Goal: Check status: Check status

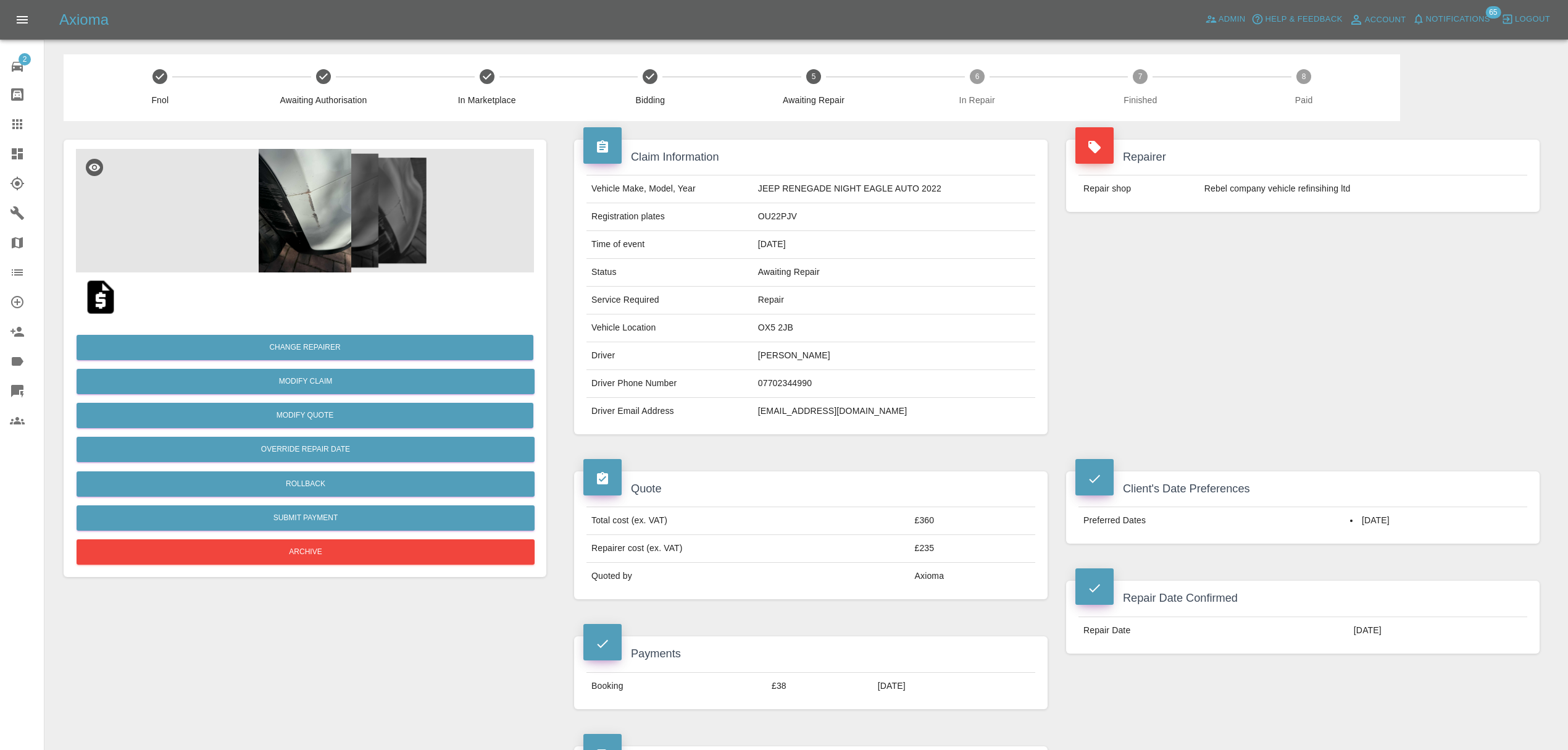
click at [230, 191] on img at bounding box center [305, 211] width 458 height 124
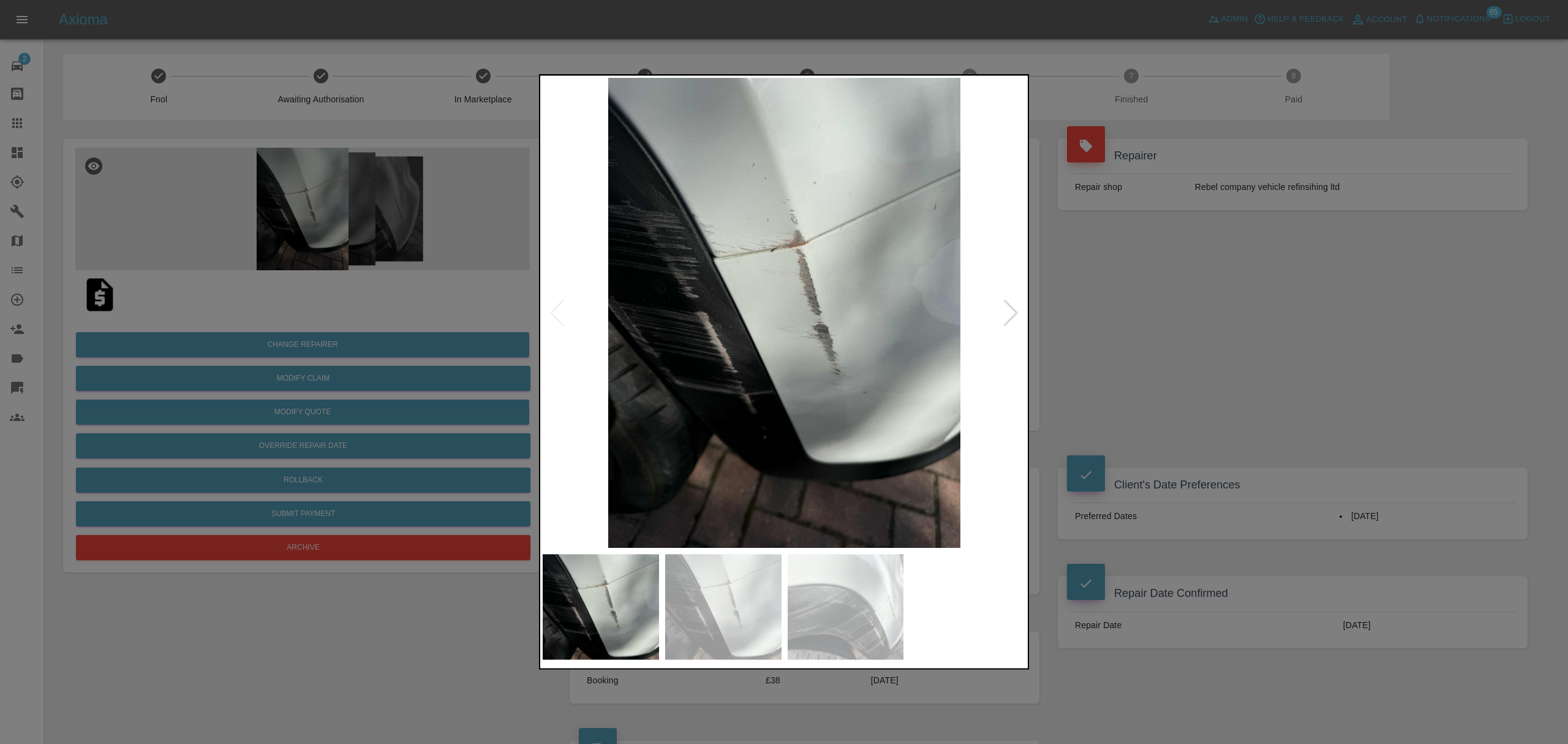
click at [1000, 305] on img at bounding box center [784, 312] width 483 height 470
click at [1006, 304] on div at bounding box center [1010, 313] width 17 height 27
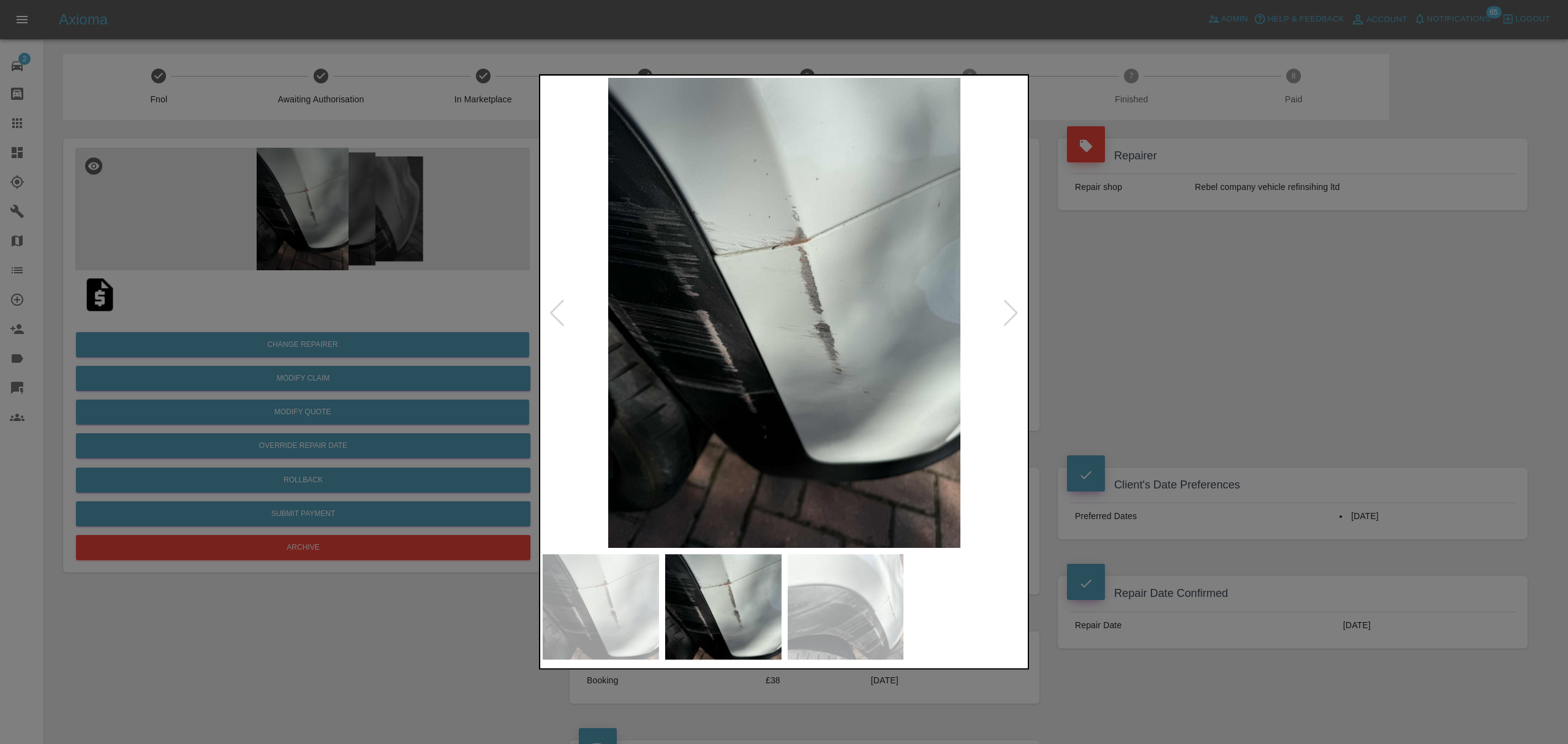
click at [1006, 304] on div at bounding box center [1010, 313] width 17 height 27
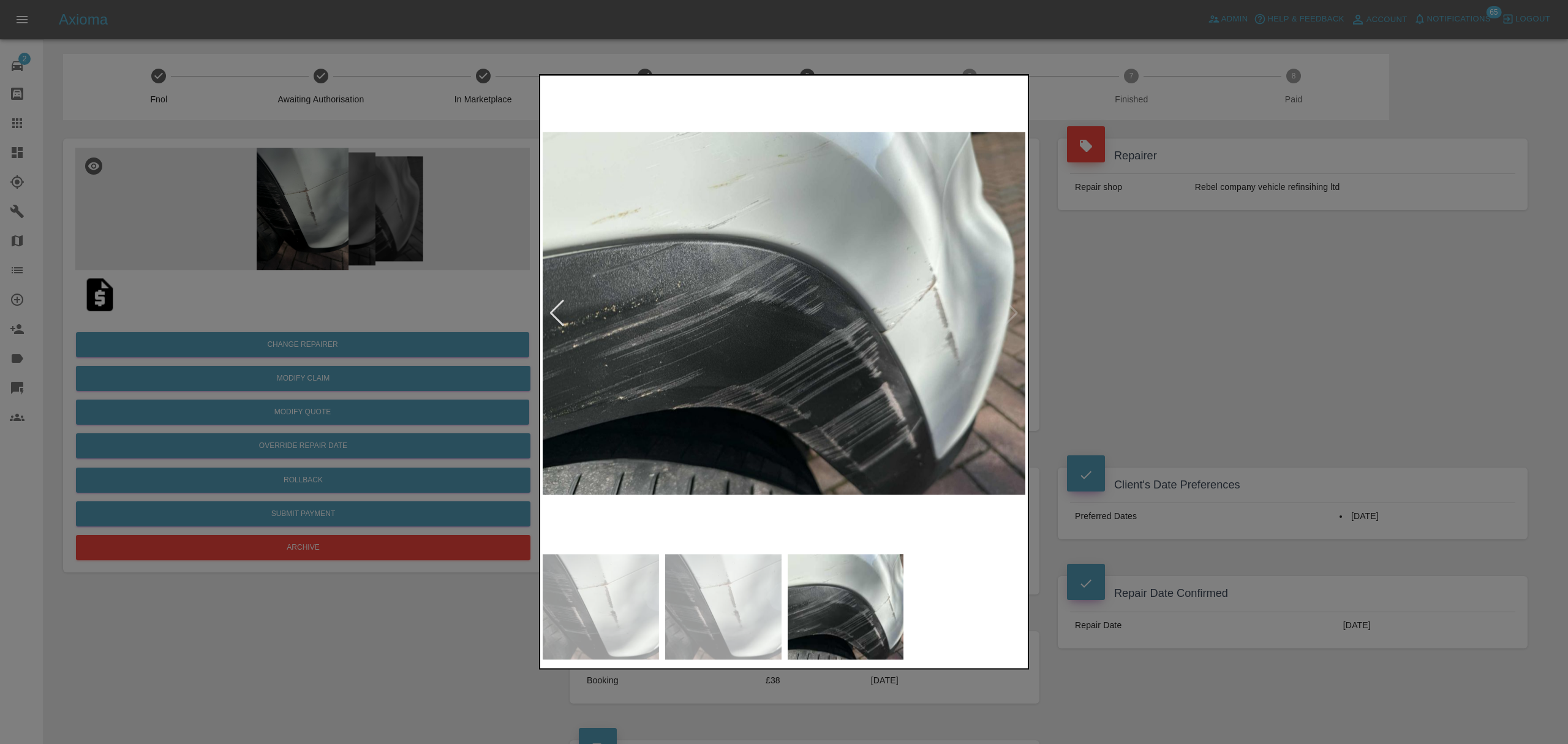
click at [1103, 308] on div at bounding box center [784, 372] width 1568 height 744
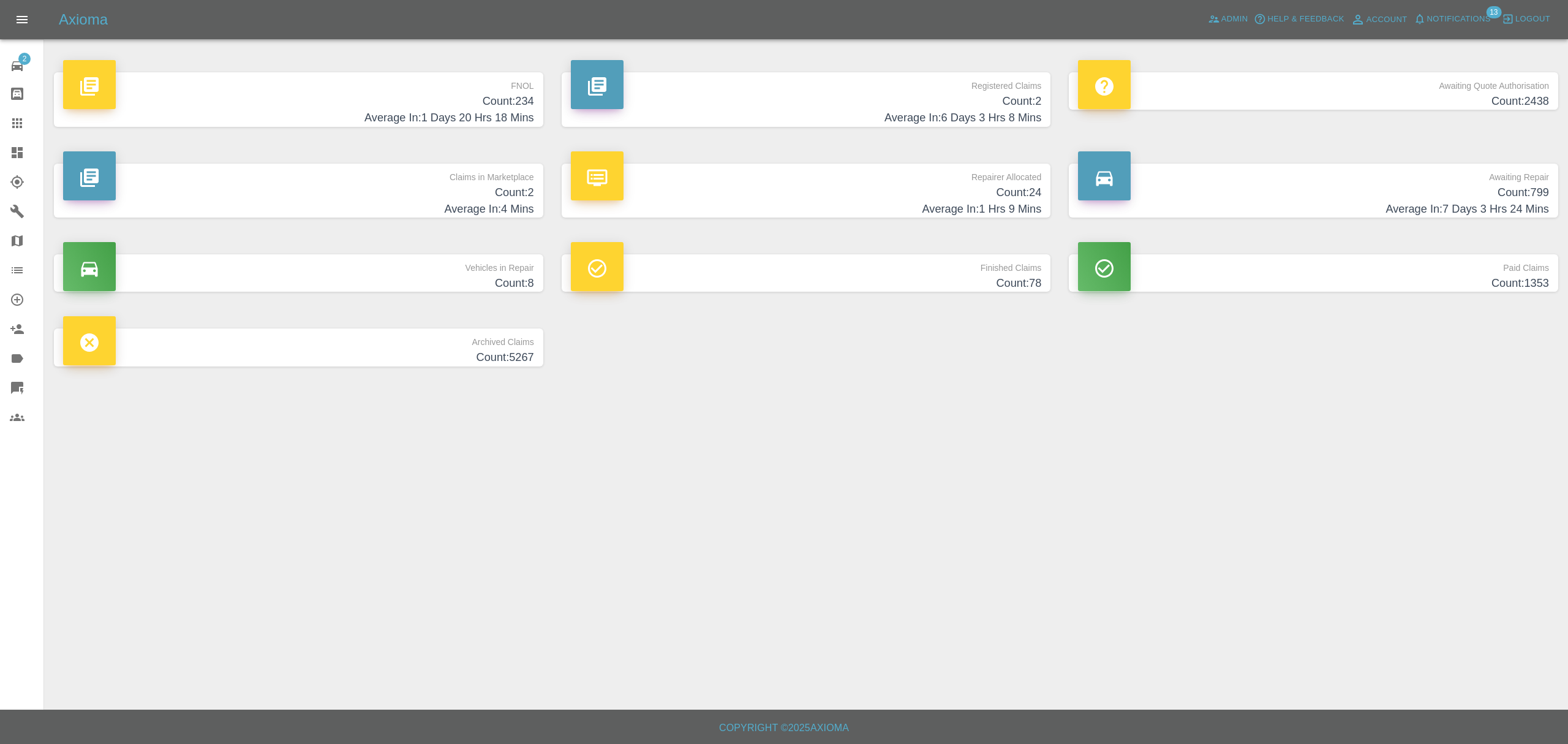
click at [1449, 19] on span "Notifications" at bounding box center [1459, 19] width 64 height 14
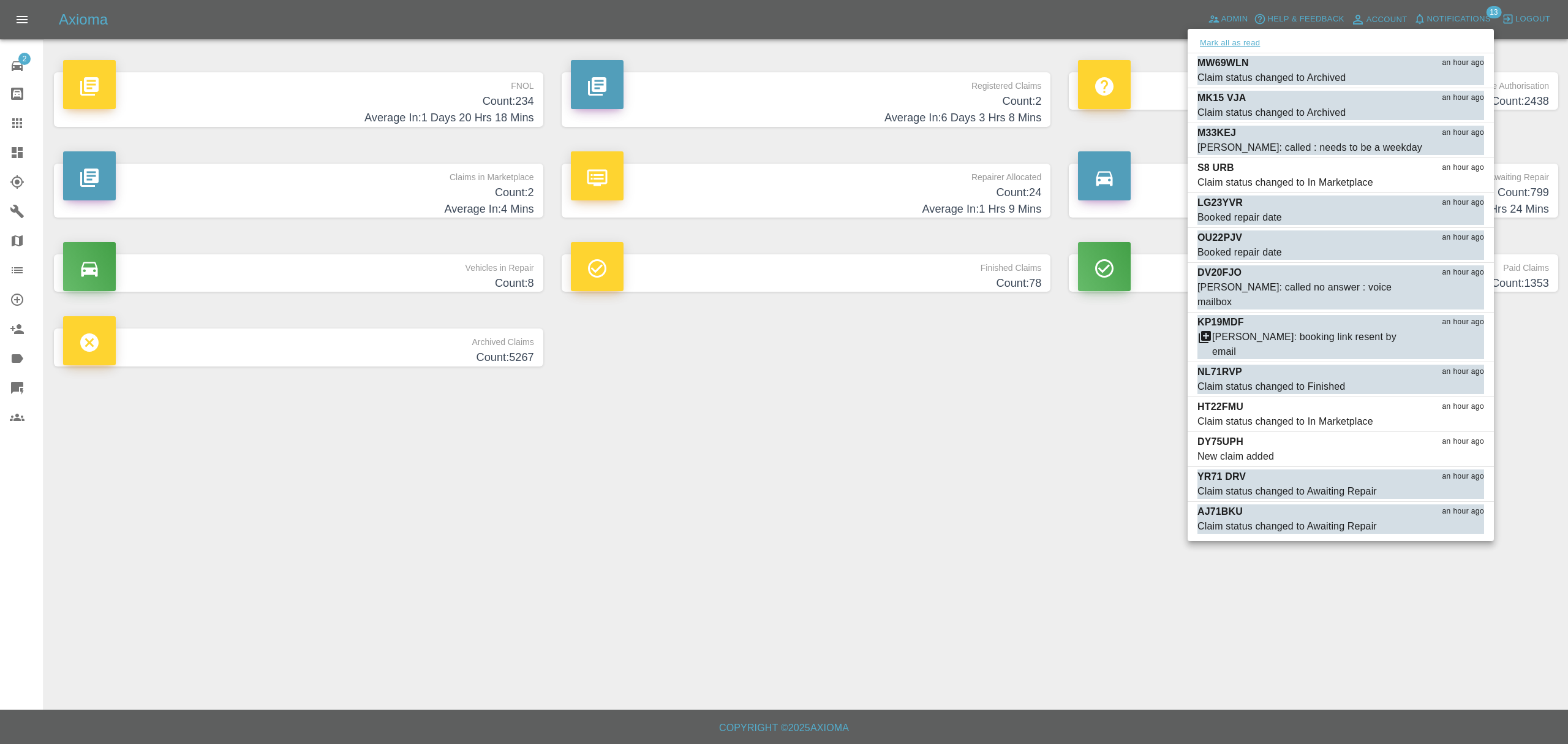
click at [1240, 40] on button "Mark all as read" at bounding box center [1230, 43] width 65 height 14
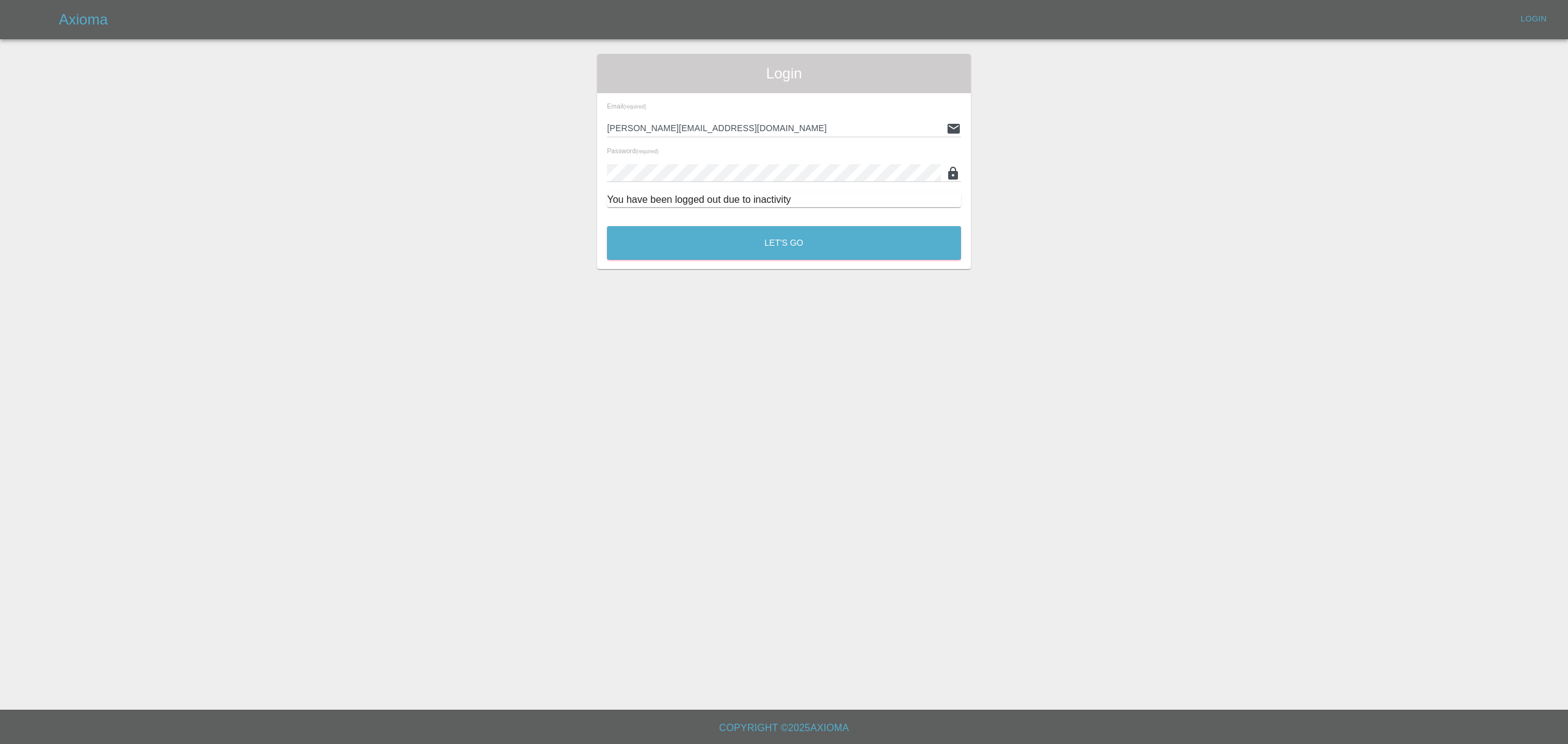
click at [1110, 396] on main "Login Email (required) stefano.sironi@axioma.co.uk Password (required) You have…" at bounding box center [784, 355] width 1568 height 710
click at [841, 235] on button "Let's Go" at bounding box center [784, 243] width 354 height 34
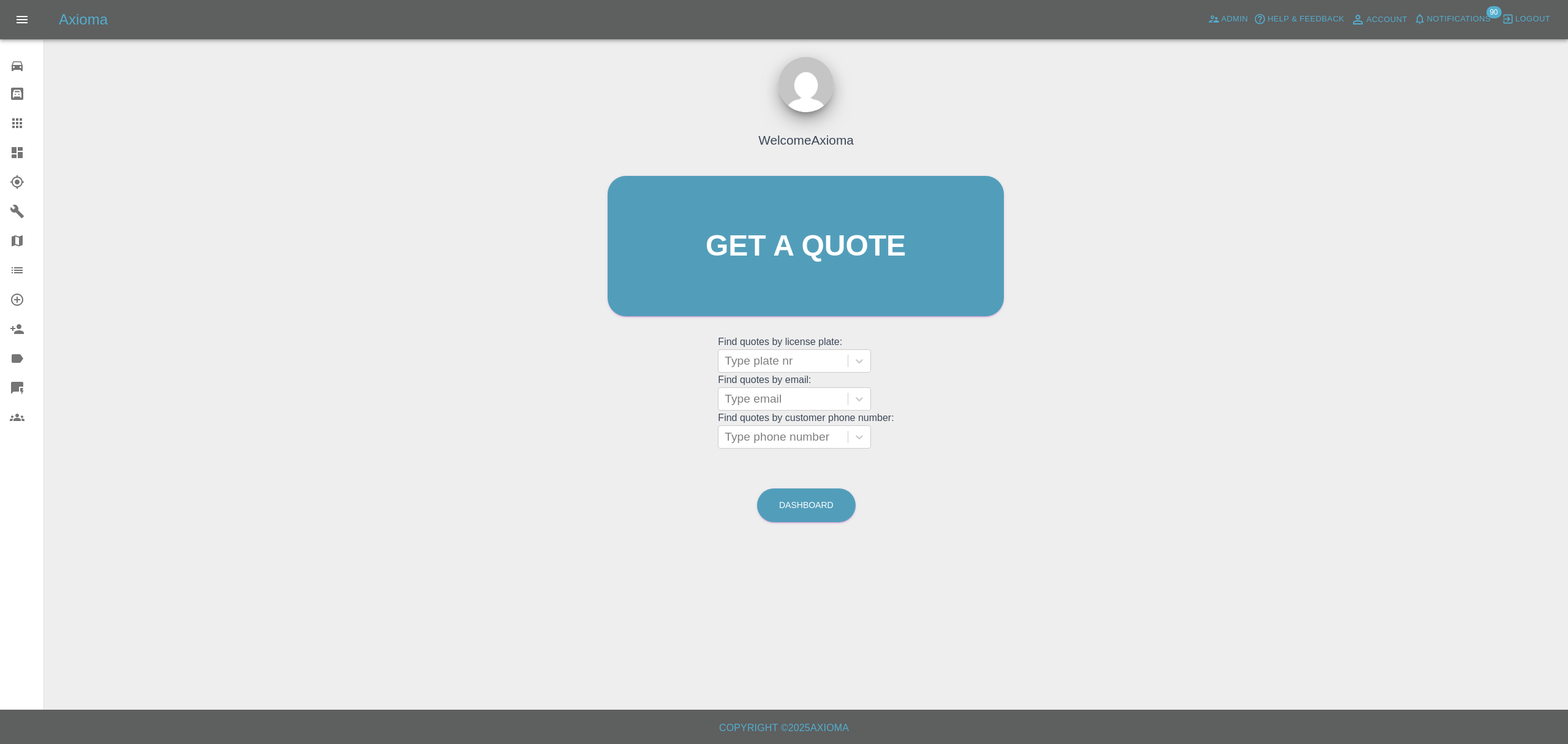
click at [1465, 17] on span "Notifications" at bounding box center [1459, 19] width 64 height 14
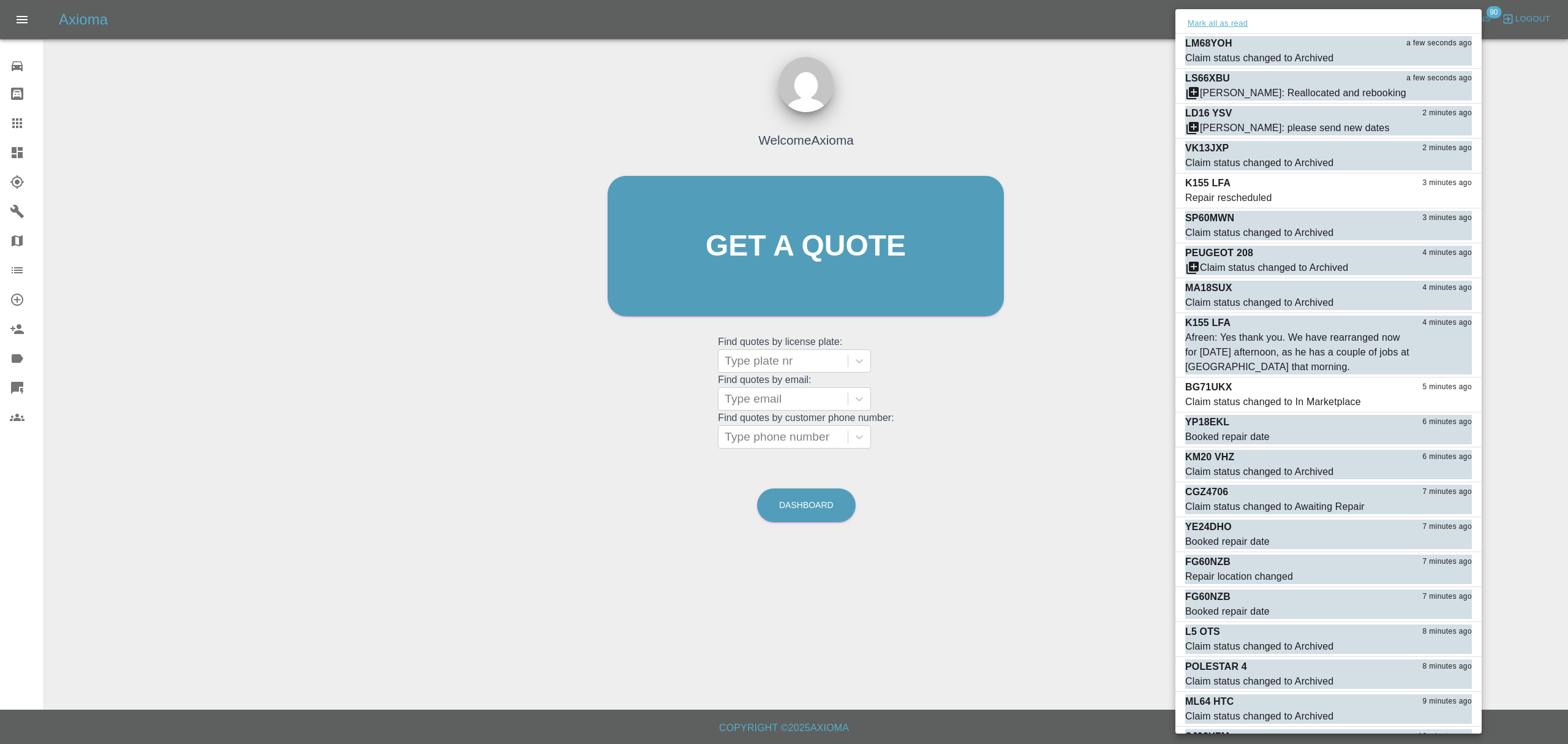
click at [1196, 23] on button "Mark all as read" at bounding box center [1218, 23] width 65 height 14
click at [1145, 177] on div at bounding box center [784, 372] width 1568 height 744
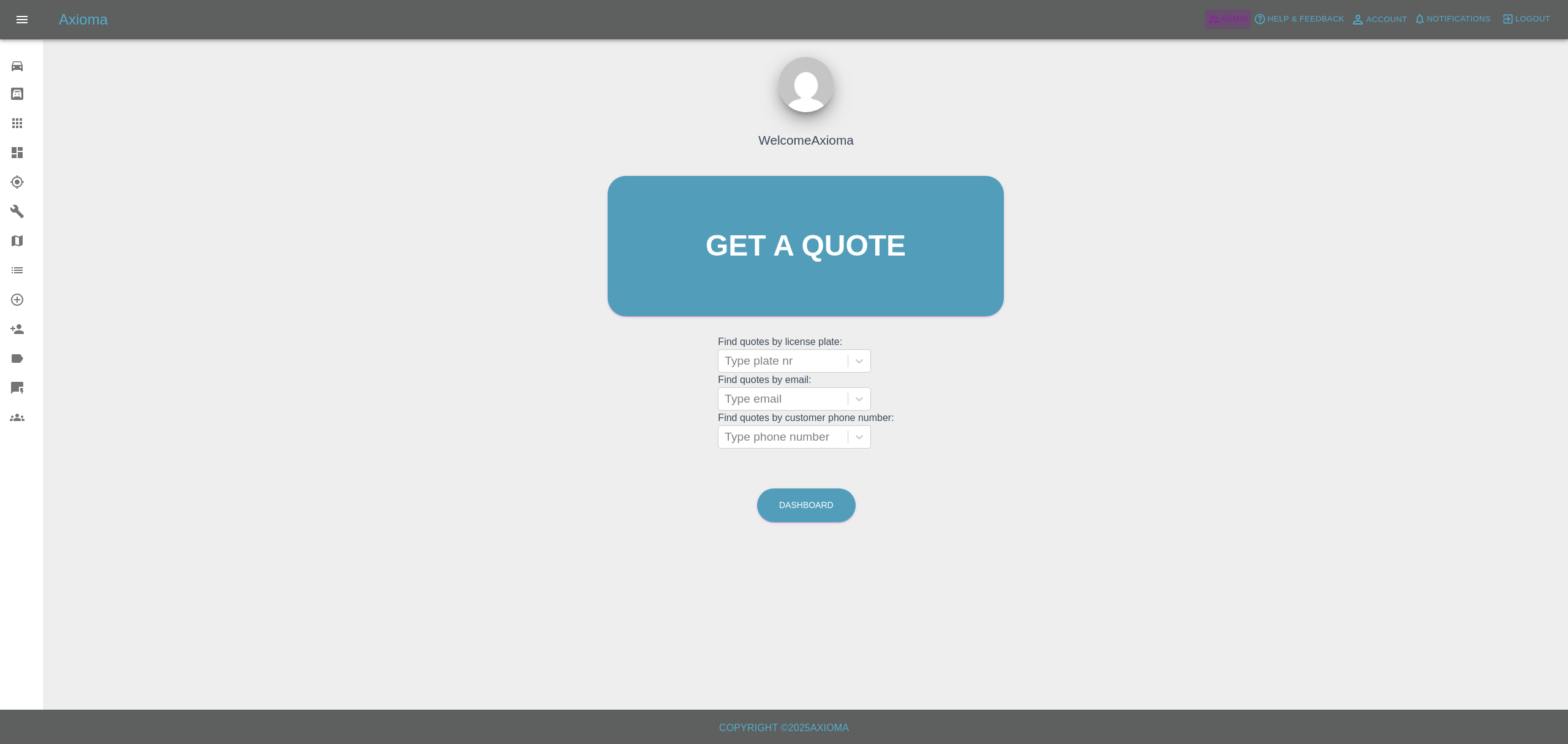
click at [1230, 15] on span "Admin" at bounding box center [1235, 19] width 27 height 14
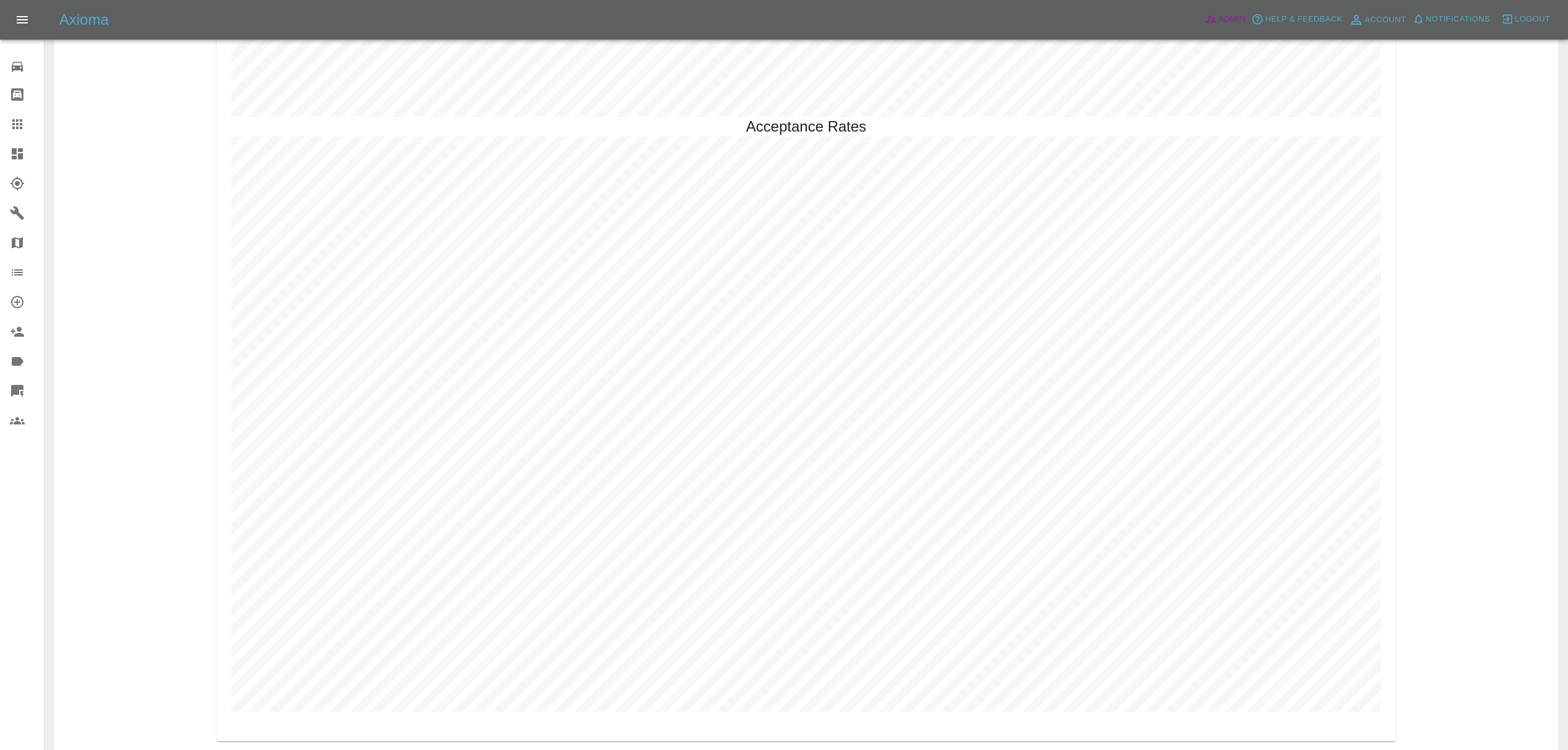
scroll to position [3596, 0]
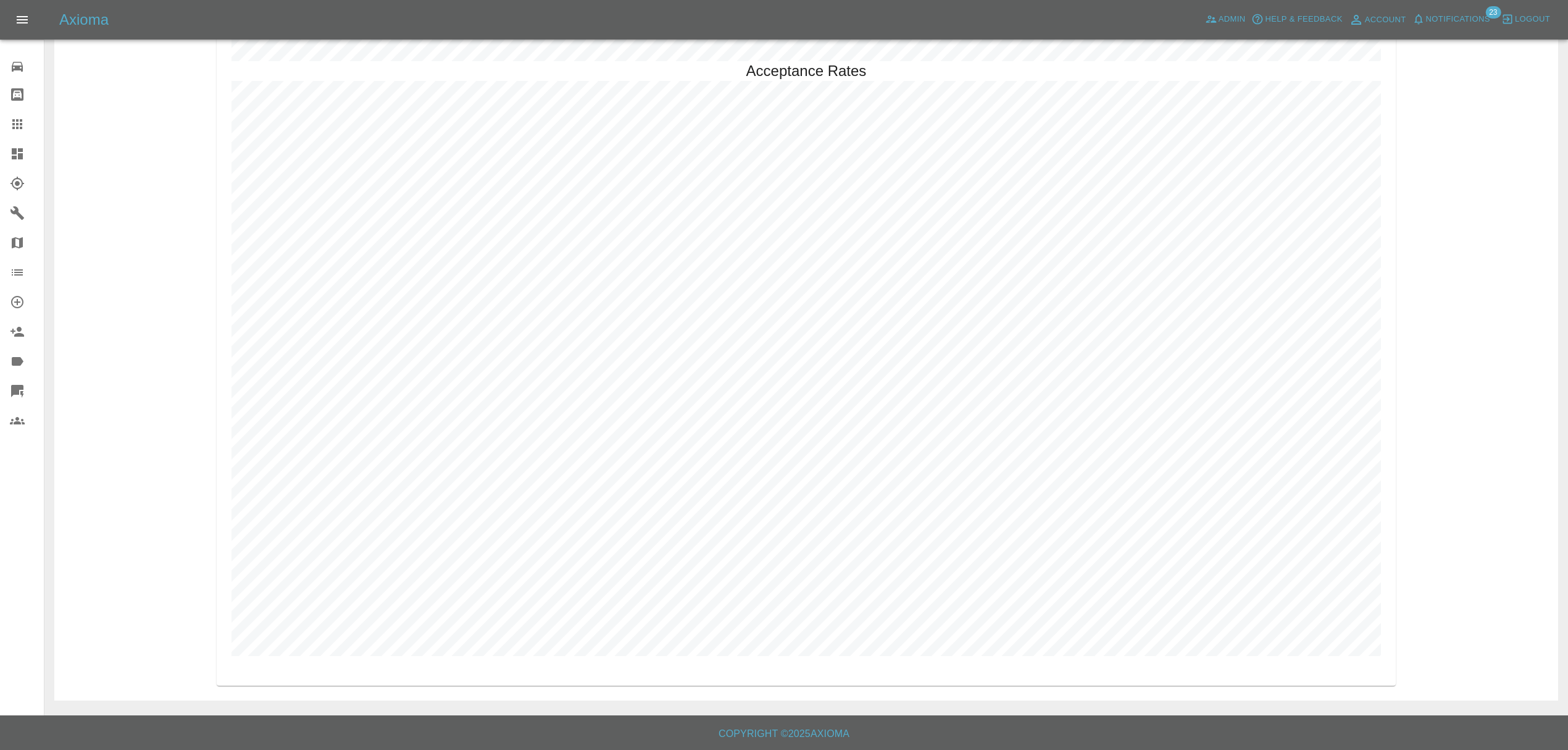
click at [1434, 31] on div "Axioma Admin Help & Feedback Account Notifications 23 Logout" at bounding box center [784, 19] width 1568 height 39
click at [1445, 12] on span "Notifications" at bounding box center [1458, 19] width 64 height 14
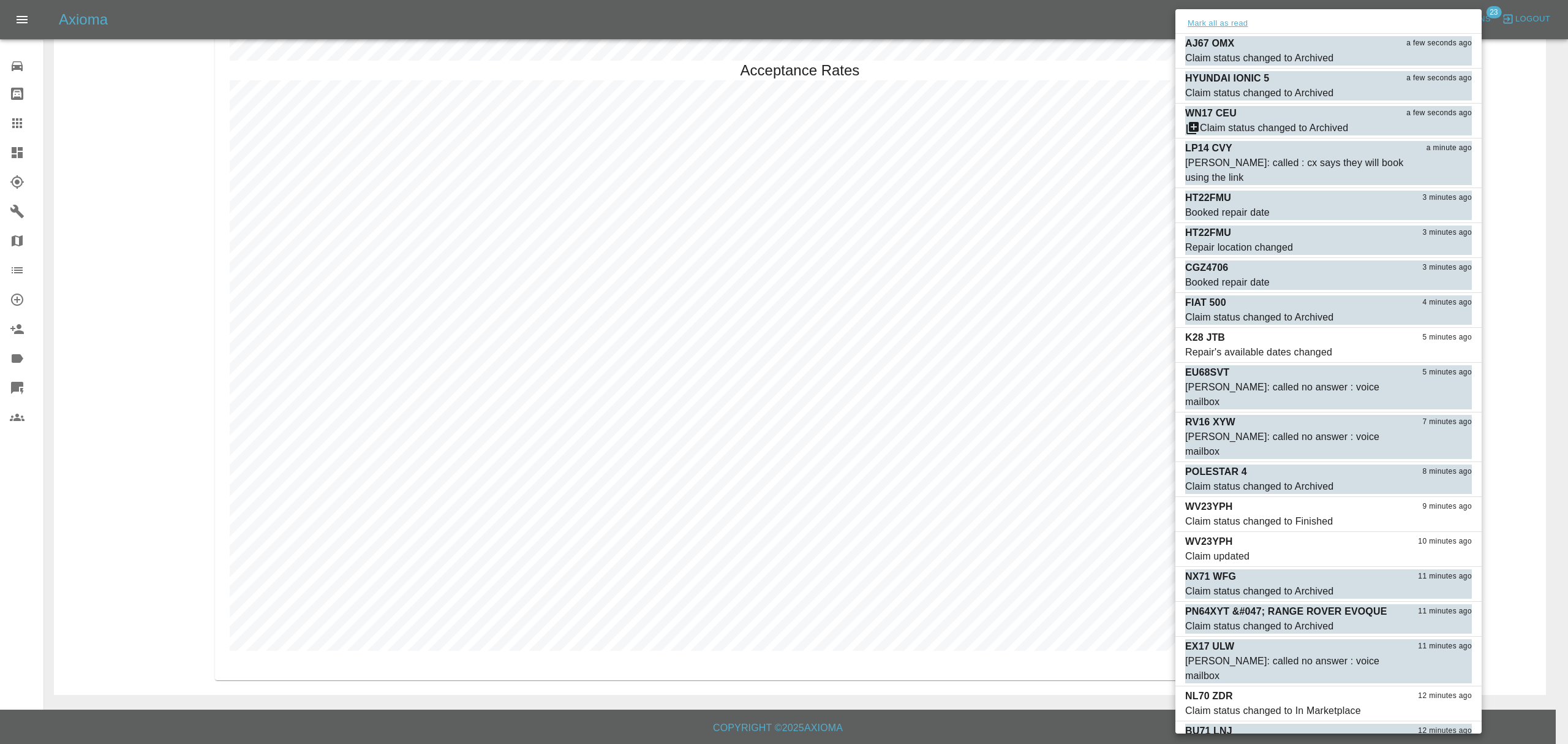
click at [1221, 22] on button "Mark all as read" at bounding box center [1218, 23] width 65 height 14
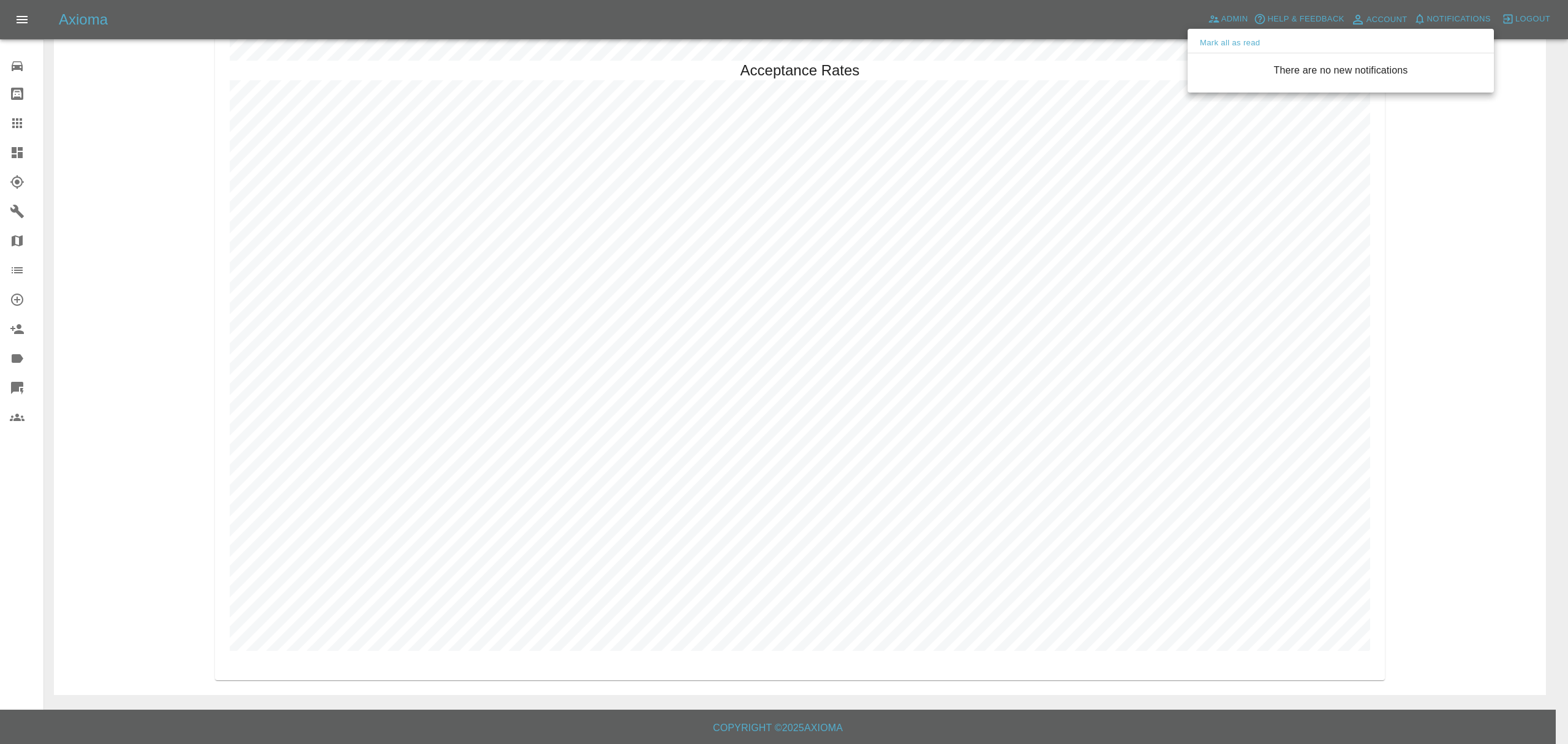
click at [1469, 229] on div at bounding box center [784, 372] width 1568 height 744
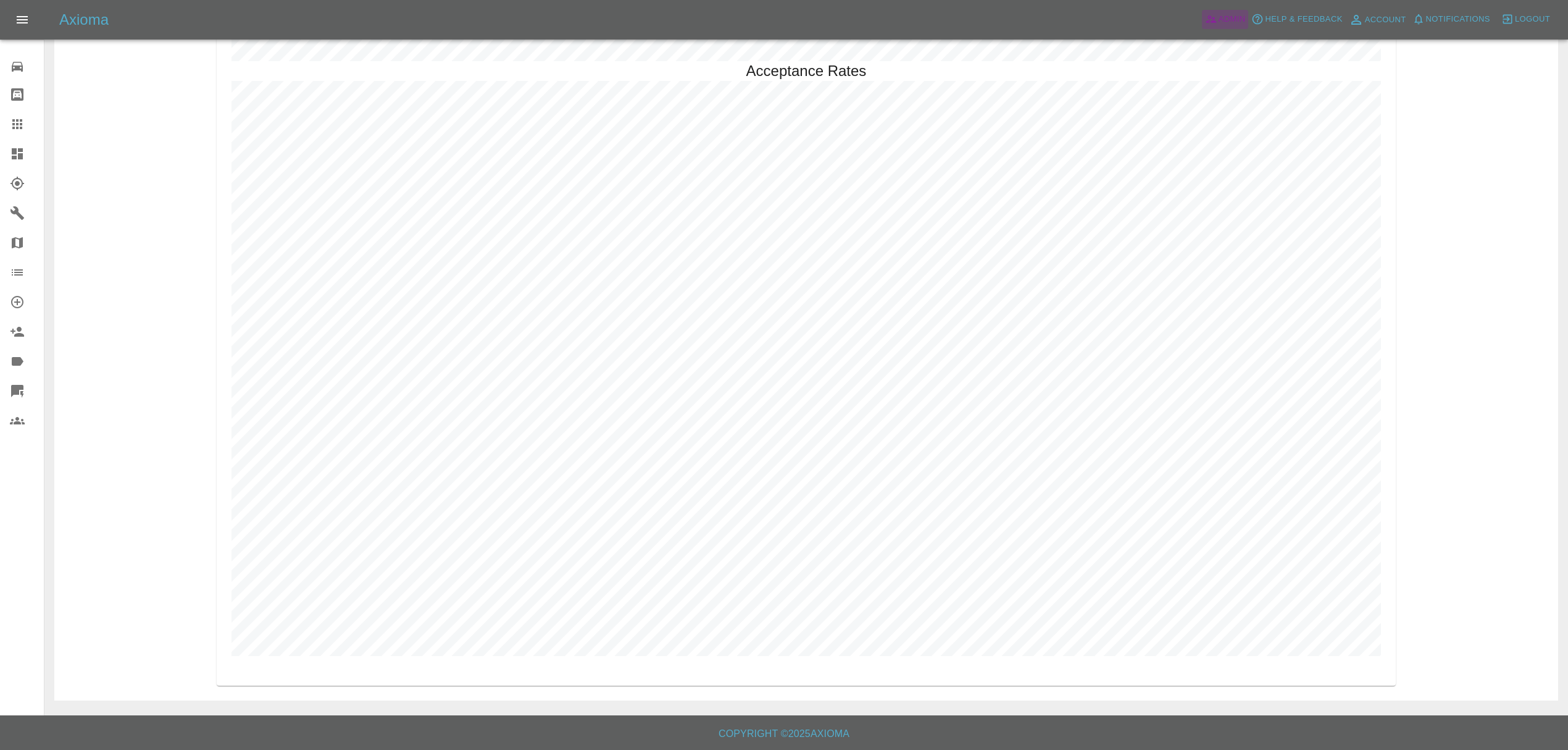
drag, startPoint x: 1230, startPoint y: 17, endPoint x: 0, endPoint y: 154, distance: 1237.6
click at [1230, 17] on span "Admin" at bounding box center [1232, 19] width 27 height 14
click at [0, 154] on link "Dashboard" at bounding box center [22, 154] width 44 height 29
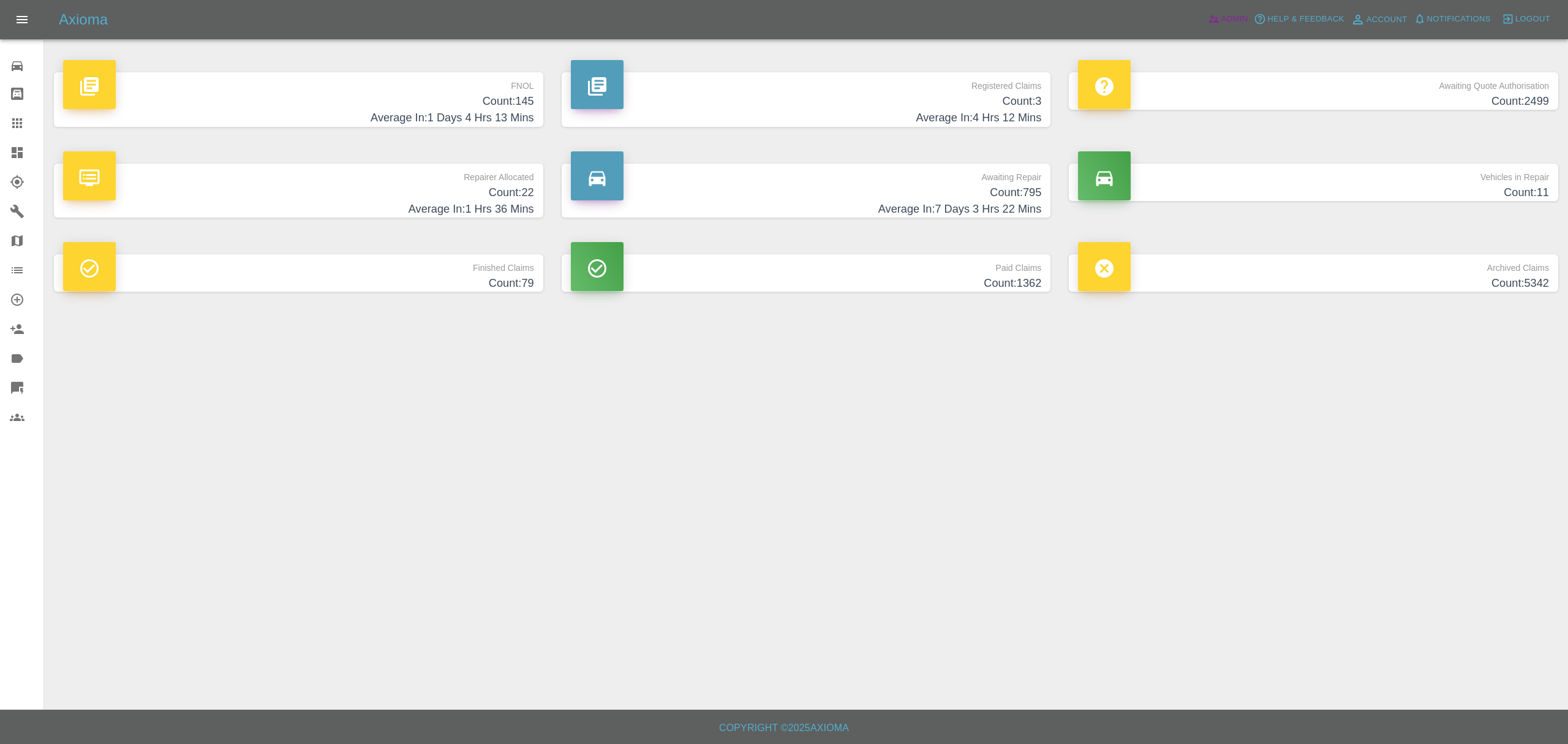
click at [1230, 22] on span "Admin" at bounding box center [1235, 19] width 27 height 14
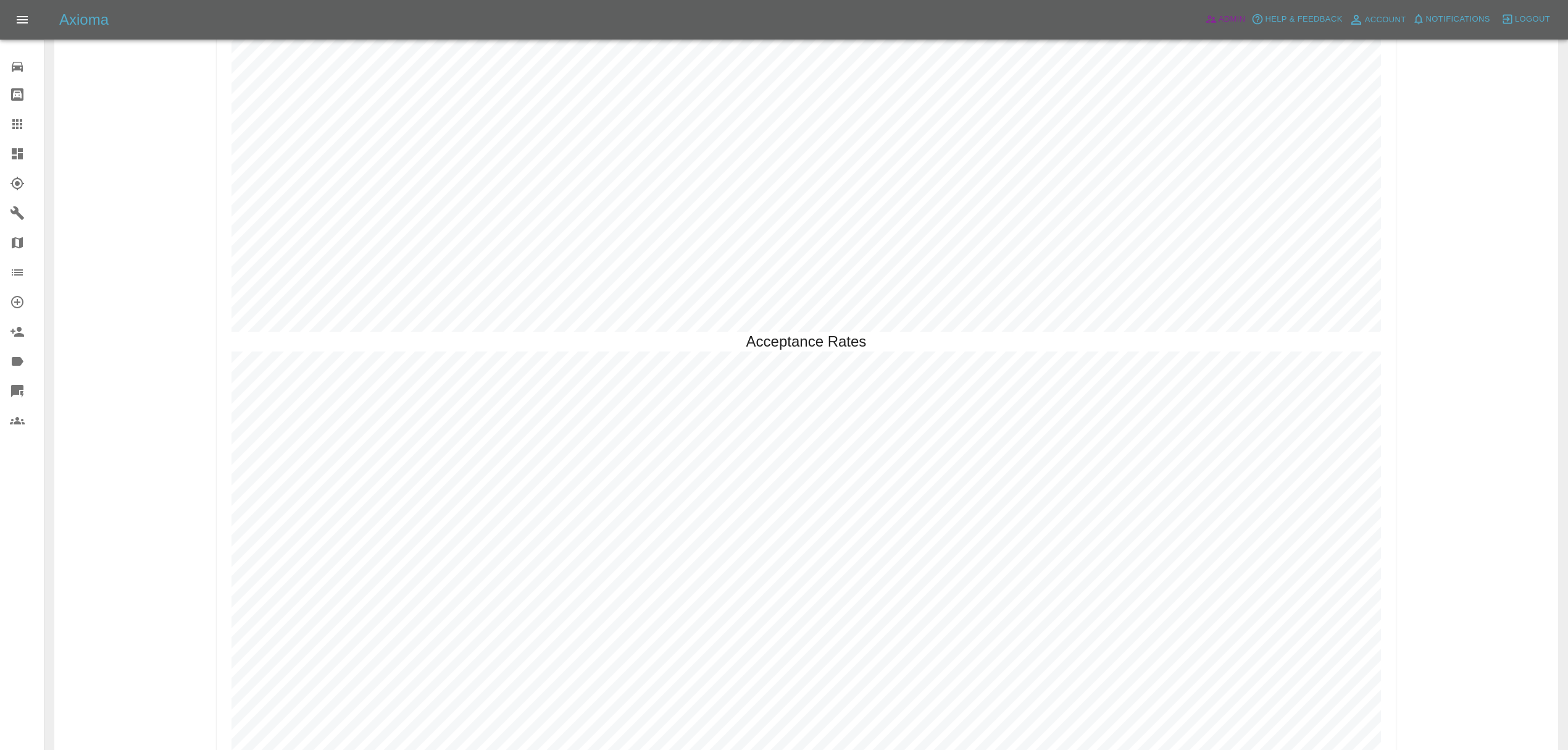
scroll to position [3596, 0]
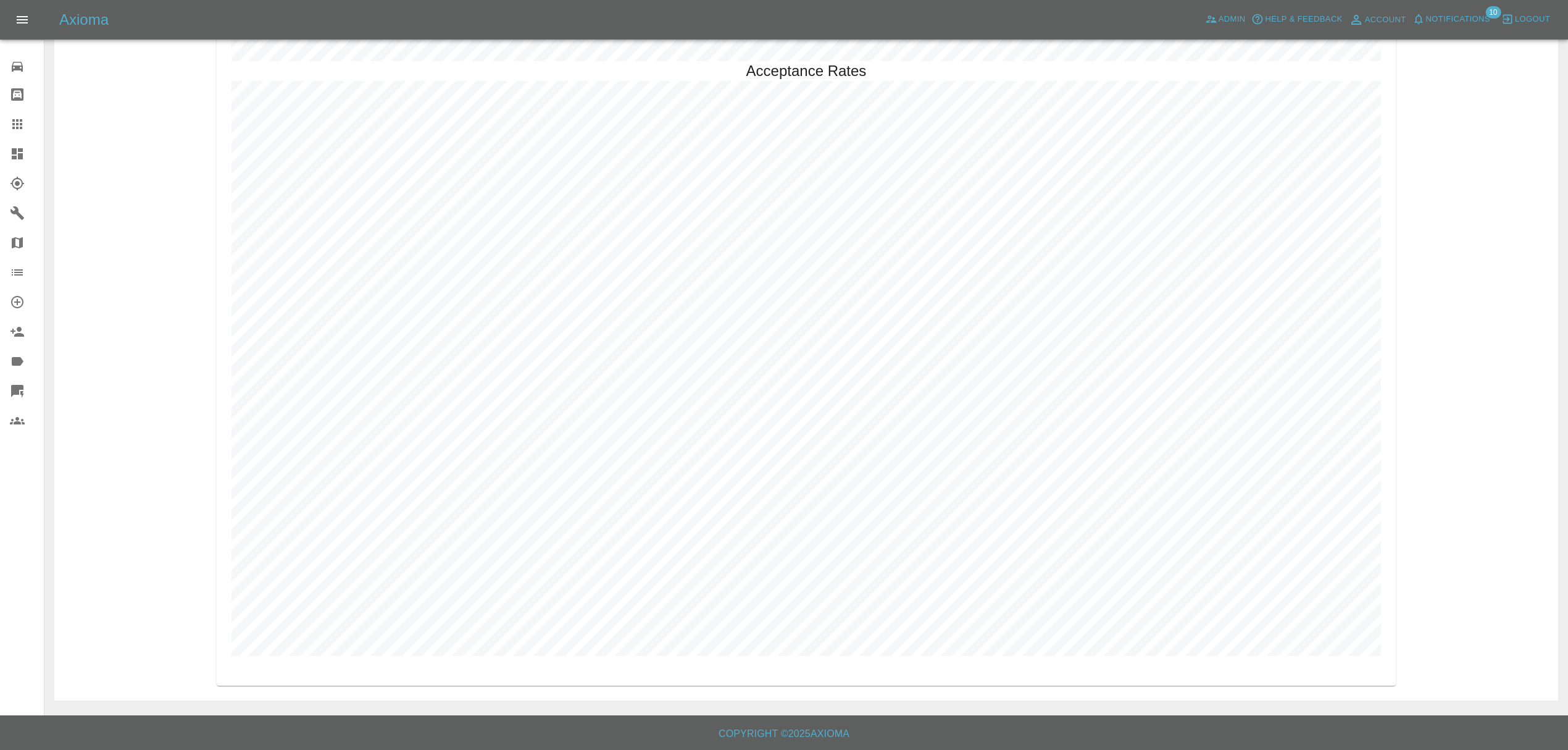
click at [1431, 30] on div "Axioma Admin Help & Feedback Account Notifications 10 Logout" at bounding box center [784, 19] width 1568 height 39
click at [1440, 22] on span "Notifications" at bounding box center [1458, 19] width 64 height 14
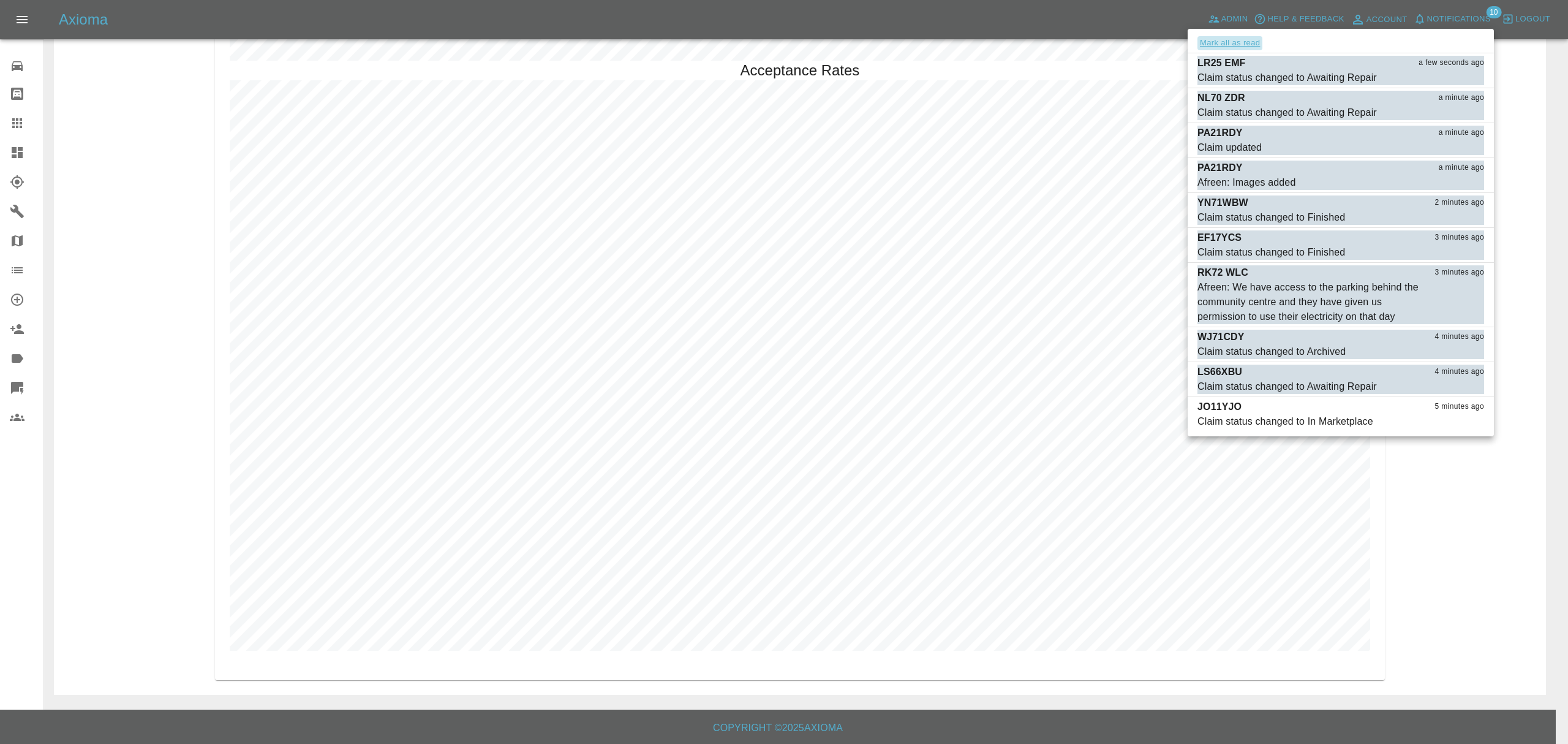
click at [1219, 39] on button "Mark all as read" at bounding box center [1230, 43] width 65 height 14
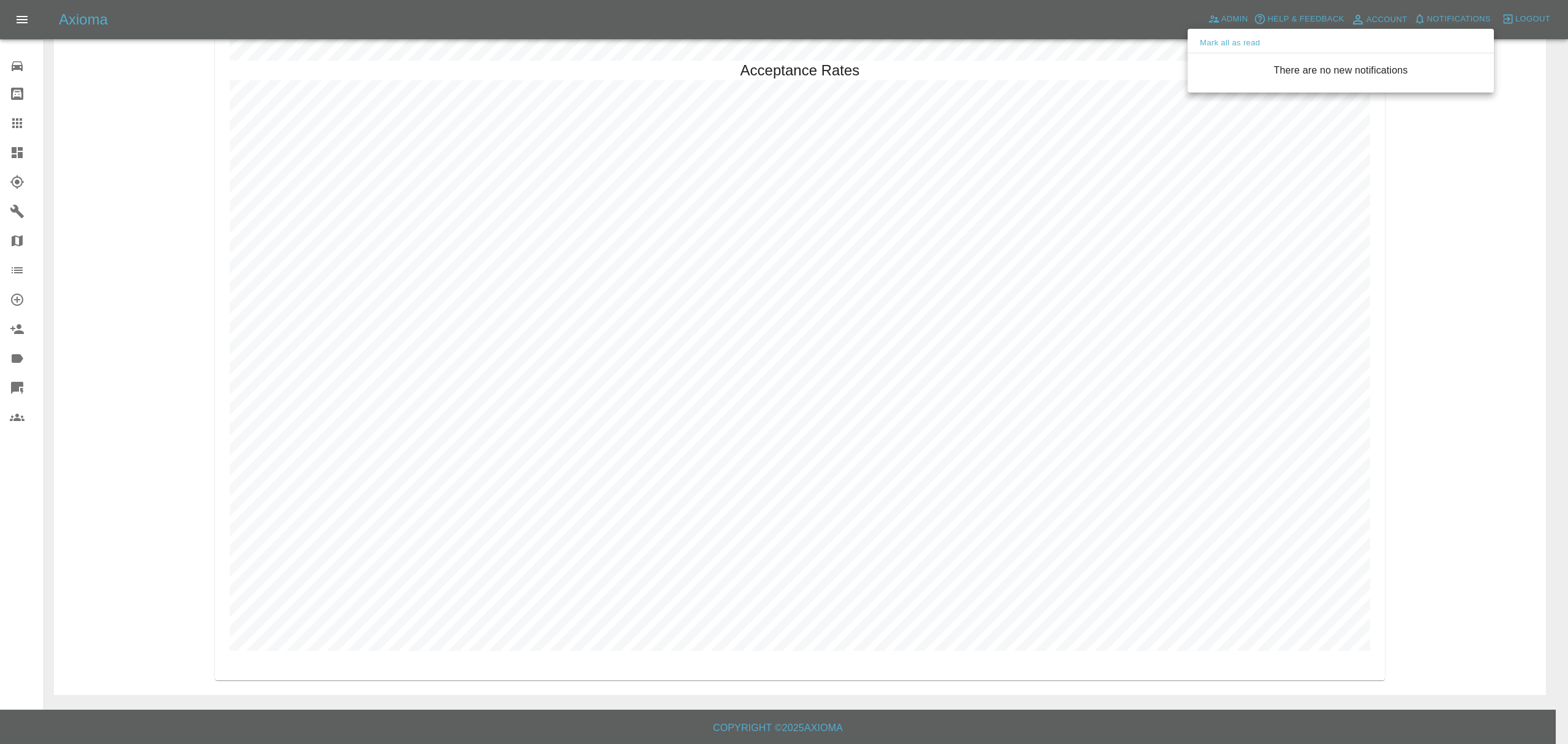
click at [1405, 366] on div at bounding box center [784, 372] width 1568 height 744
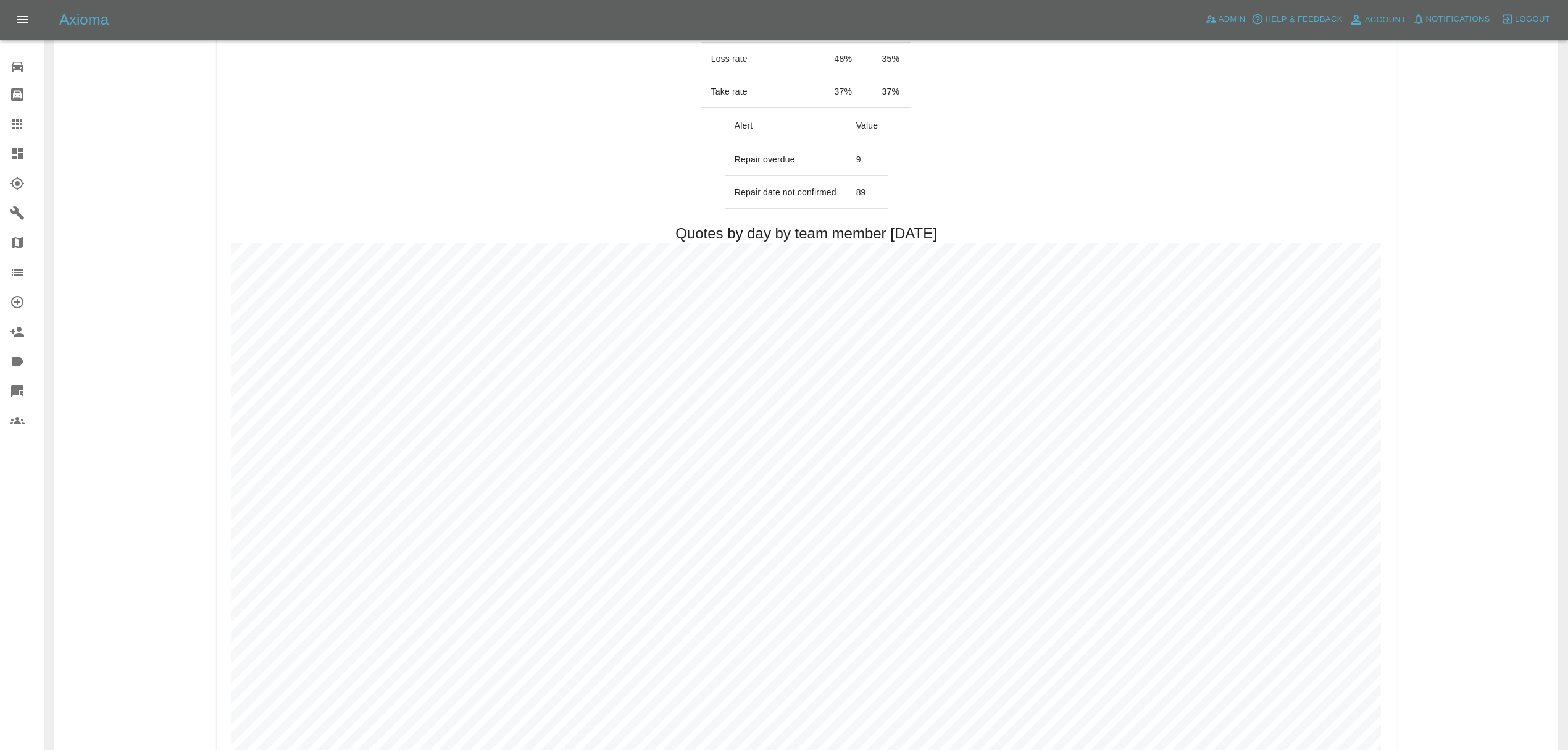
scroll to position [0, 0]
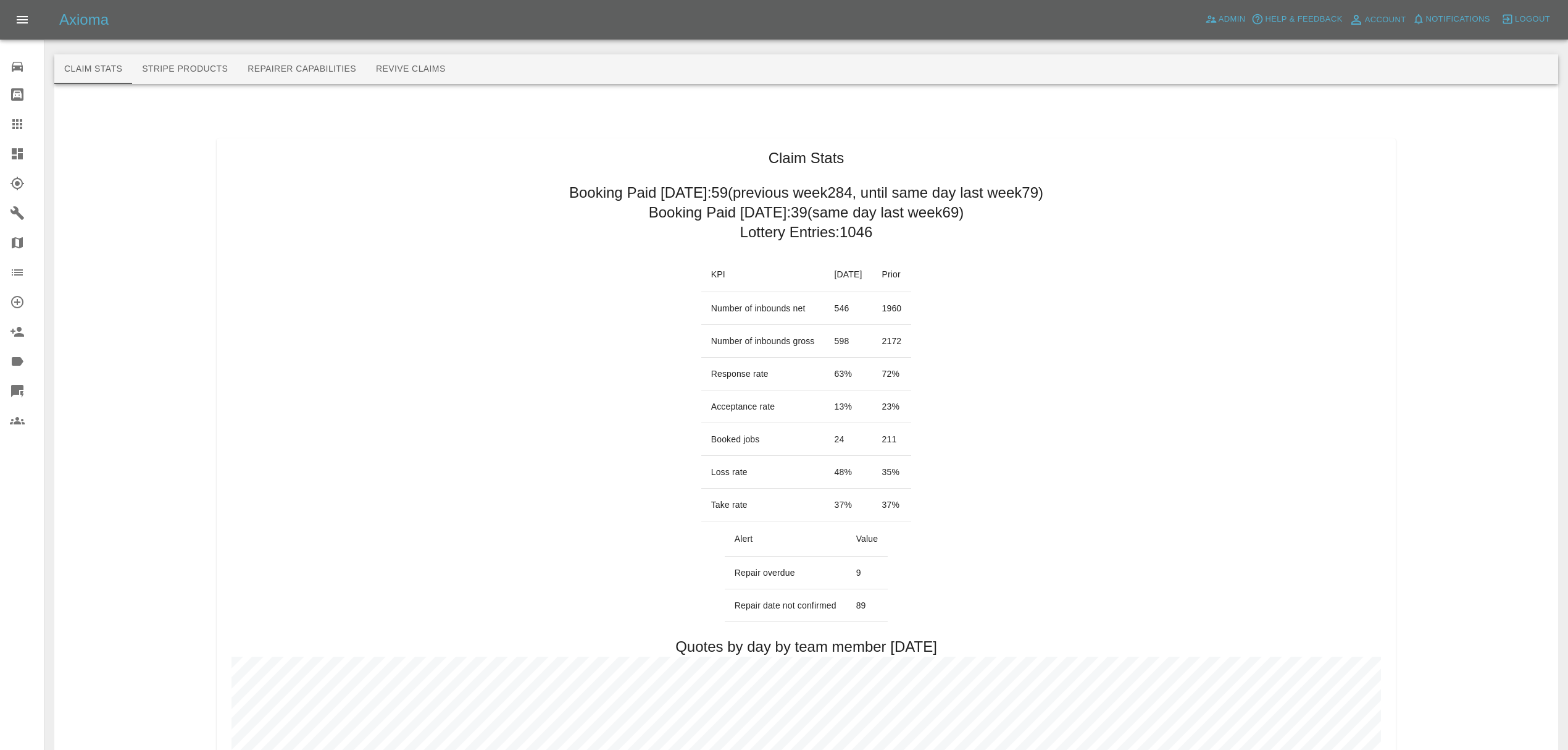
click at [15, 148] on icon at bounding box center [17, 154] width 15 height 15
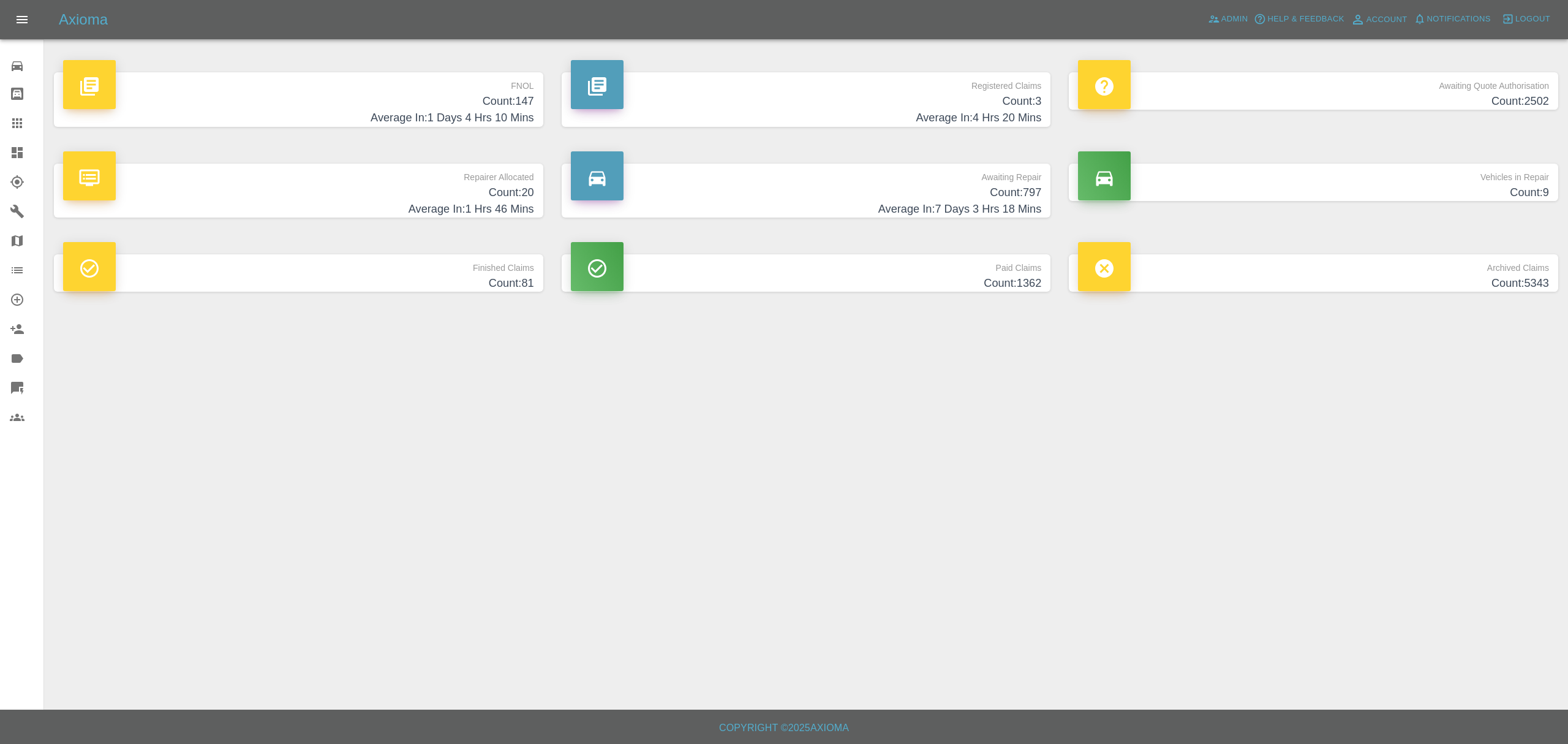
click at [487, 115] on h4 "Average In: 1 Days 4 Hrs 10 Mins" at bounding box center [298, 117] width 471 height 17
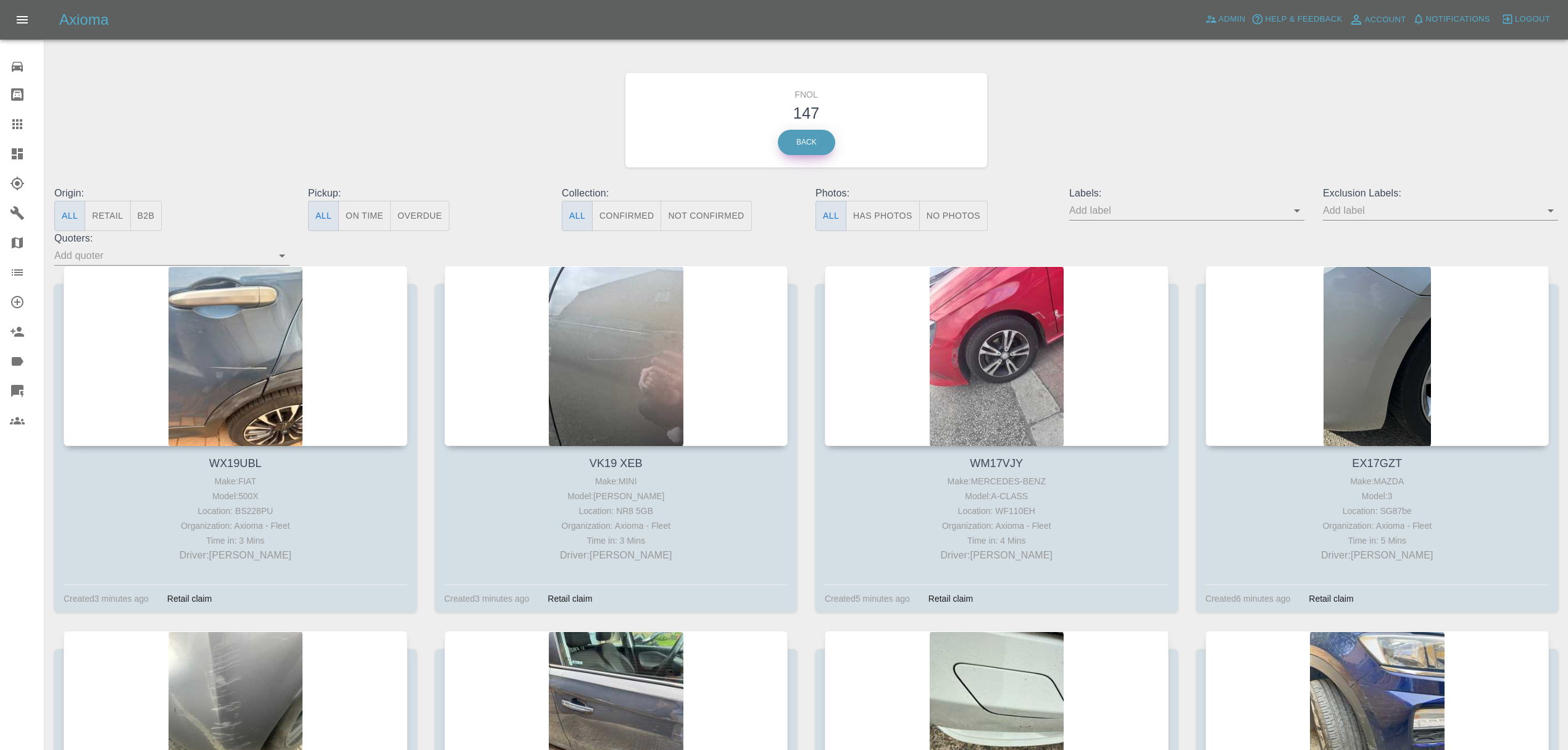
click at [788, 148] on link "Back" at bounding box center [806, 142] width 57 height 25
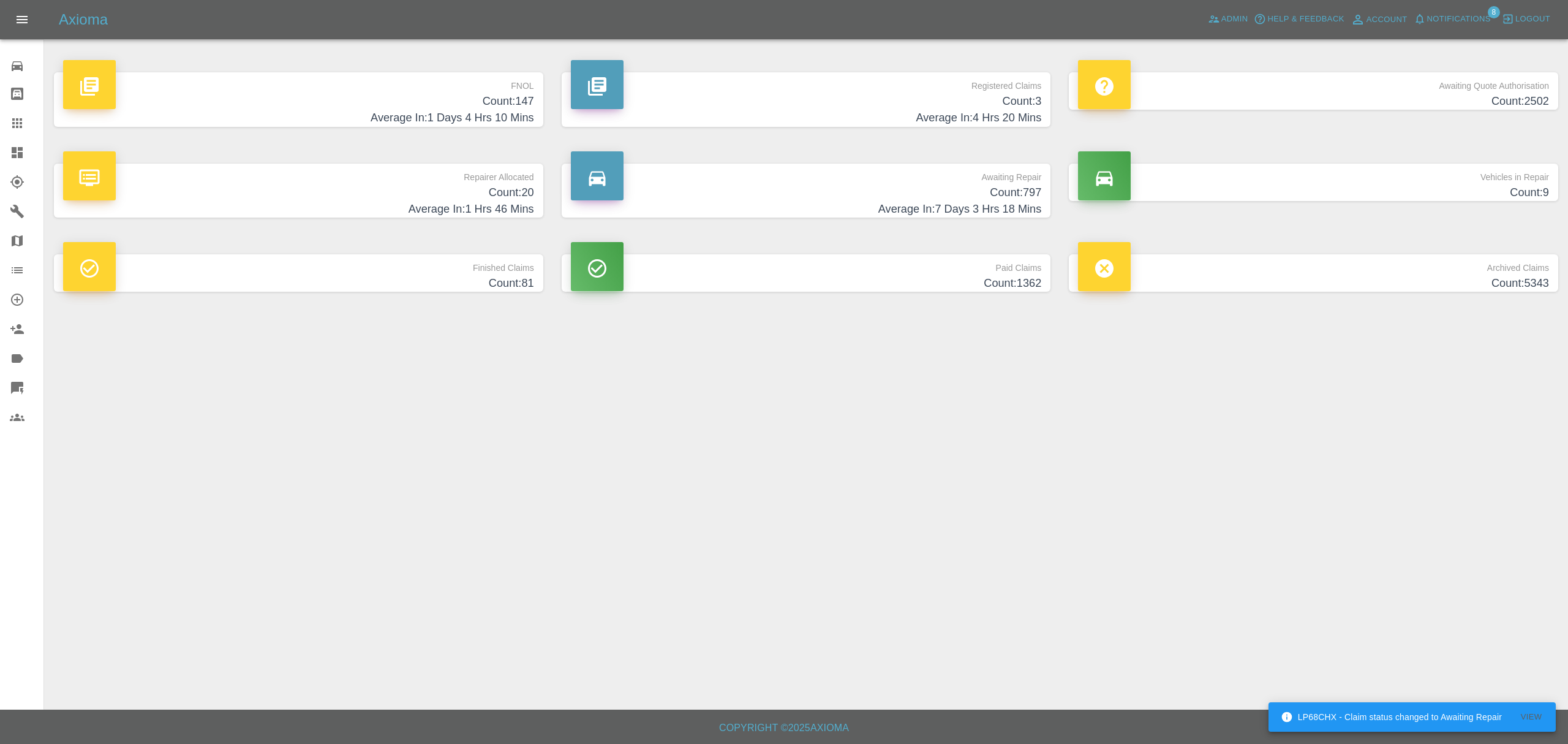
click at [1496, 15] on span "8" at bounding box center [1494, 12] width 12 height 12
click at [1487, 22] on span "Notifications" at bounding box center [1459, 19] width 64 height 14
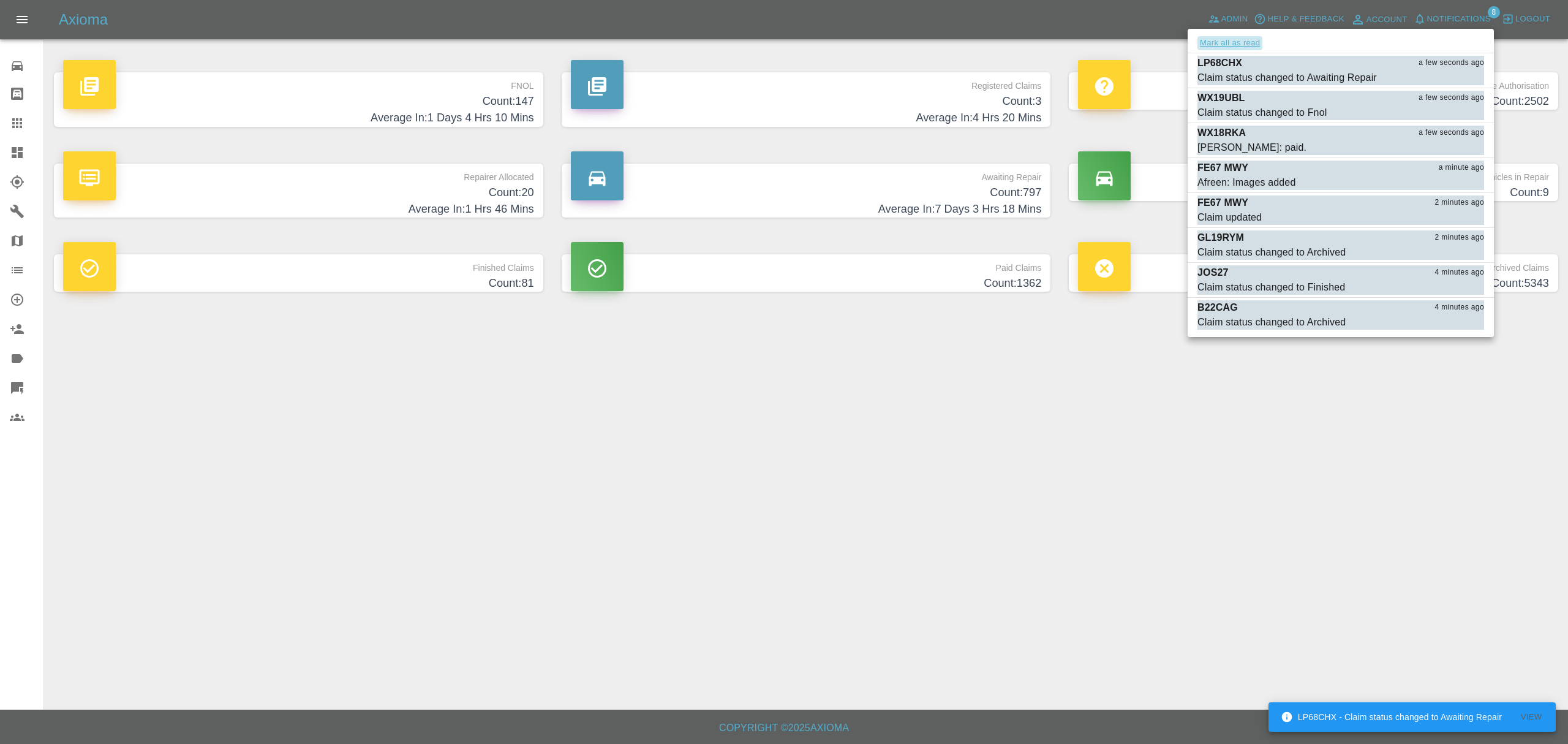
click at [1218, 43] on button "Mark all as read" at bounding box center [1230, 43] width 65 height 14
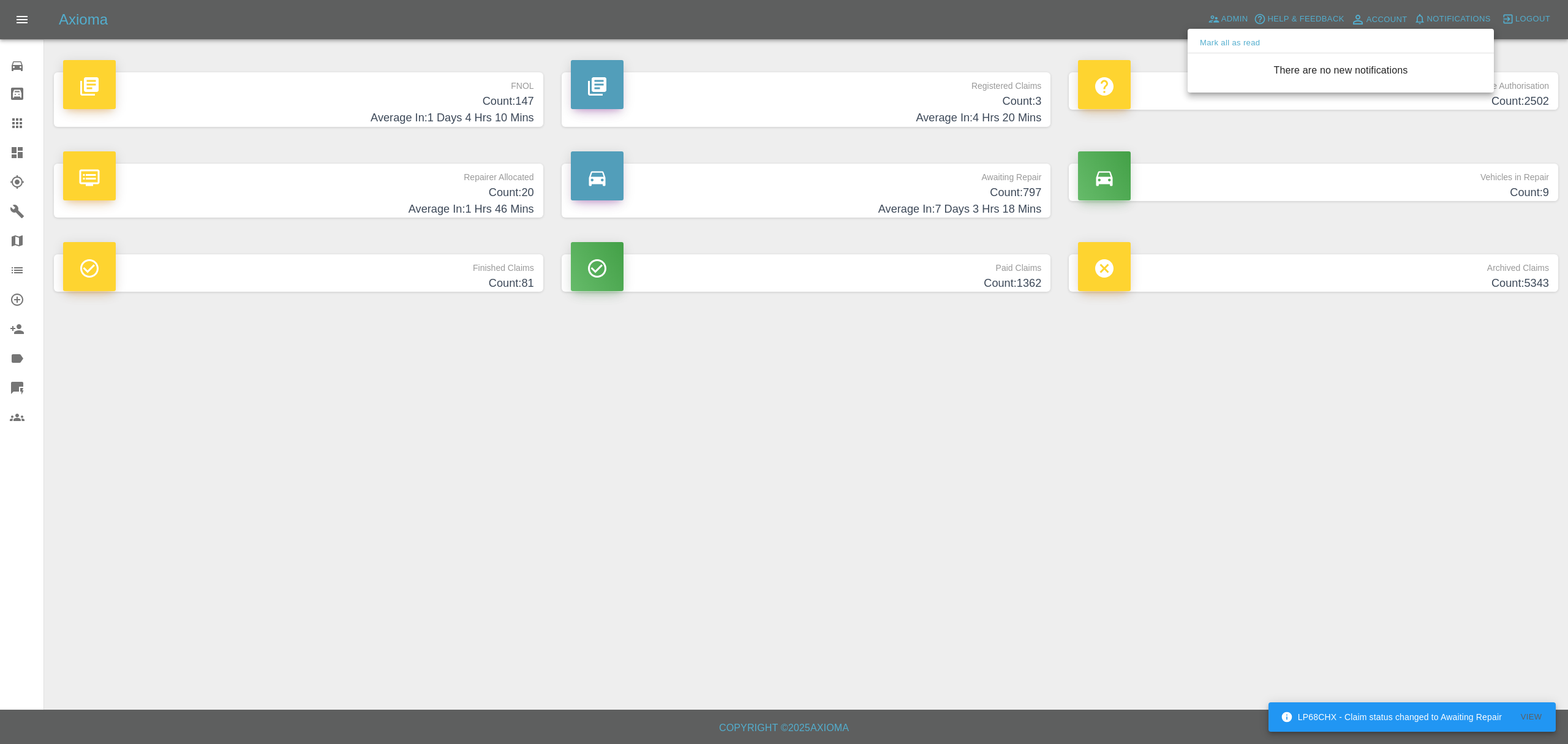
click at [1121, 495] on div at bounding box center [784, 372] width 1568 height 744
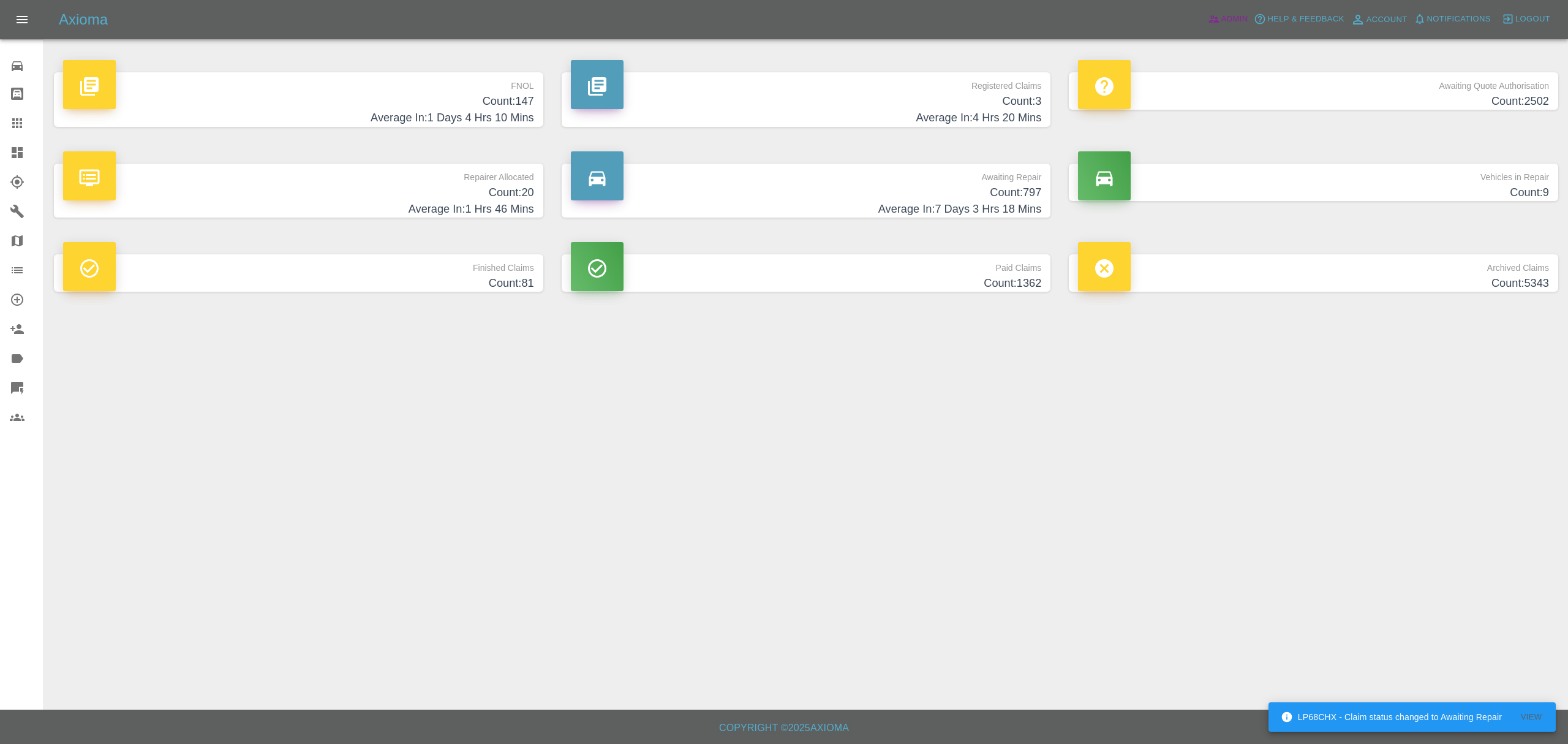
click at [1235, 27] on link "Admin" at bounding box center [1228, 19] width 46 height 19
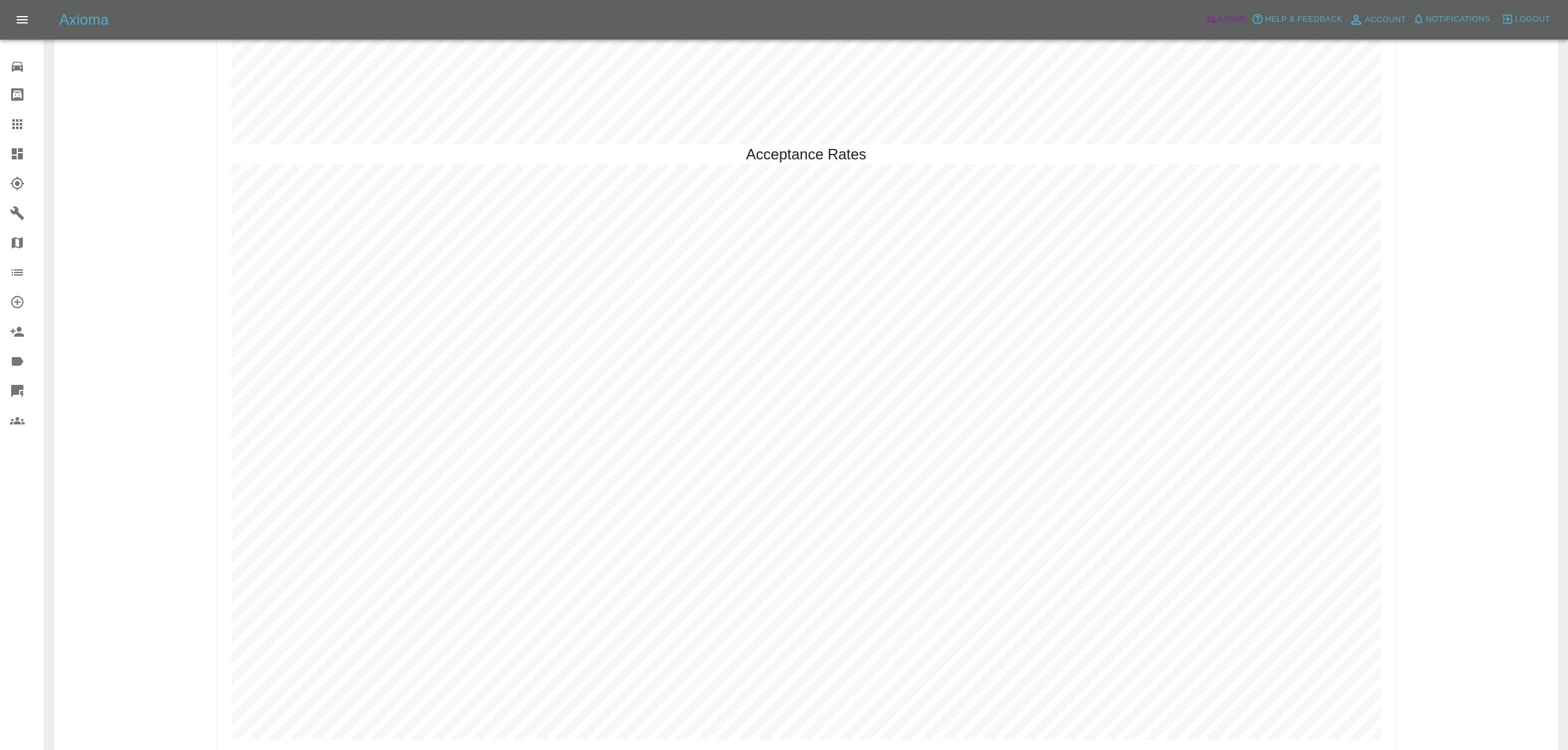
scroll to position [3596, 0]
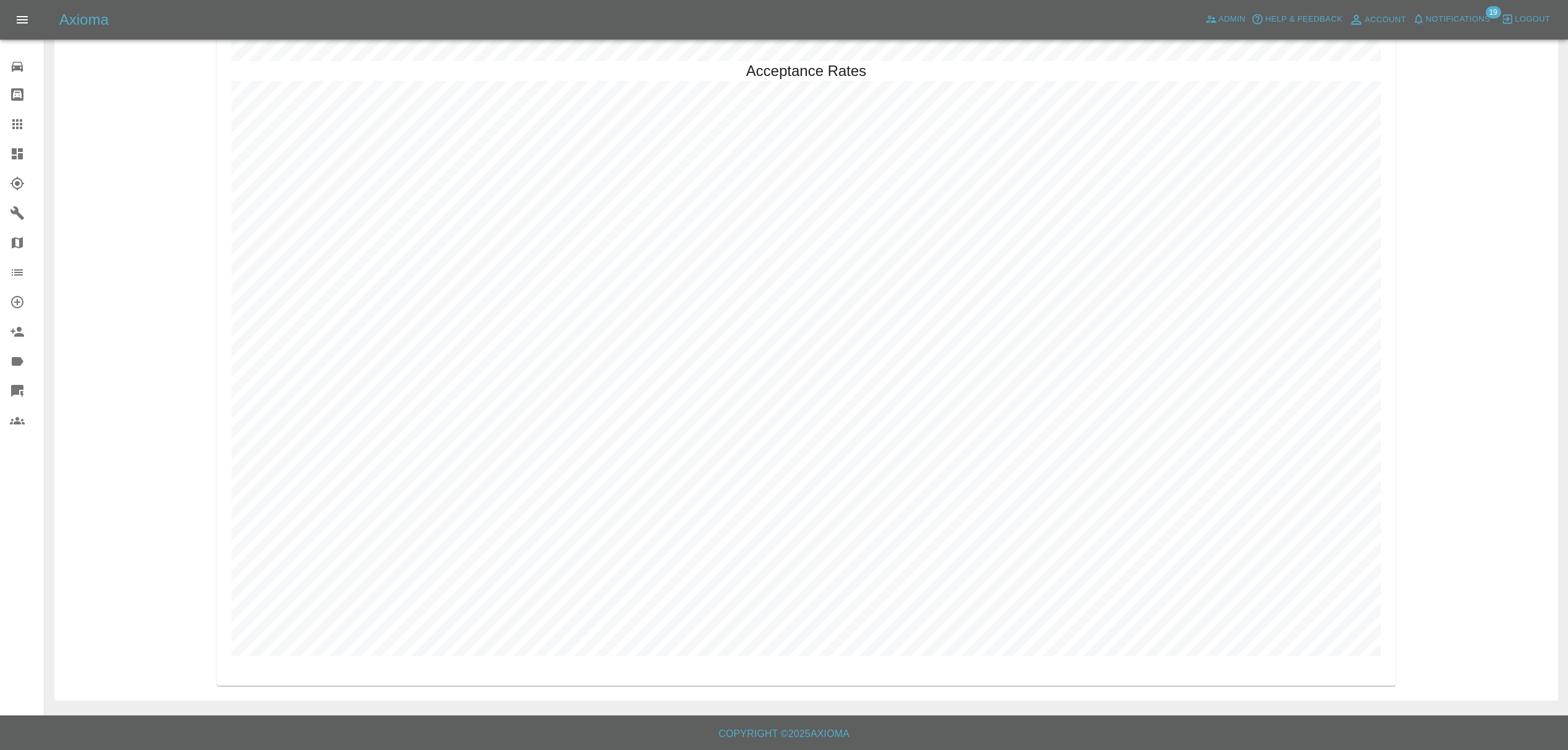
click at [1447, 18] on span "Notifications" at bounding box center [1458, 19] width 64 height 14
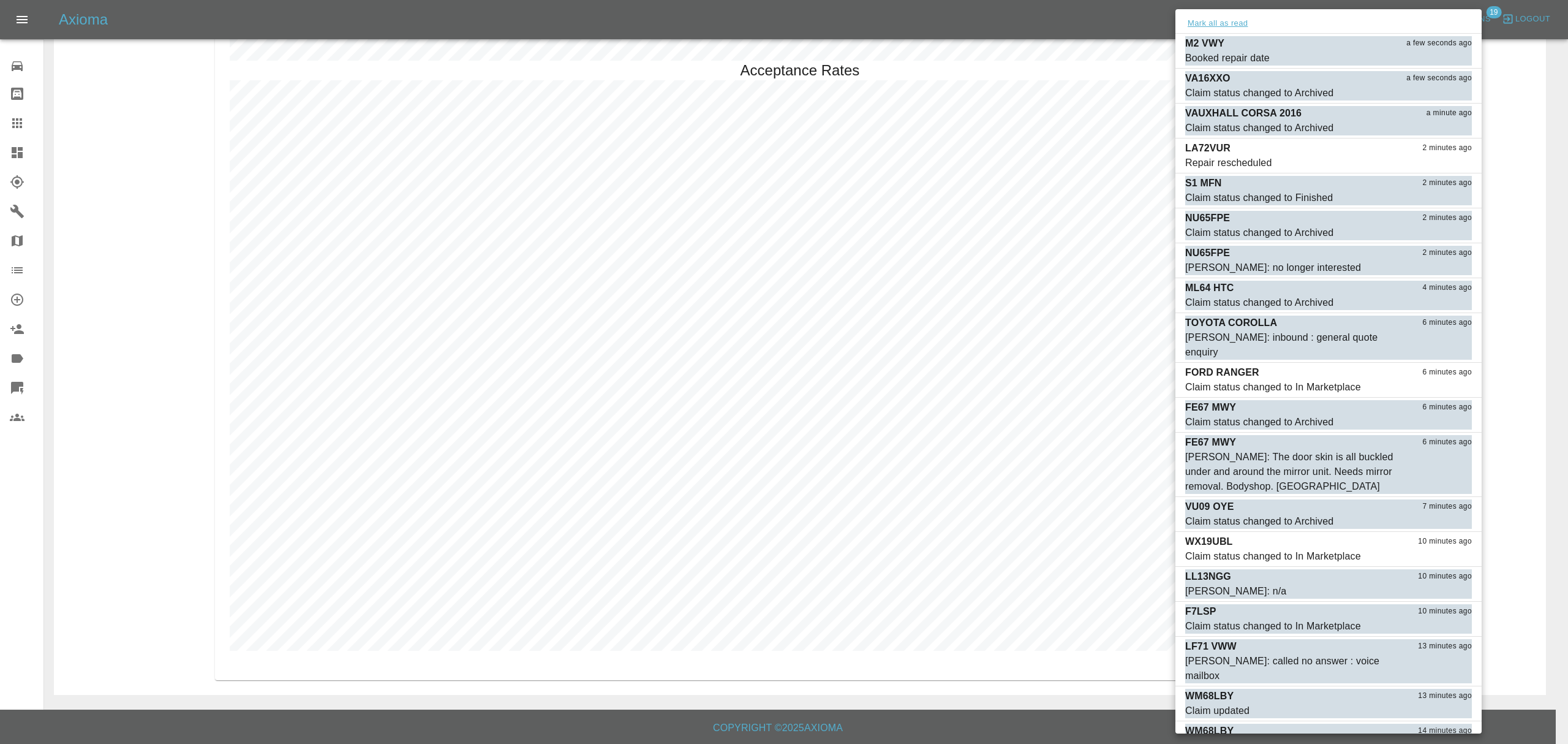
click at [1204, 25] on button "Mark all as read" at bounding box center [1218, 23] width 65 height 14
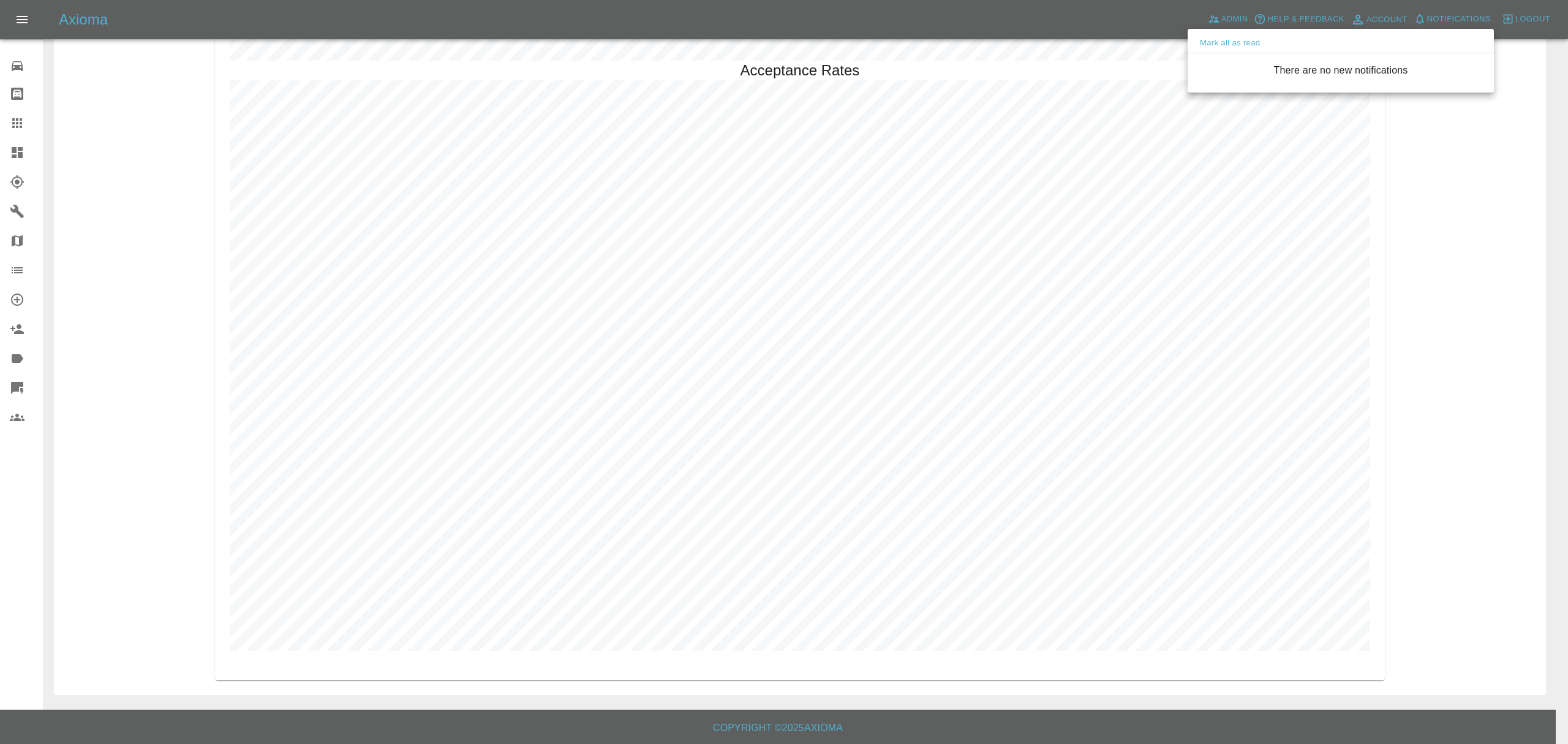
click at [1488, 257] on div at bounding box center [784, 372] width 1568 height 744
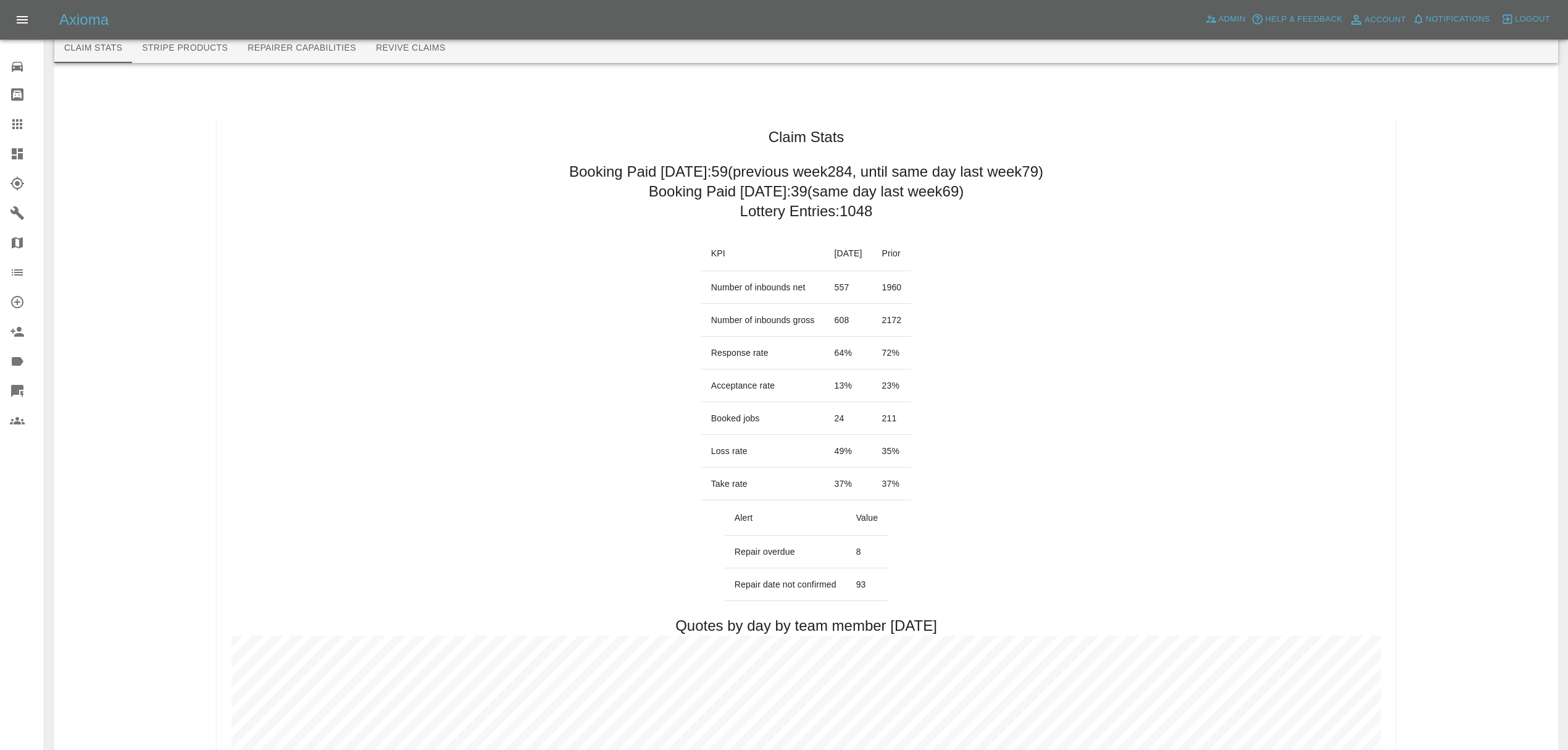
scroll to position [0, 0]
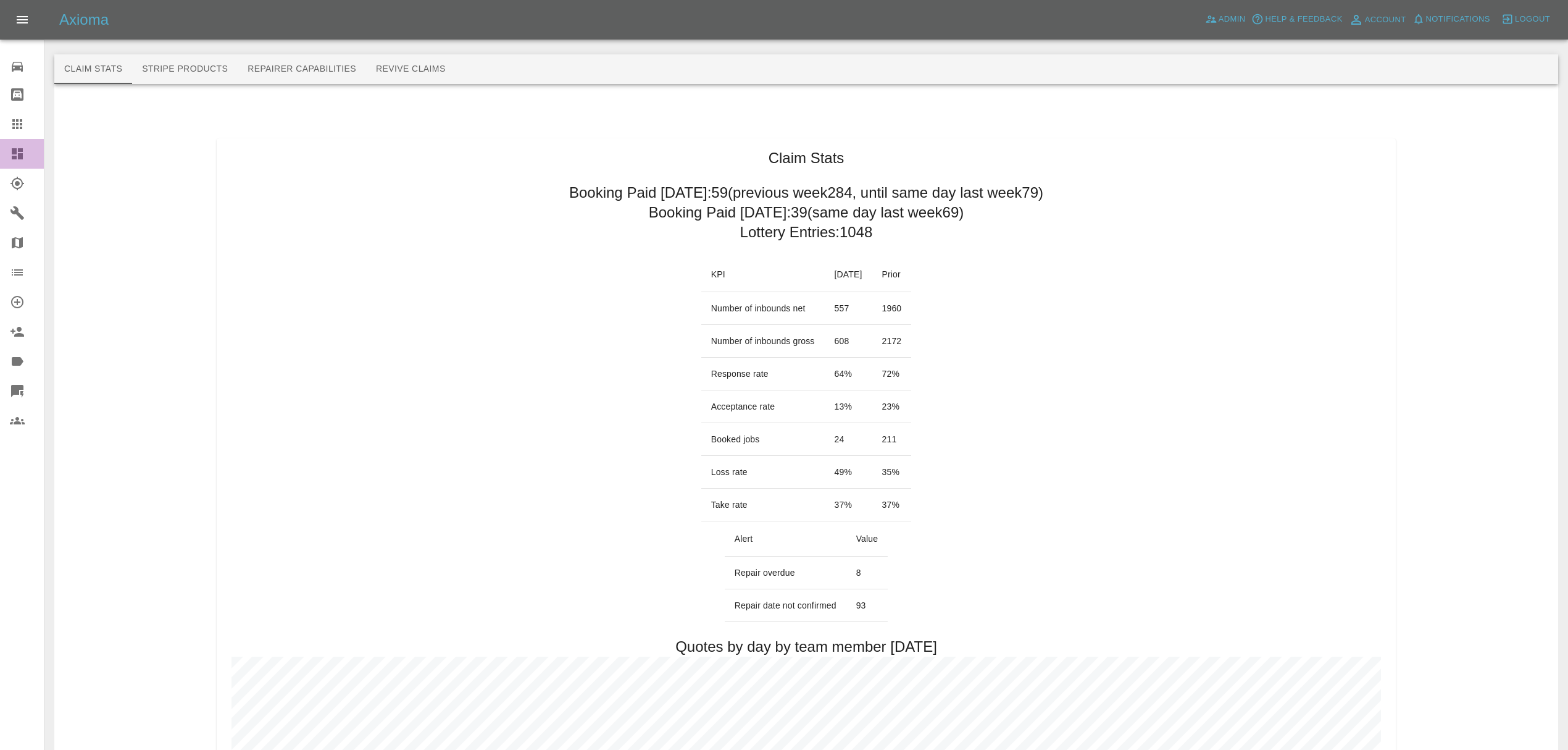
click at [26, 153] on div at bounding box center [27, 154] width 35 height 15
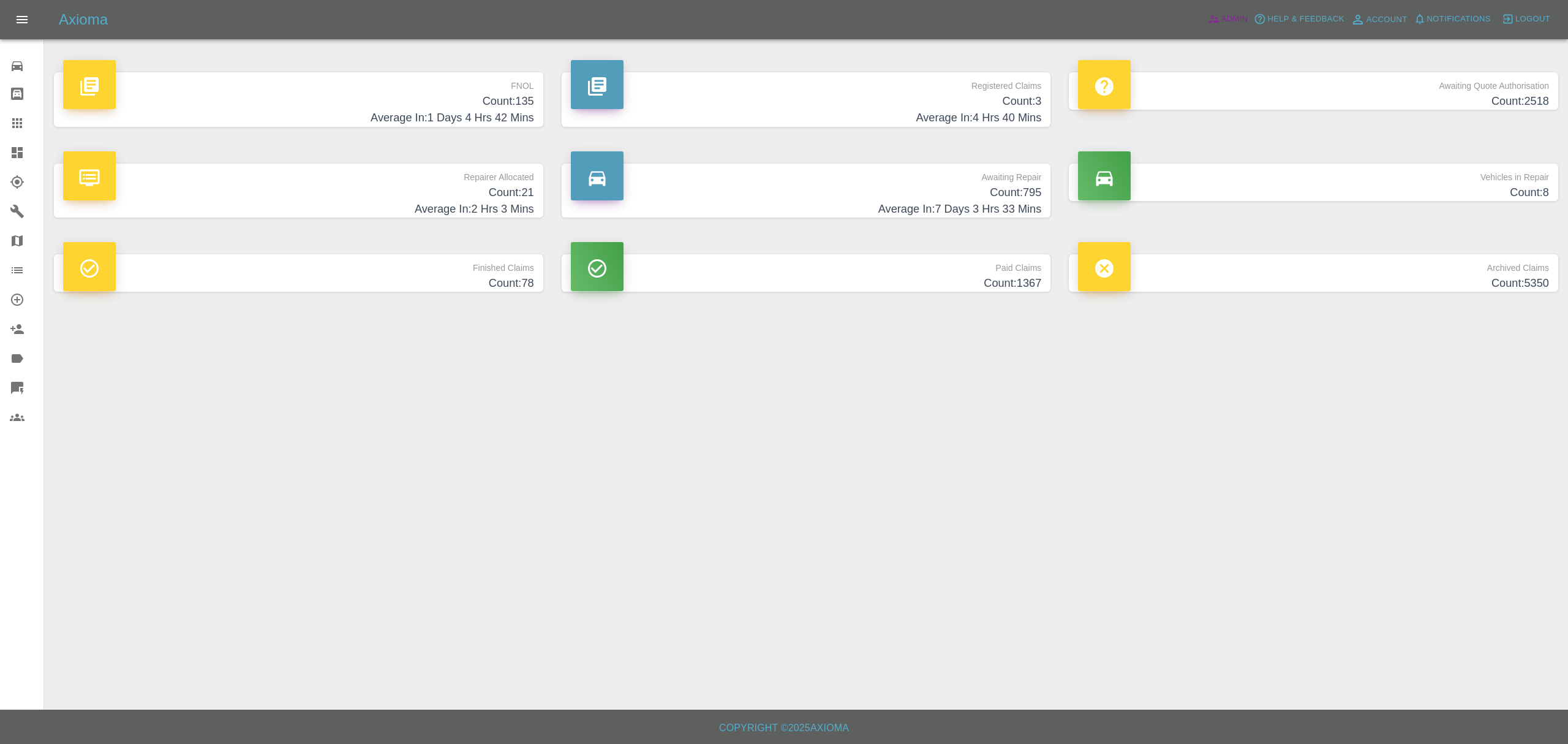
click at [1211, 27] on link "Admin" at bounding box center [1228, 19] width 46 height 19
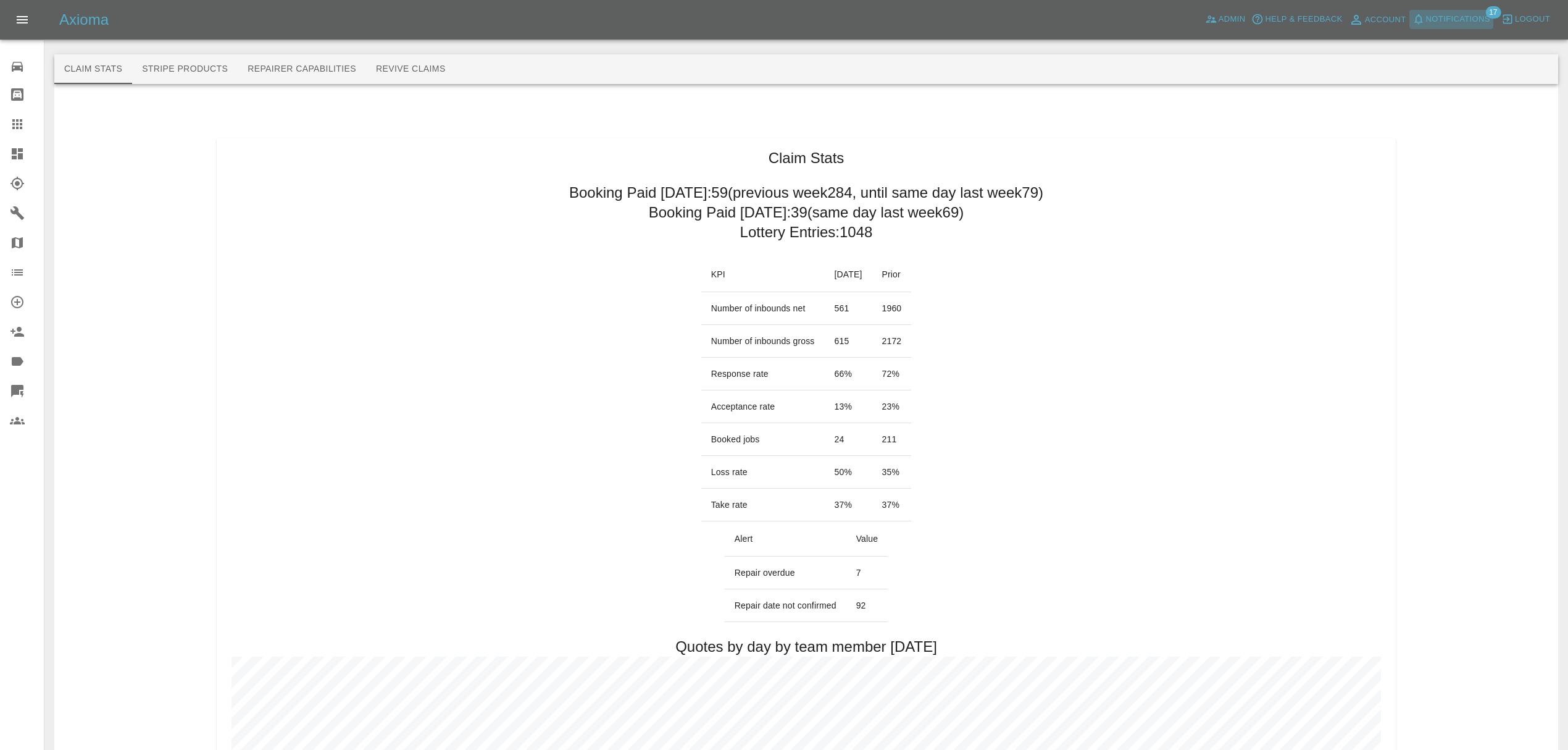
click at [1462, 23] on span "Notifications" at bounding box center [1458, 19] width 64 height 14
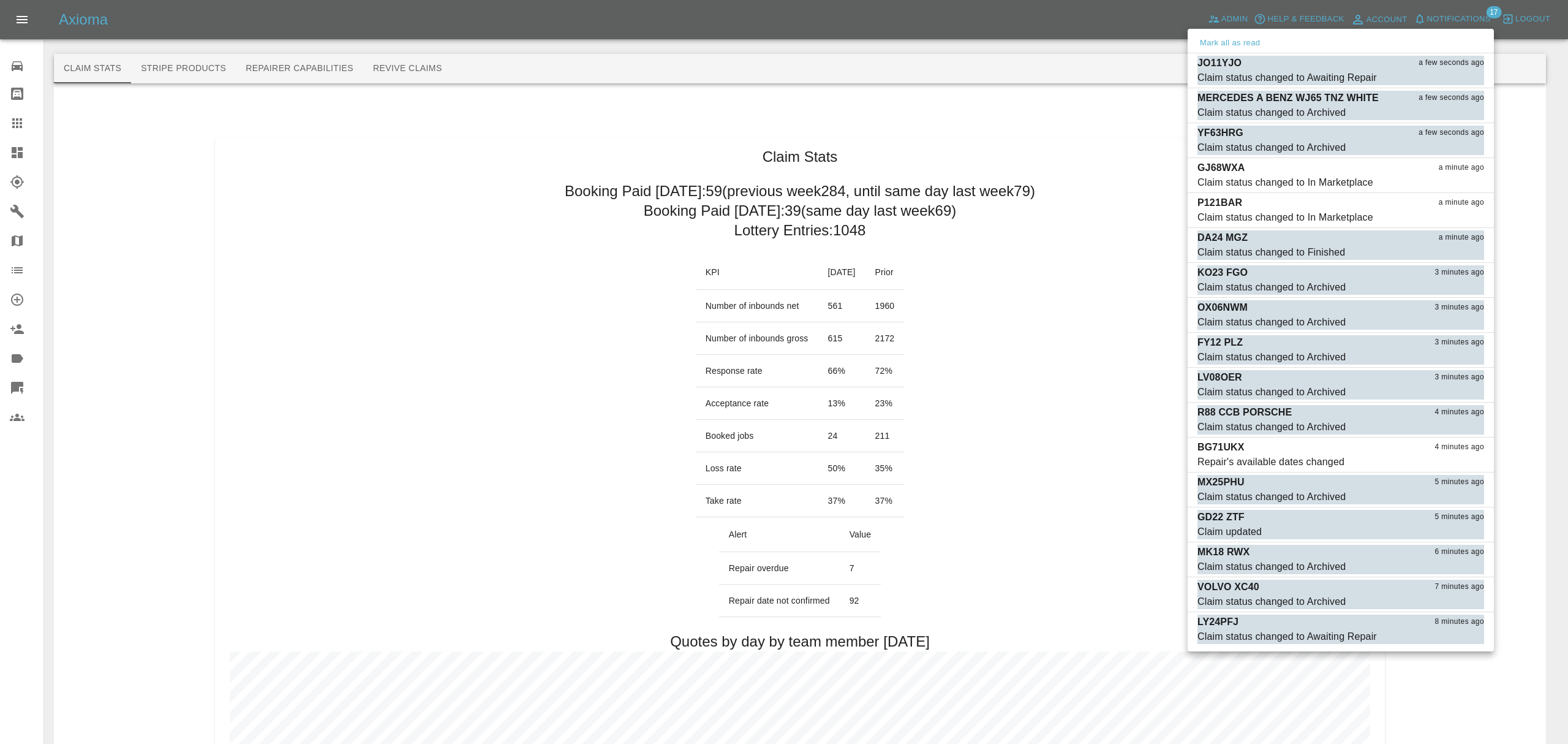
click at [1225, 34] on div "Mark all as read" at bounding box center [1341, 44] width 306 height 20
click at [1225, 36] on button "Mark all as read" at bounding box center [1230, 43] width 65 height 14
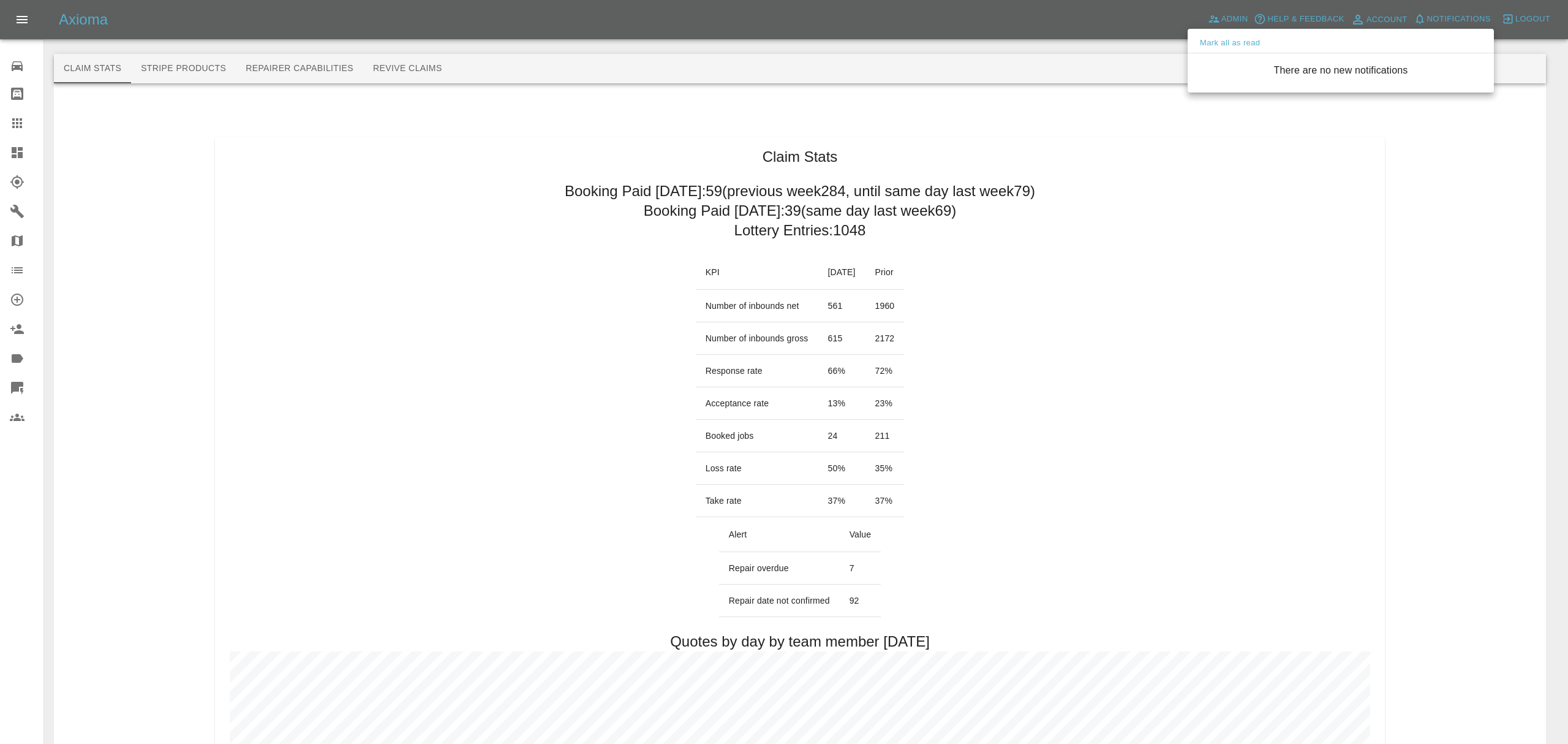
click at [1152, 150] on div at bounding box center [784, 372] width 1568 height 744
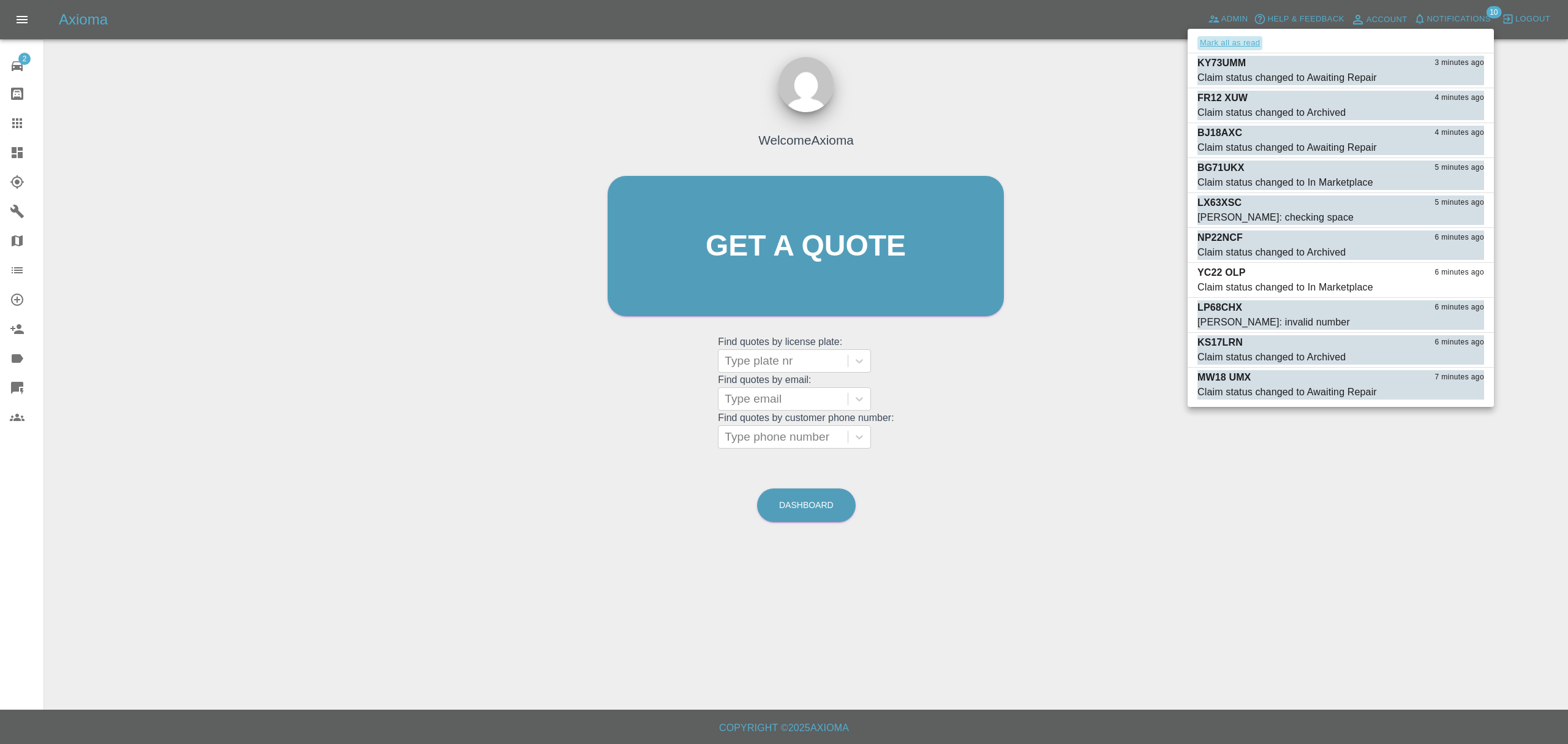
click at [1238, 43] on button "Mark all as read" at bounding box center [1230, 43] width 65 height 14
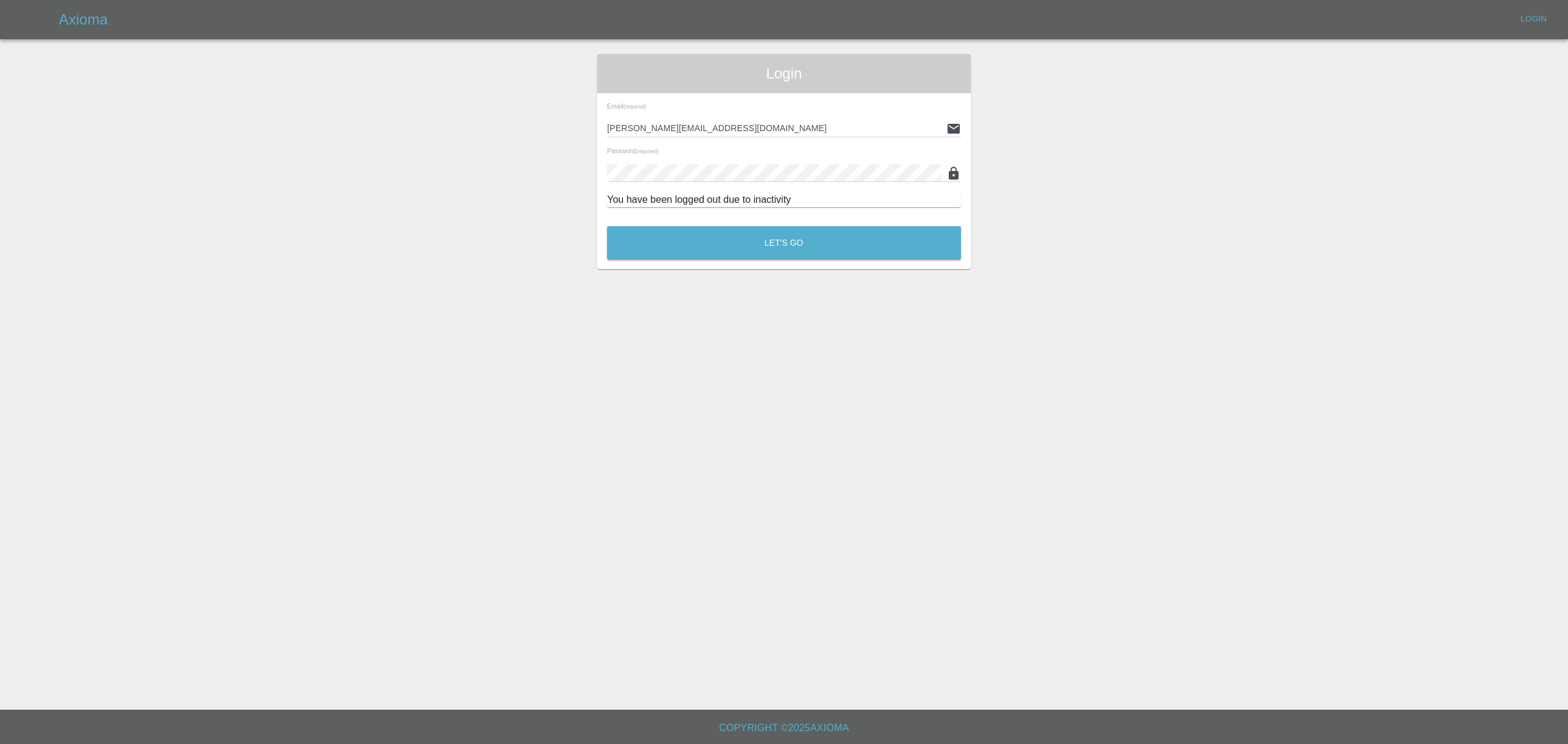
click at [1149, 155] on div "Login Email (required) [PERSON_NAME][EMAIL_ADDRESS][DOMAIN_NAME] Password (requ…" at bounding box center [784, 161] width 1567 height 215
click at [859, 247] on button "Let's Go" at bounding box center [784, 243] width 354 height 34
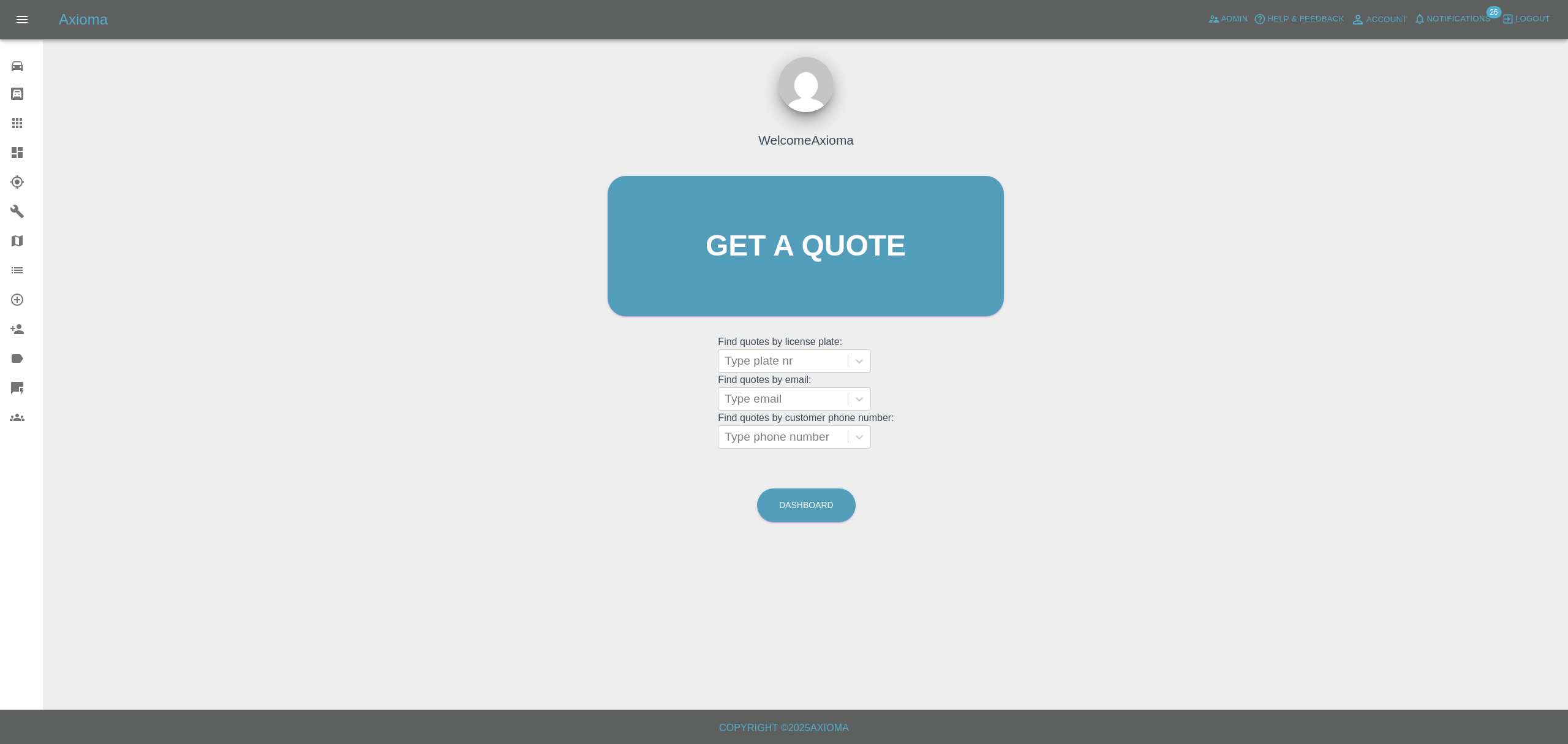
click at [1445, 5] on div "Axioma Admin Help & Feedback Account Notifications 26 Logout" at bounding box center [784, 19] width 1568 height 39
click at [1441, 15] on span "Notifications" at bounding box center [1459, 19] width 64 height 14
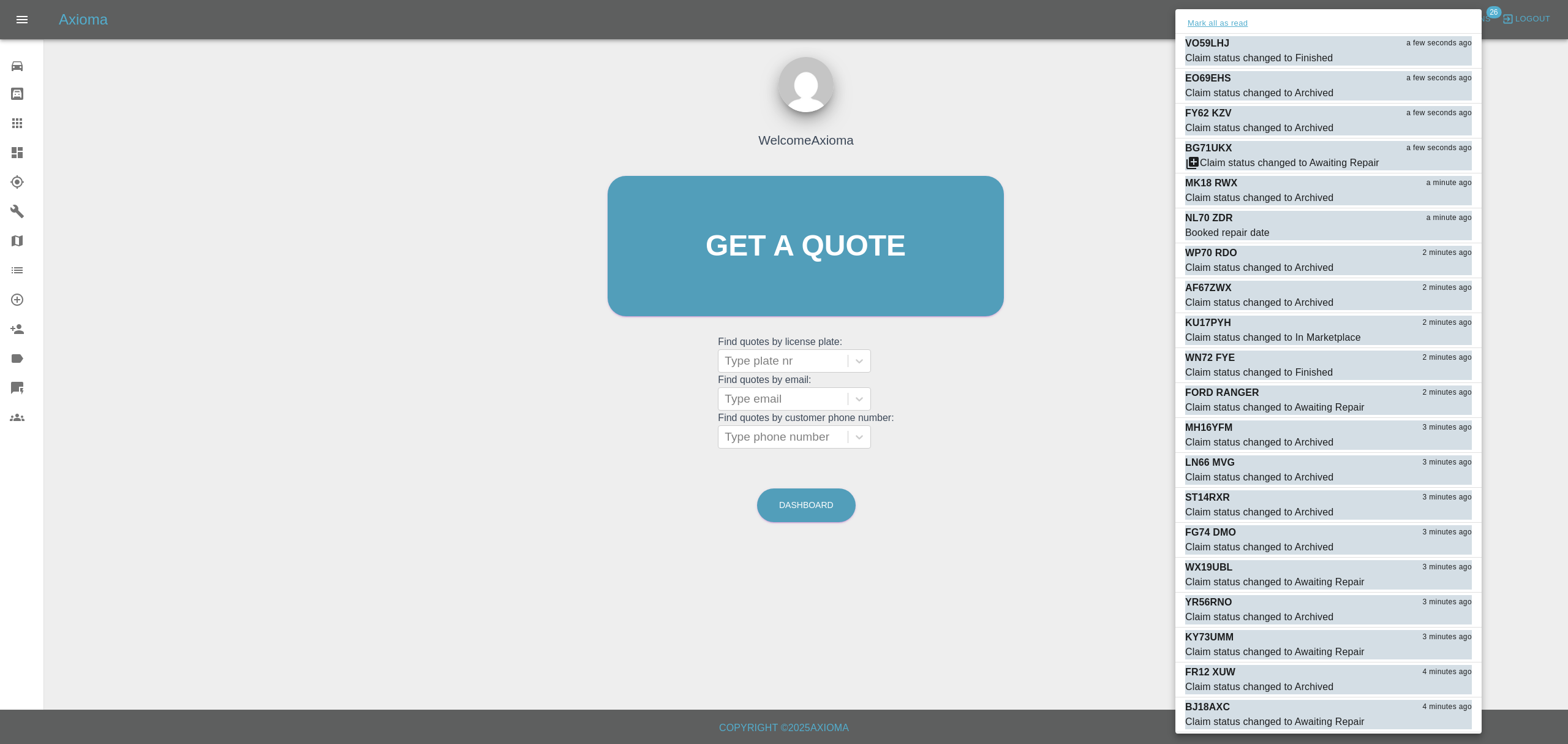
click at [1234, 21] on button "Mark all as read" at bounding box center [1218, 23] width 65 height 14
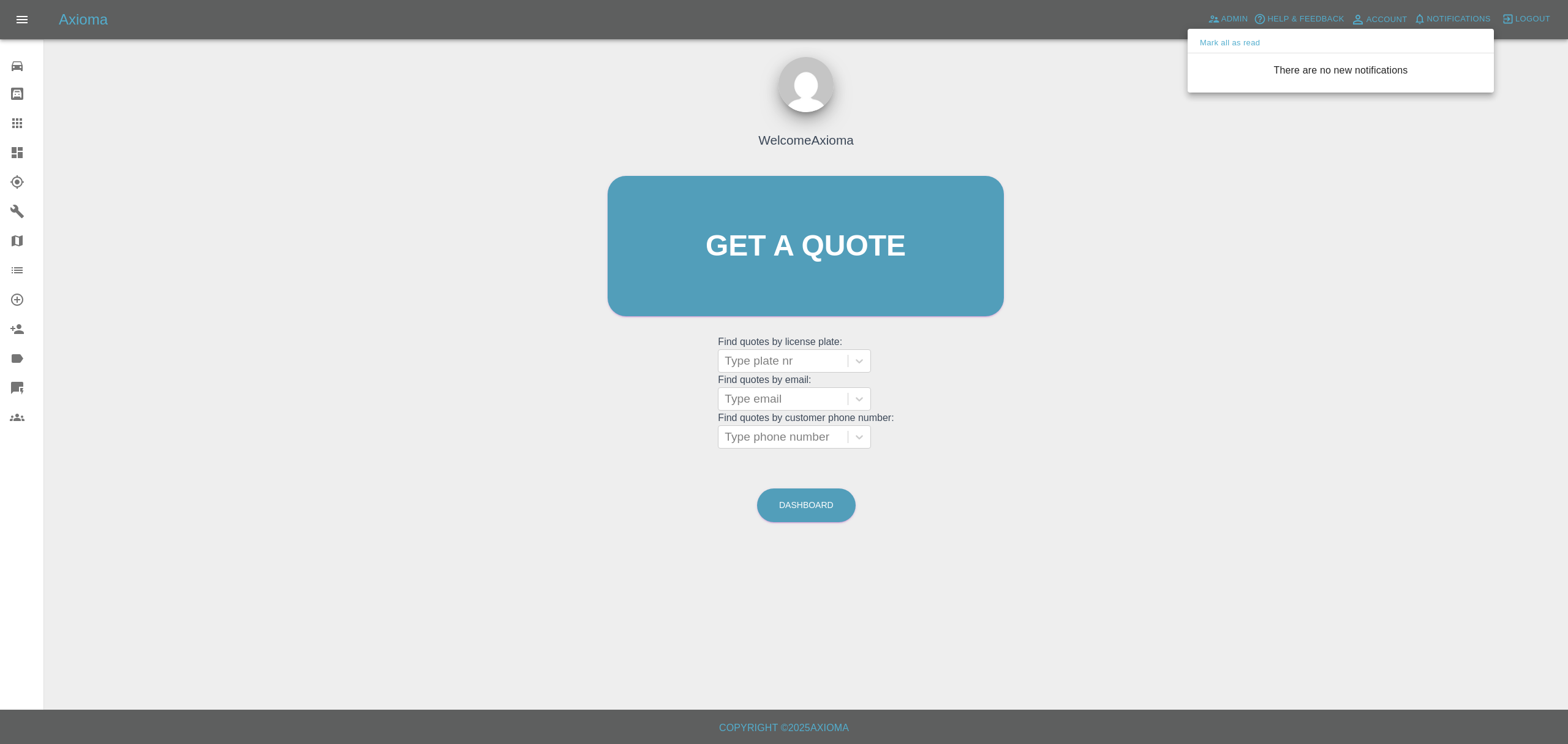
click at [1144, 177] on div at bounding box center [784, 372] width 1568 height 744
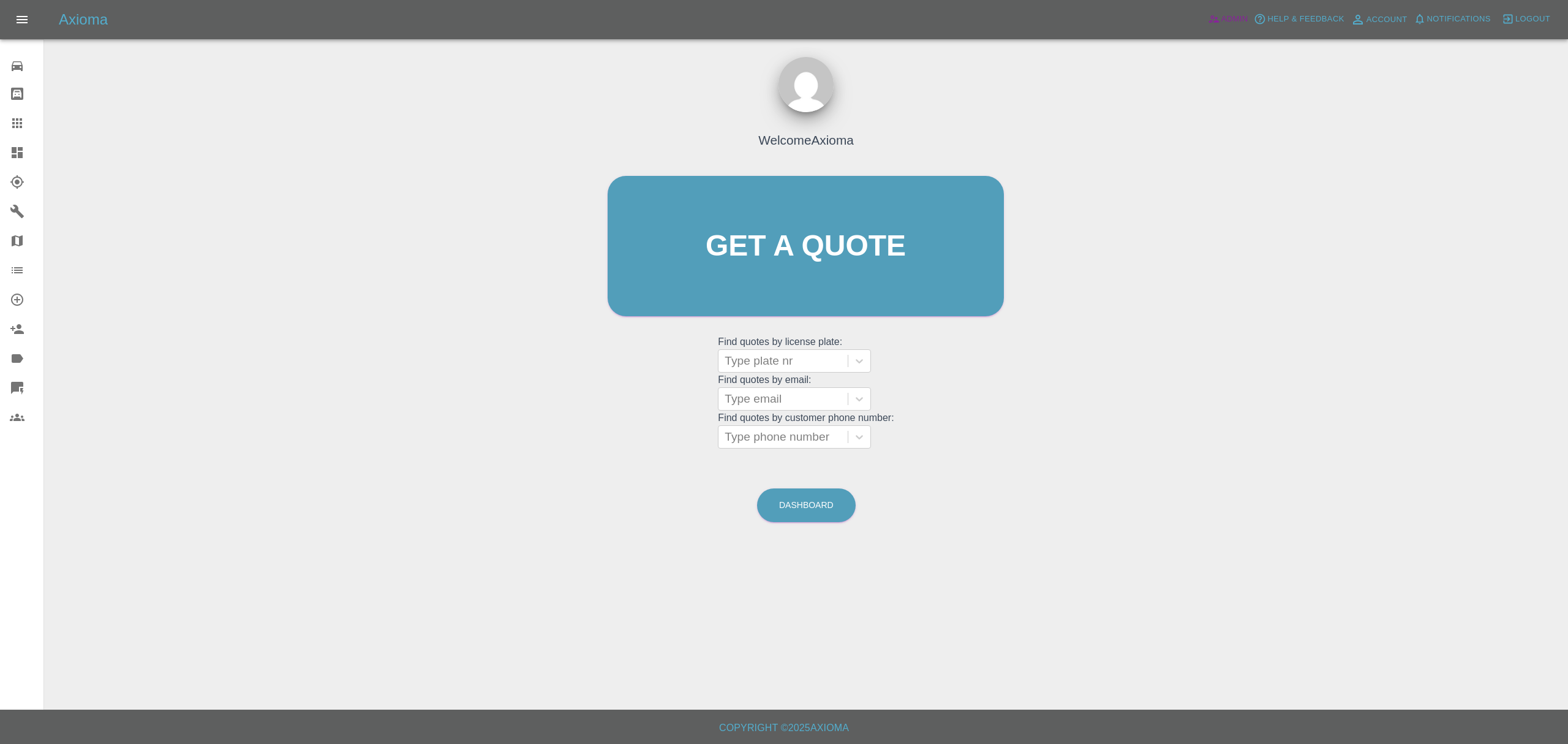
click at [1226, 25] on span "Admin" at bounding box center [1235, 19] width 27 height 14
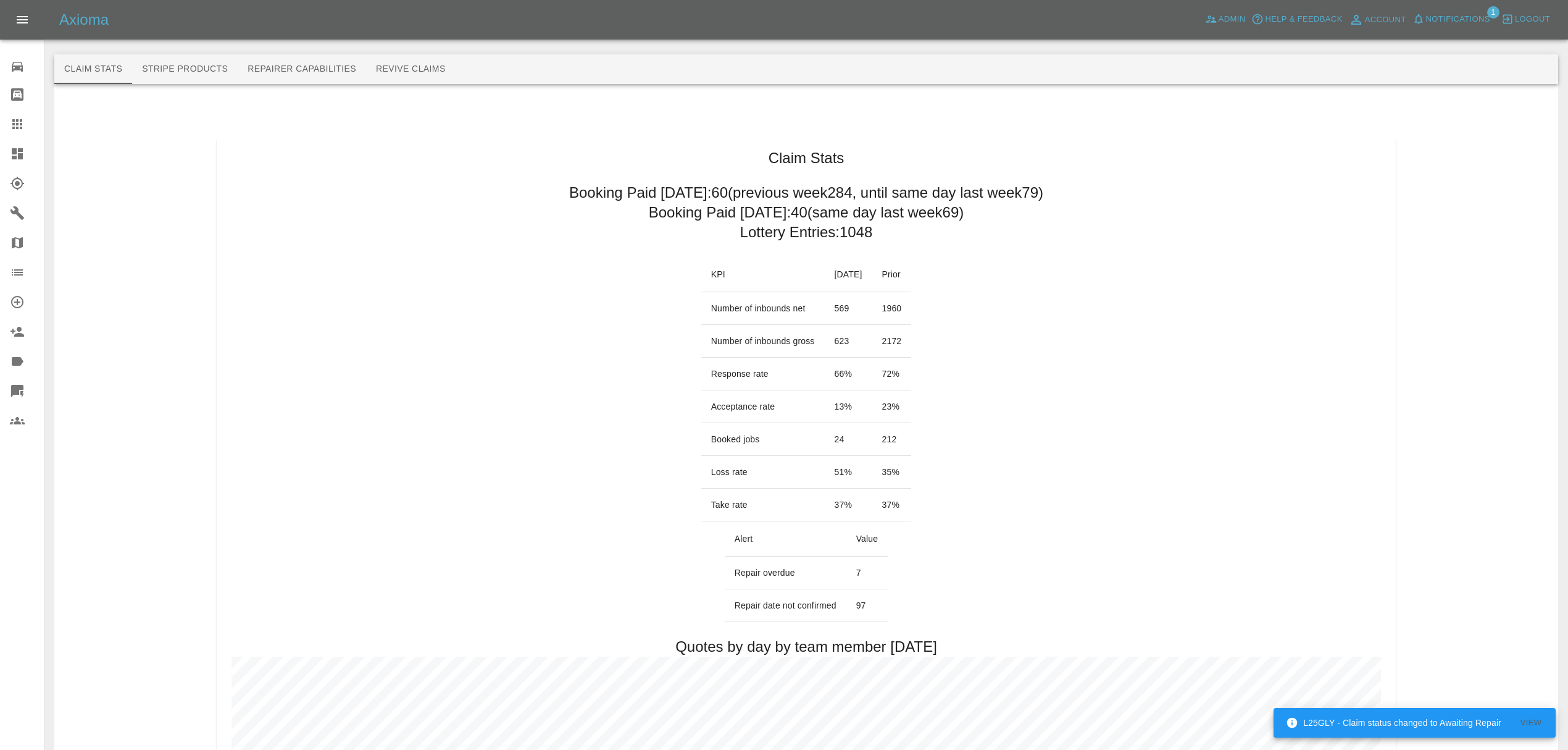
click at [1448, 16] on span "Notifications" at bounding box center [1458, 19] width 64 height 14
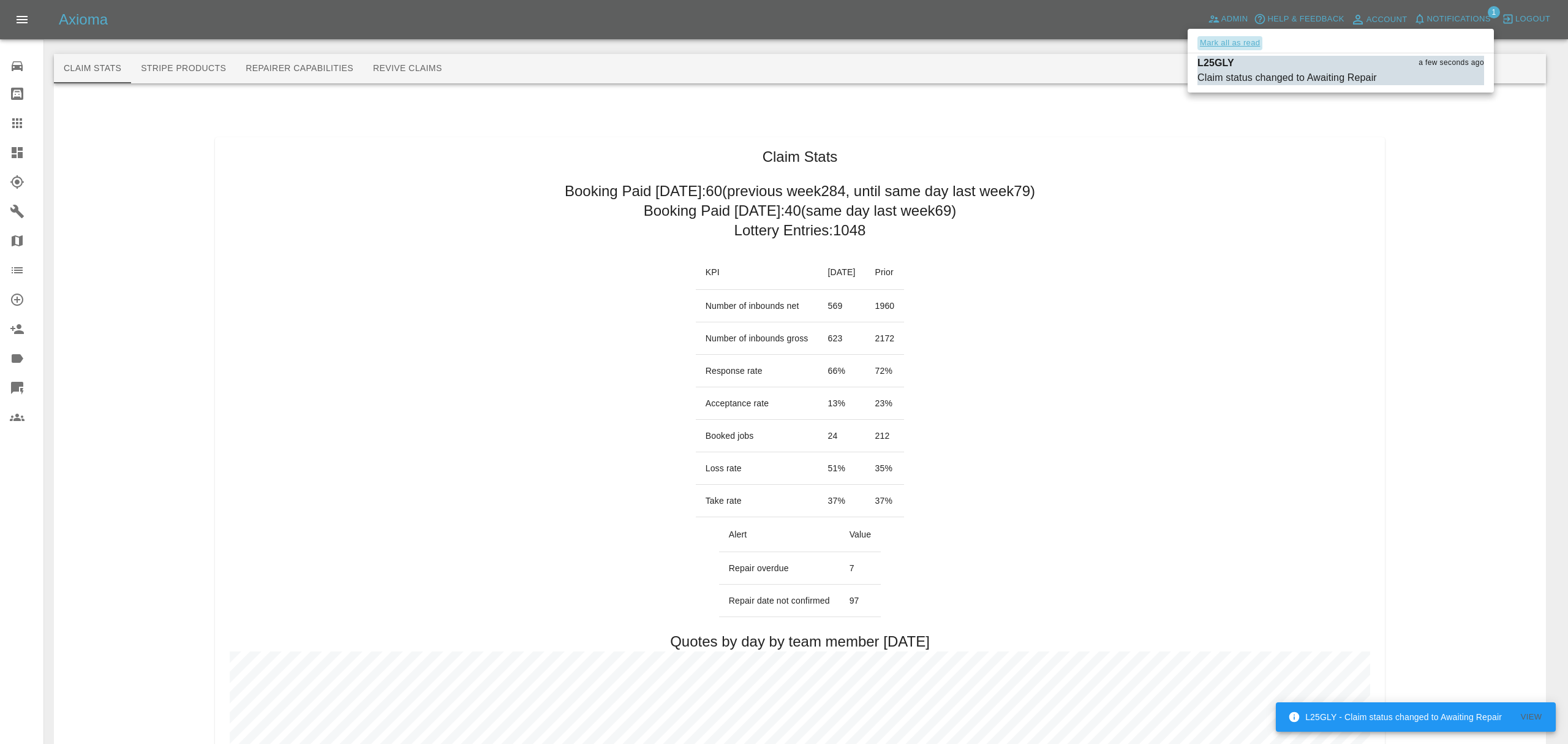
click at [1209, 40] on button "Mark all as read" at bounding box center [1230, 43] width 65 height 14
drag, startPoint x: 1075, startPoint y: 175, endPoint x: 920, endPoint y: 167, distance: 155.2
click at [1065, 175] on div at bounding box center [784, 372] width 1568 height 744
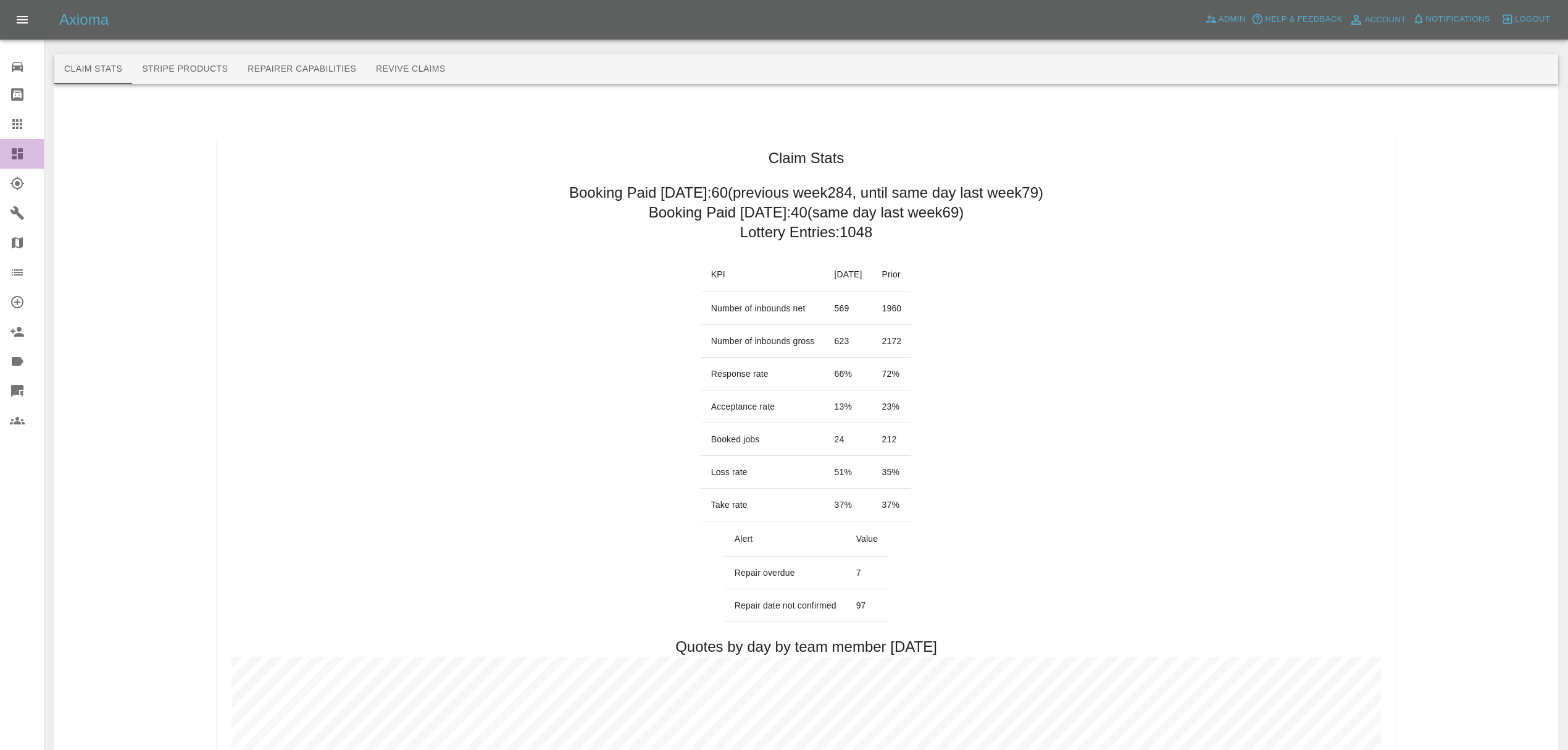
click at [8, 144] on link "Dashboard" at bounding box center [22, 154] width 44 height 29
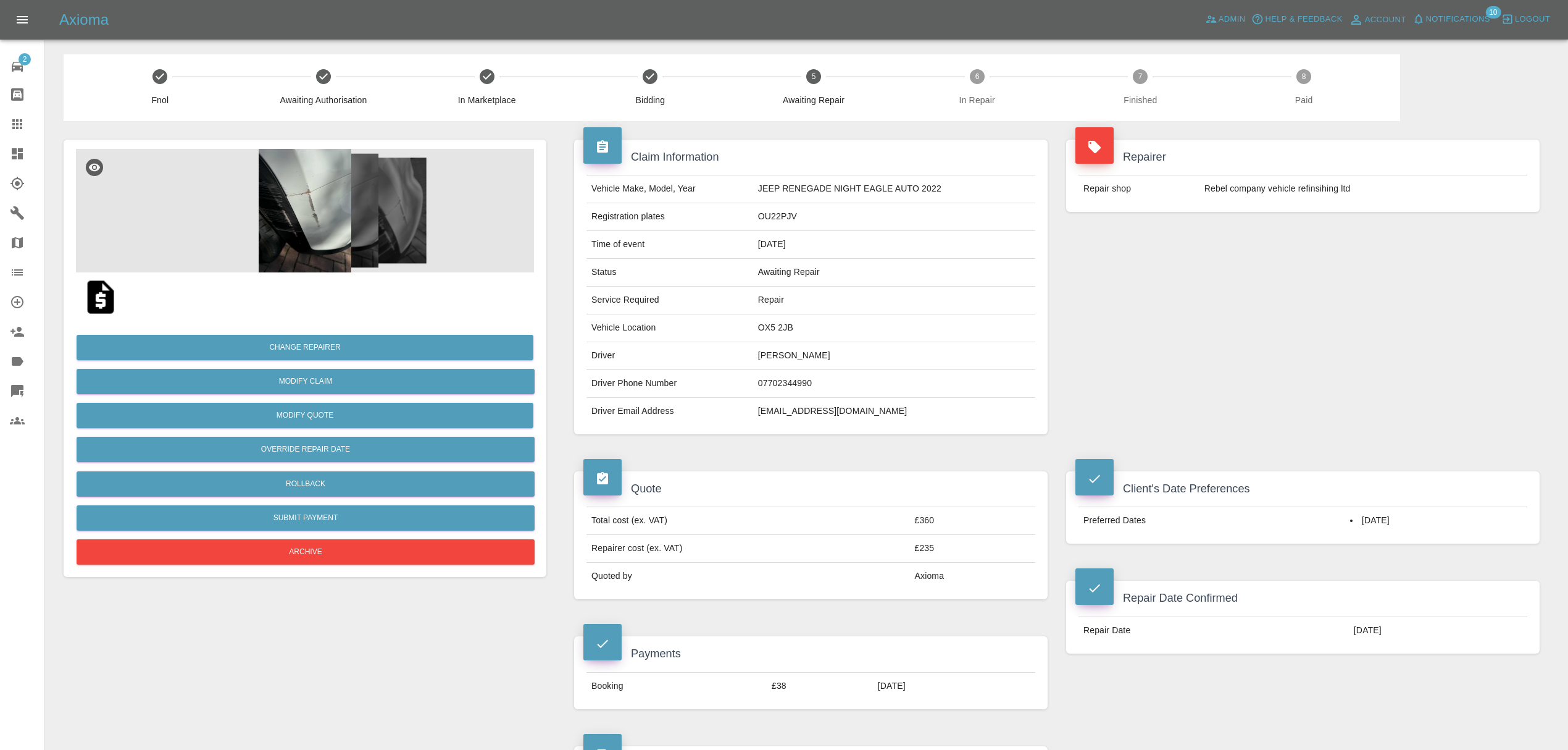
click at [1459, 8] on div "Axioma Admin Help & Feedback Account Notifications 10 Logout" at bounding box center [784, 19] width 1568 height 39
click at [1457, 17] on span "Notifications" at bounding box center [1458, 19] width 64 height 14
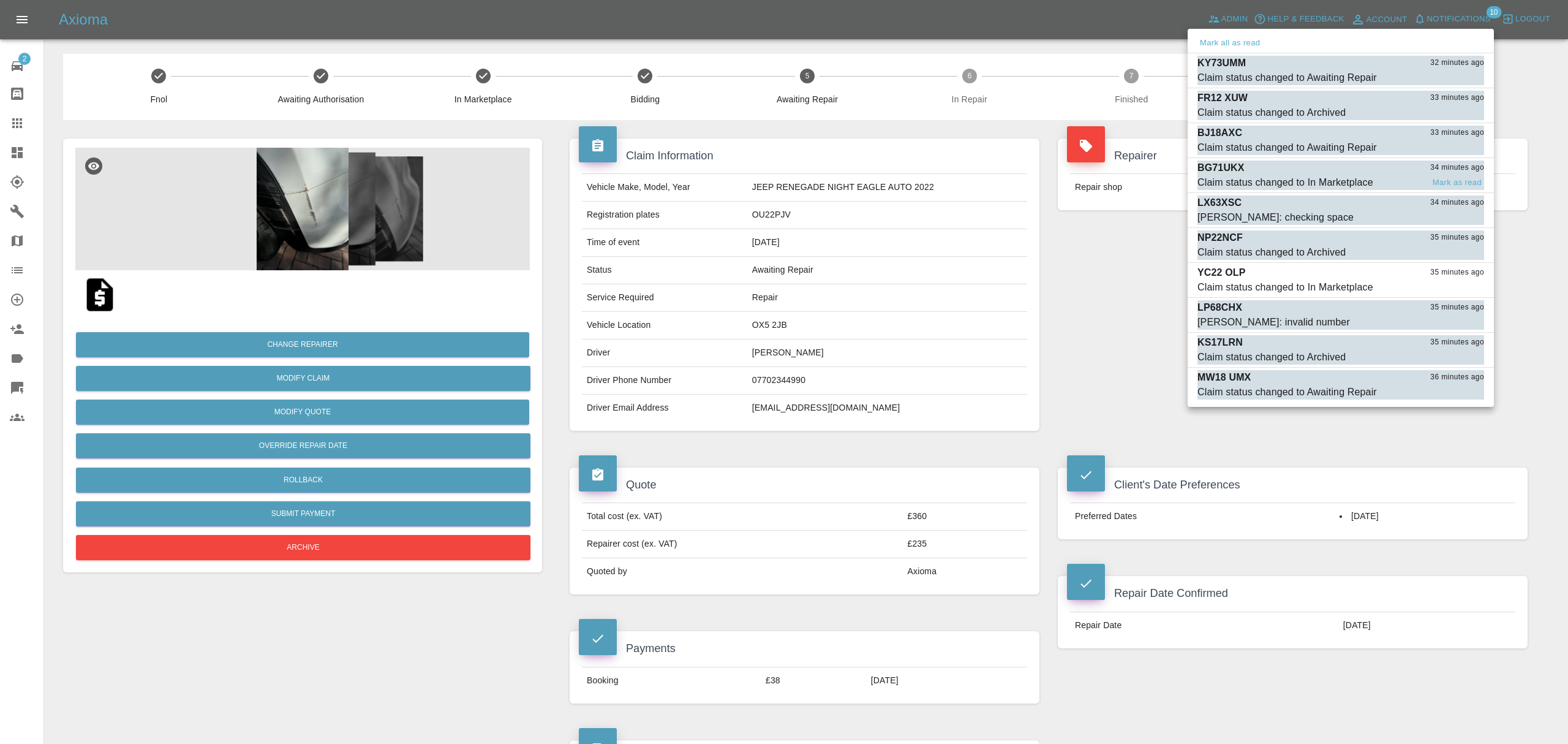
click at [1248, 175] on div "Claim status changed to In Marketplace" at bounding box center [1285, 182] width 176 height 15
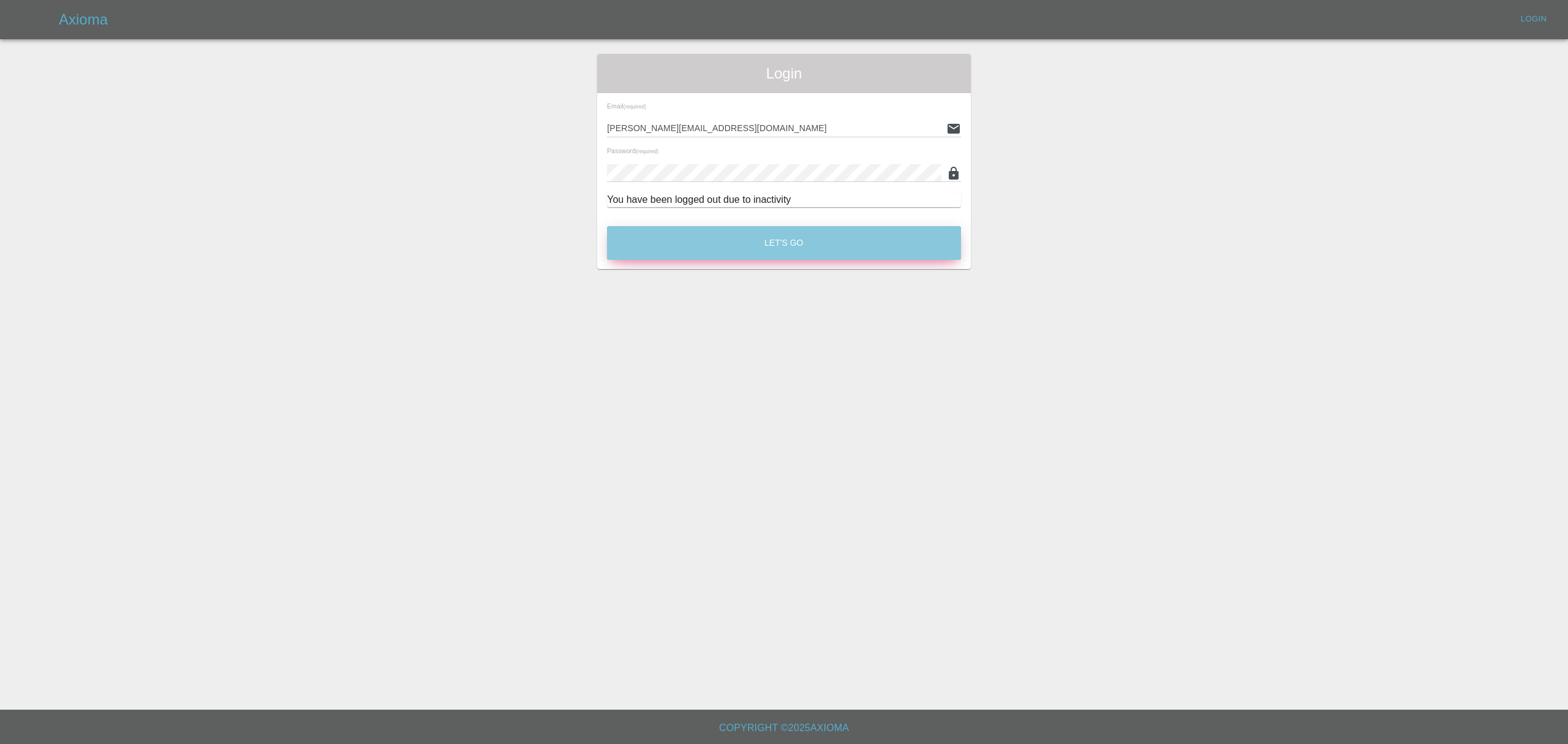
click at [794, 226] on button "Let's Go" at bounding box center [784, 243] width 354 height 34
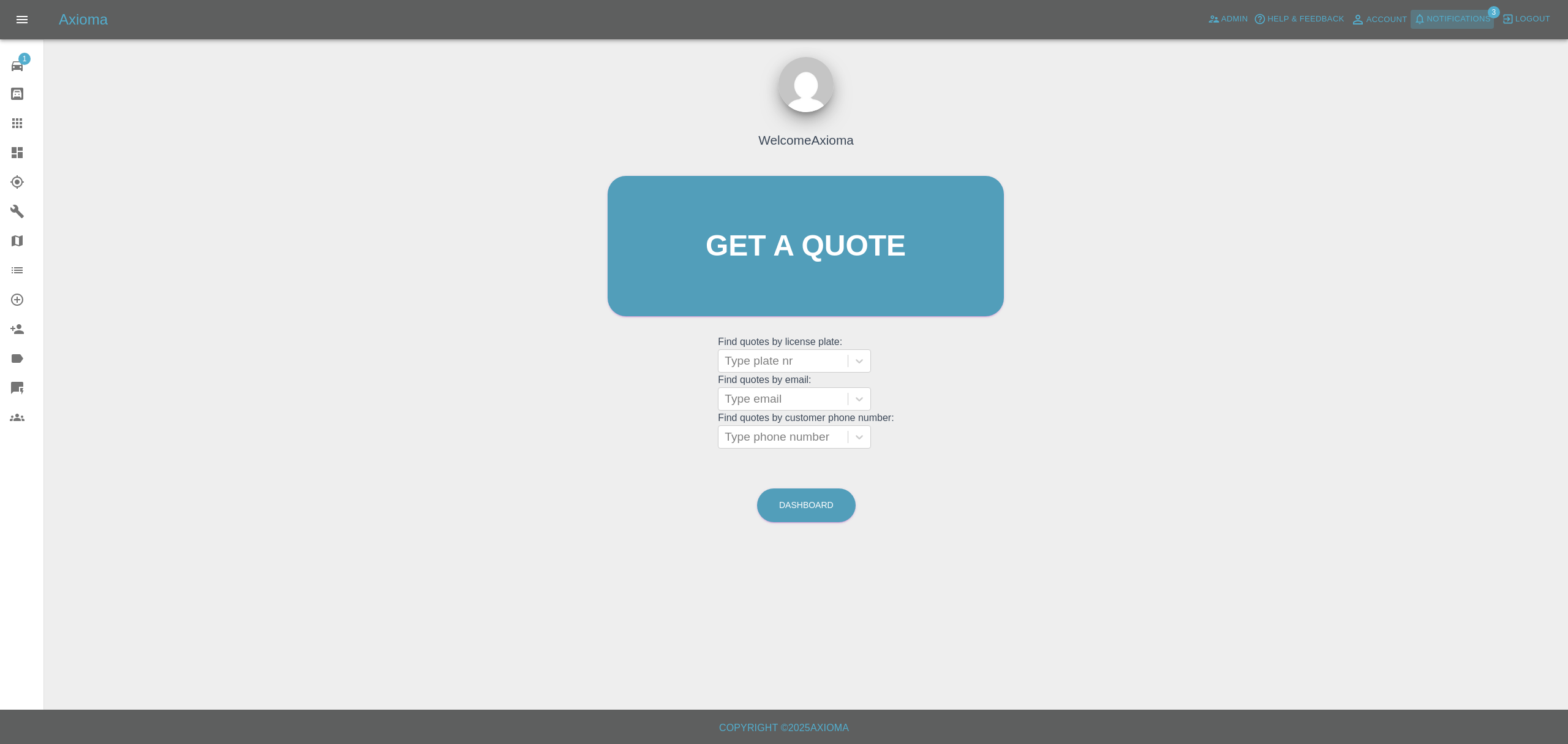
click at [1437, 18] on span "Notifications" at bounding box center [1459, 19] width 64 height 14
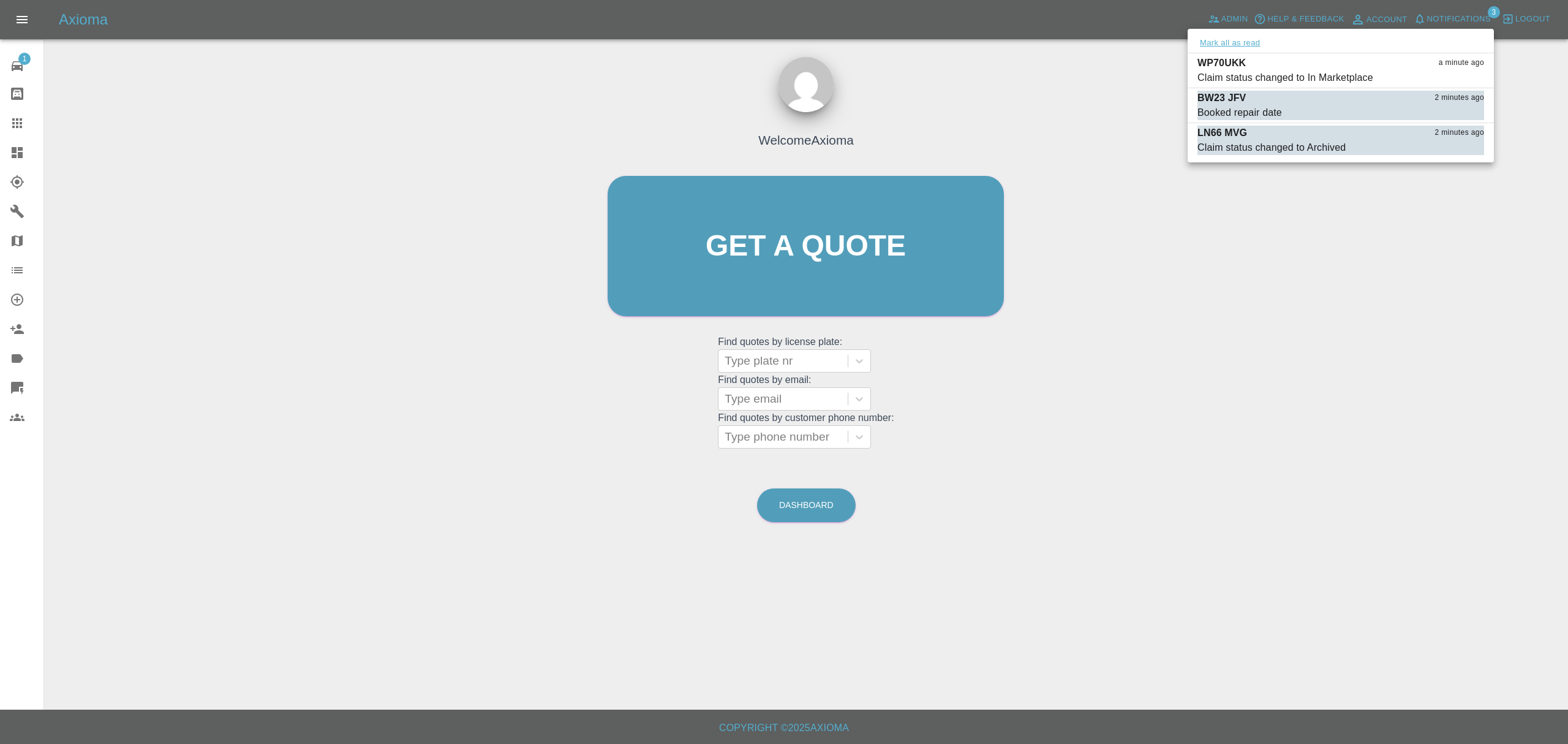
click at [1245, 44] on button "Mark all as read" at bounding box center [1230, 43] width 65 height 14
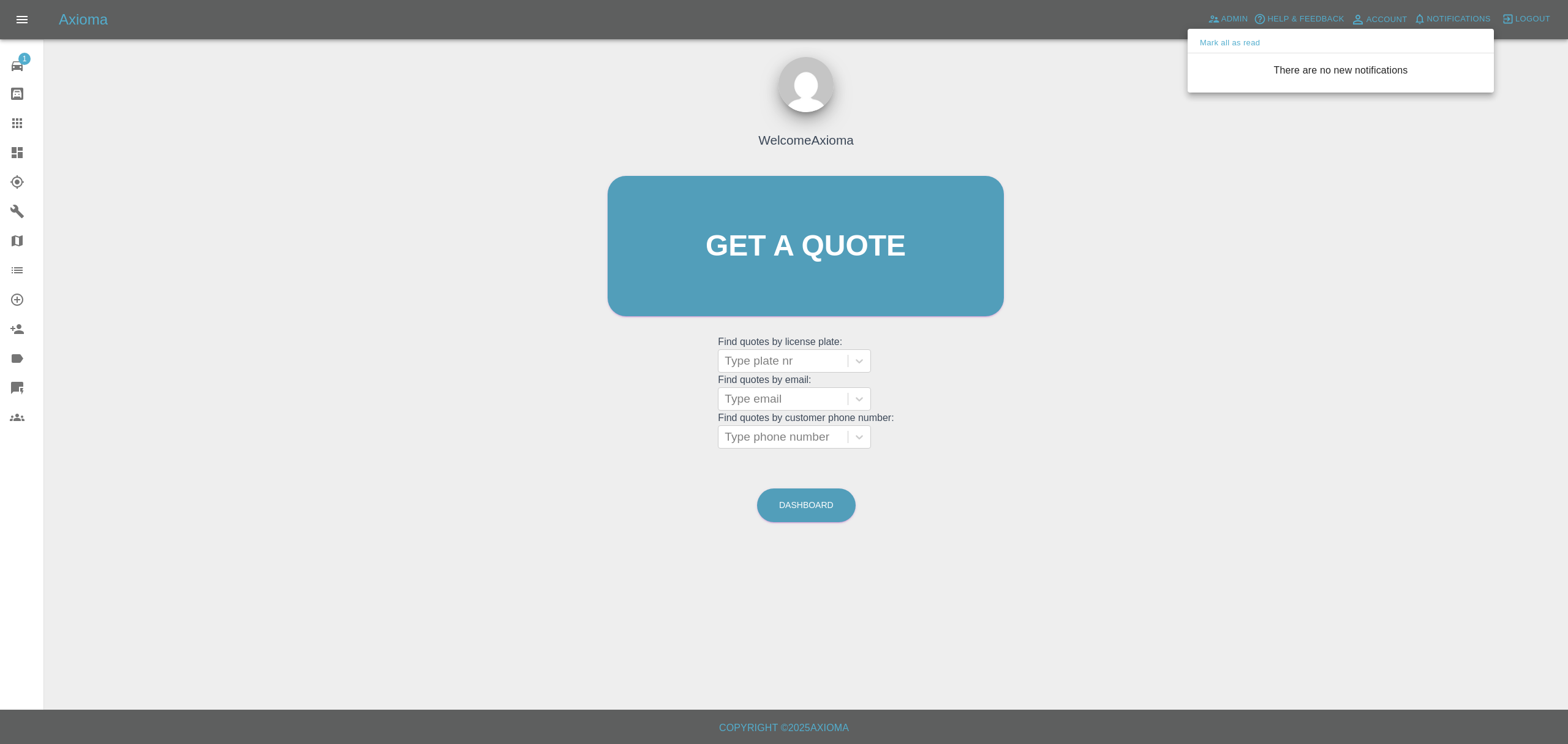
click at [1219, 239] on div at bounding box center [784, 372] width 1568 height 744
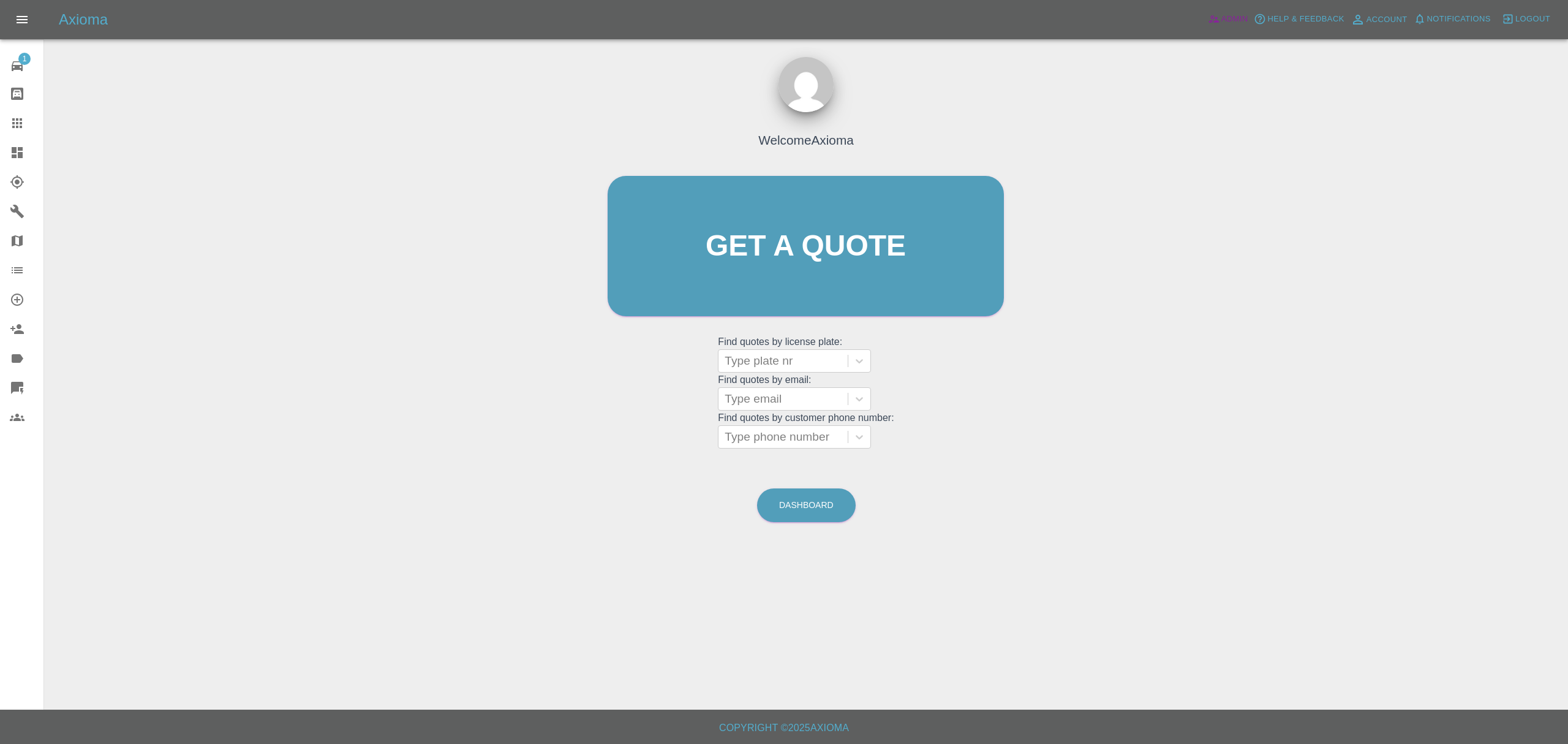
click at [1234, 20] on span "Admin" at bounding box center [1235, 19] width 27 height 14
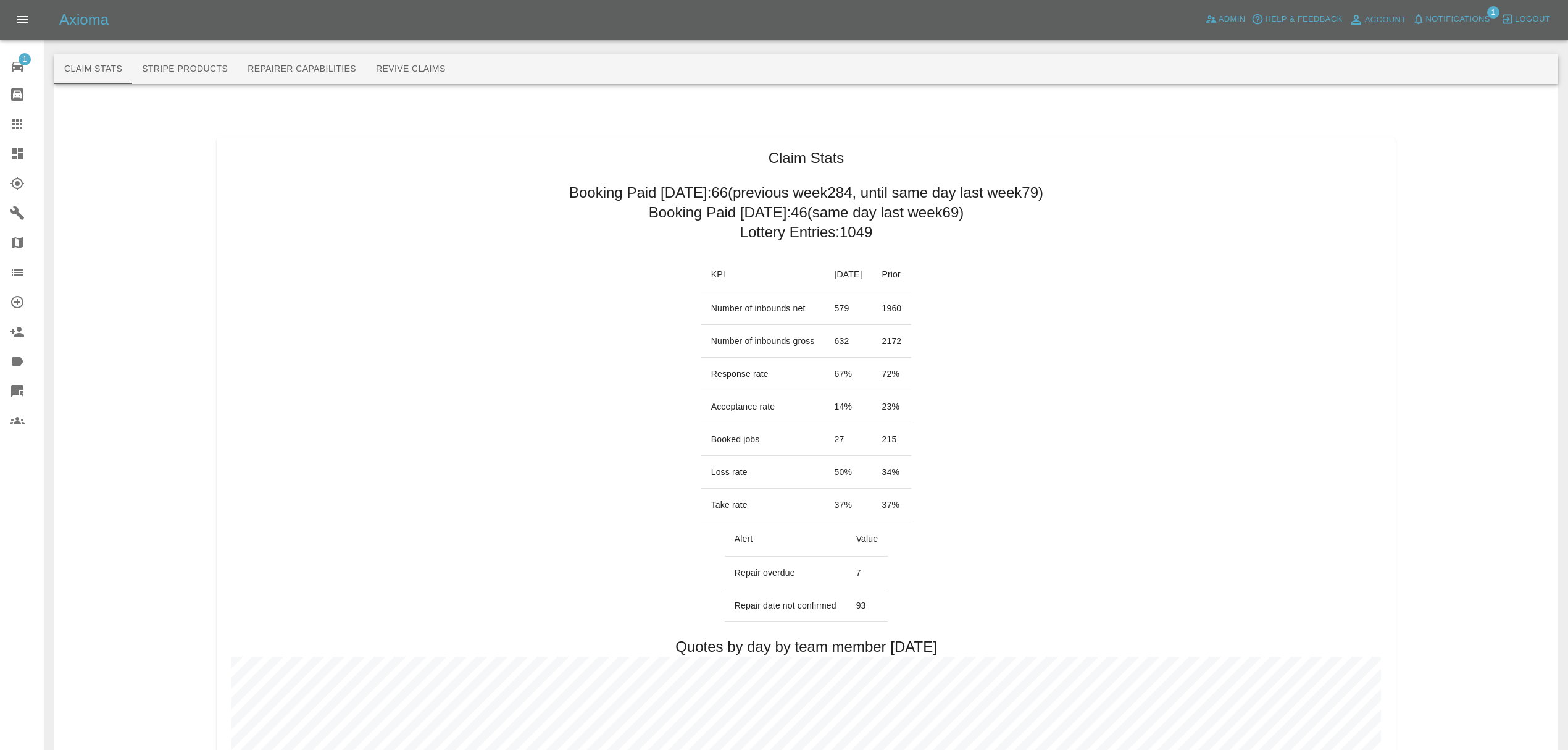
click at [1438, 11] on button "Notifications" at bounding box center [1451, 19] width 84 height 19
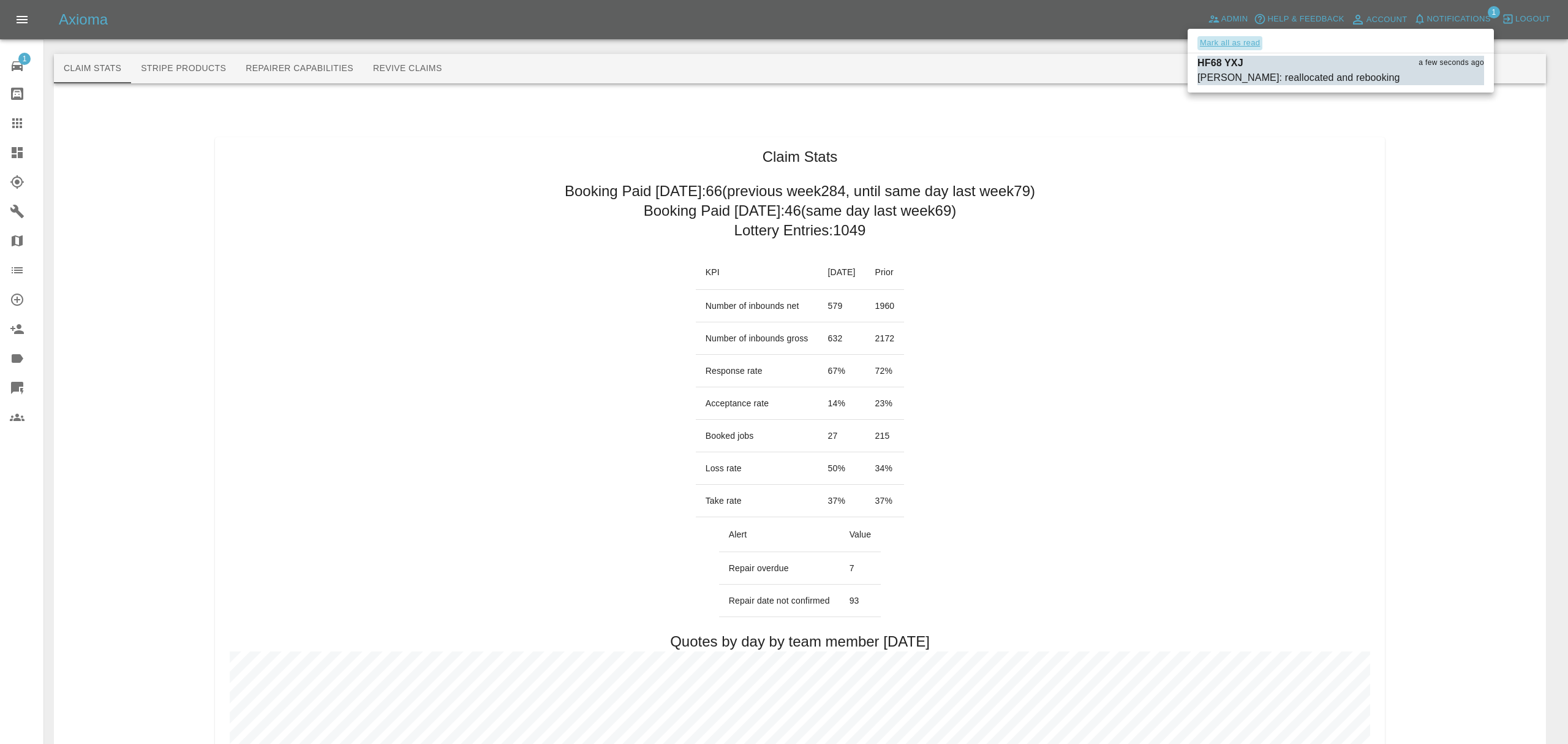
click at [1209, 37] on button "Mark all as read" at bounding box center [1230, 43] width 65 height 14
click at [753, 54] on div at bounding box center [784, 372] width 1568 height 744
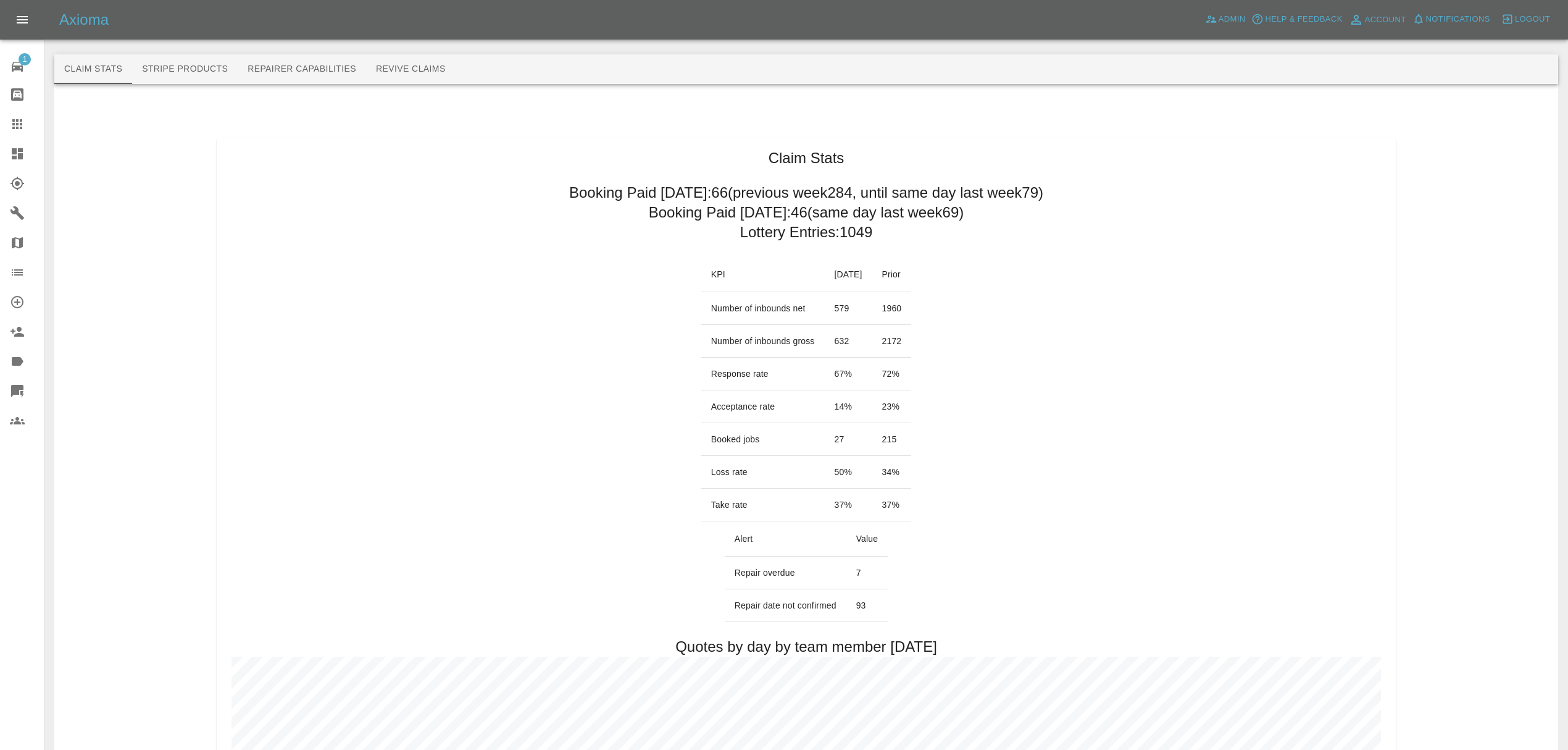
drag, startPoint x: 25, startPoint y: 161, endPoint x: 100, endPoint y: 161, distance: 75.0
click at [25, 161] on link "Dashboard" at bounding box center [22, 154] width 44 height 29
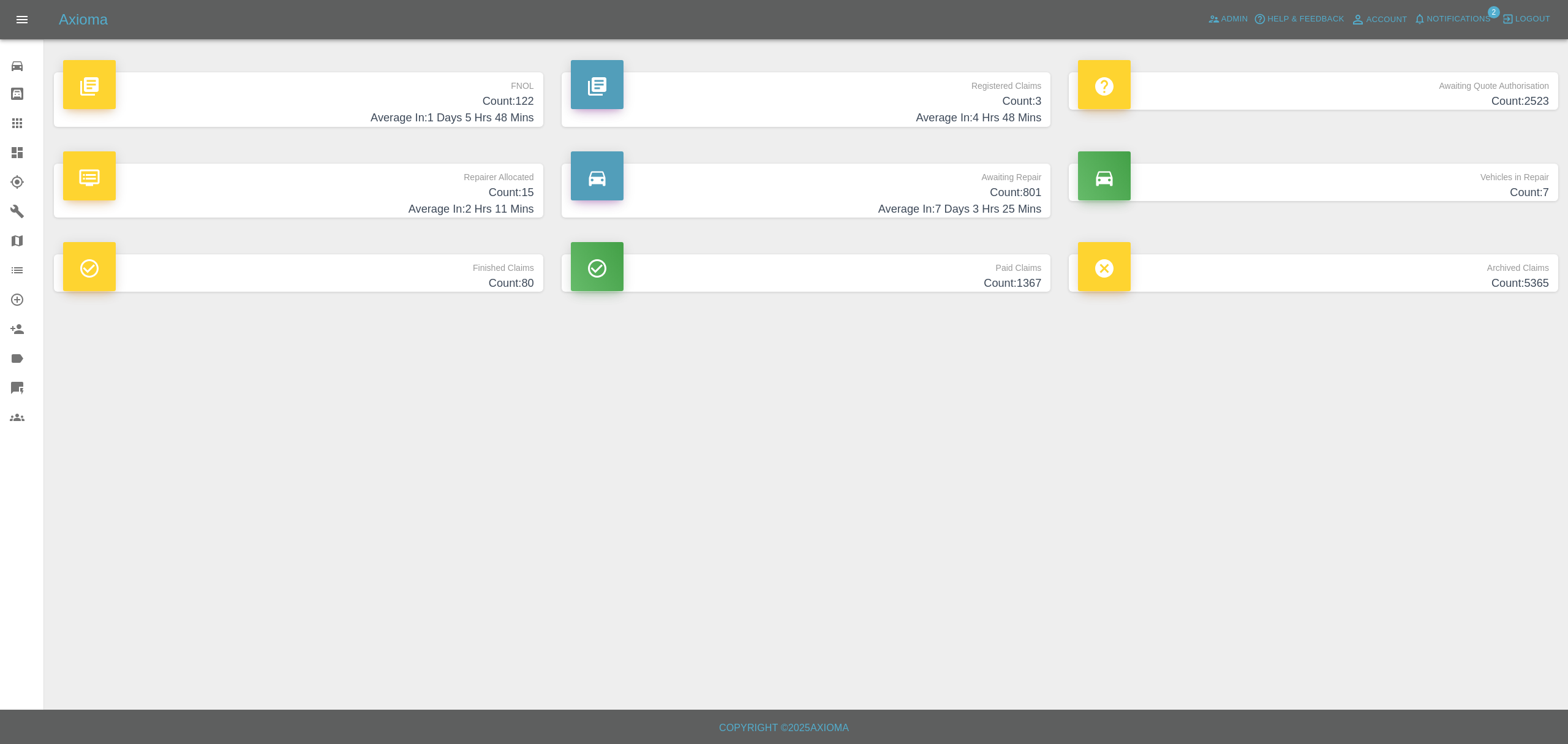
click at [1480, 21] on span "Notifications" at bounding box center [1459, 19] width 64 height 14
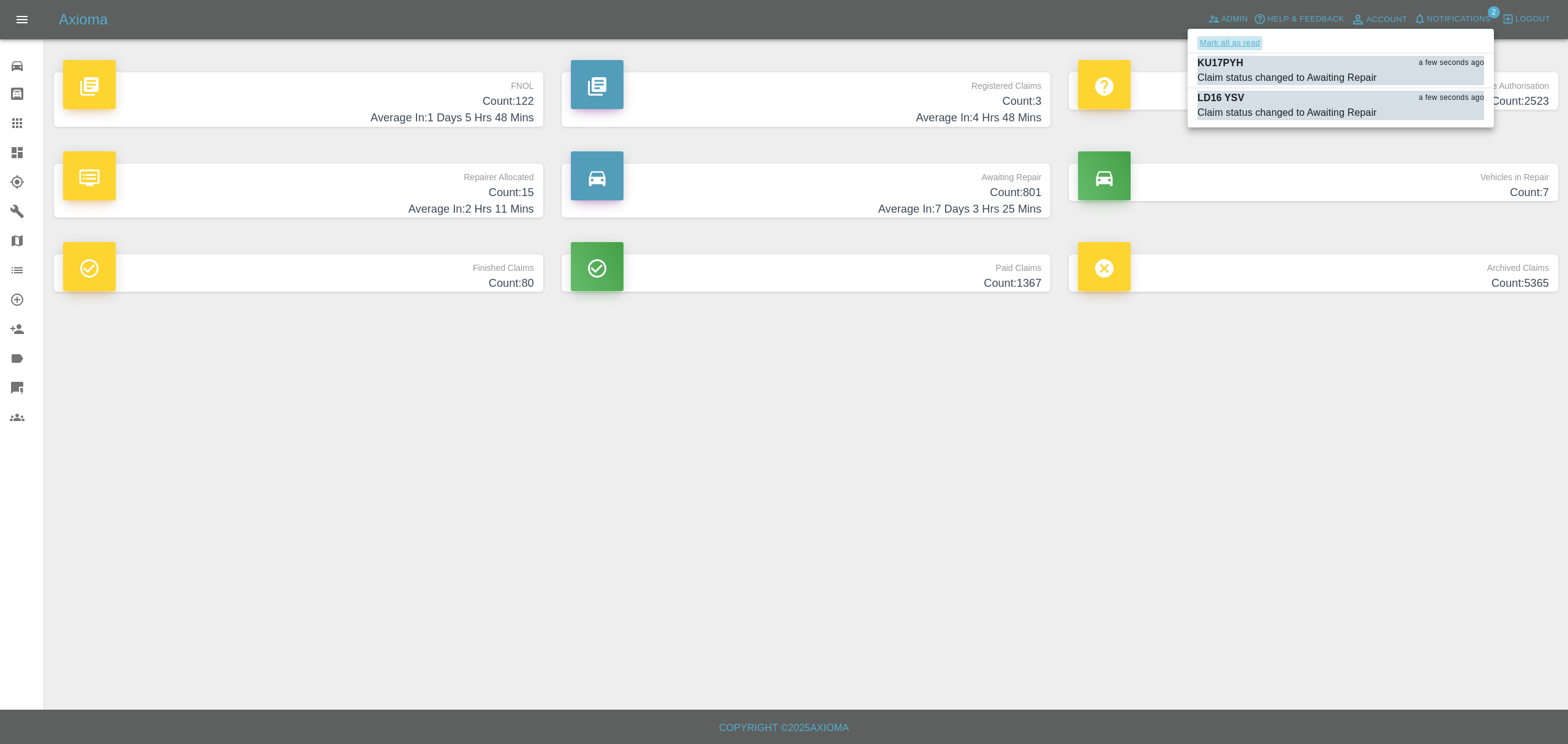
click at [1247, 40] on button "Mark all as read" at bounding box center [1230, 43] width 65 height 14
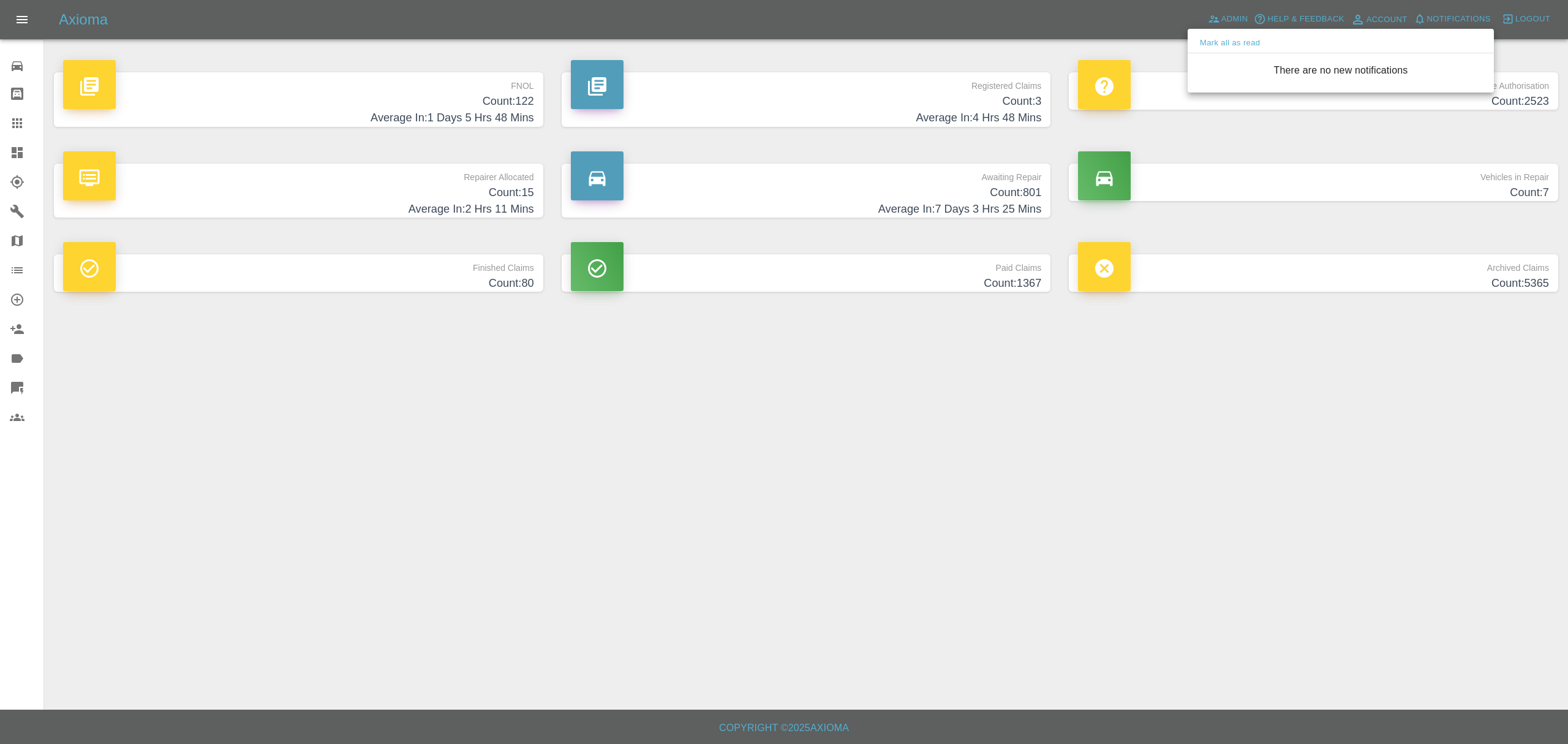
drag, startPoint x: 1059, startPoint y: 69, endPoint x: 1042, endPoint y: 68, distance: 17.0
click at [1054, 69] on div at bounding box center [784, 372] width 1568 height 744
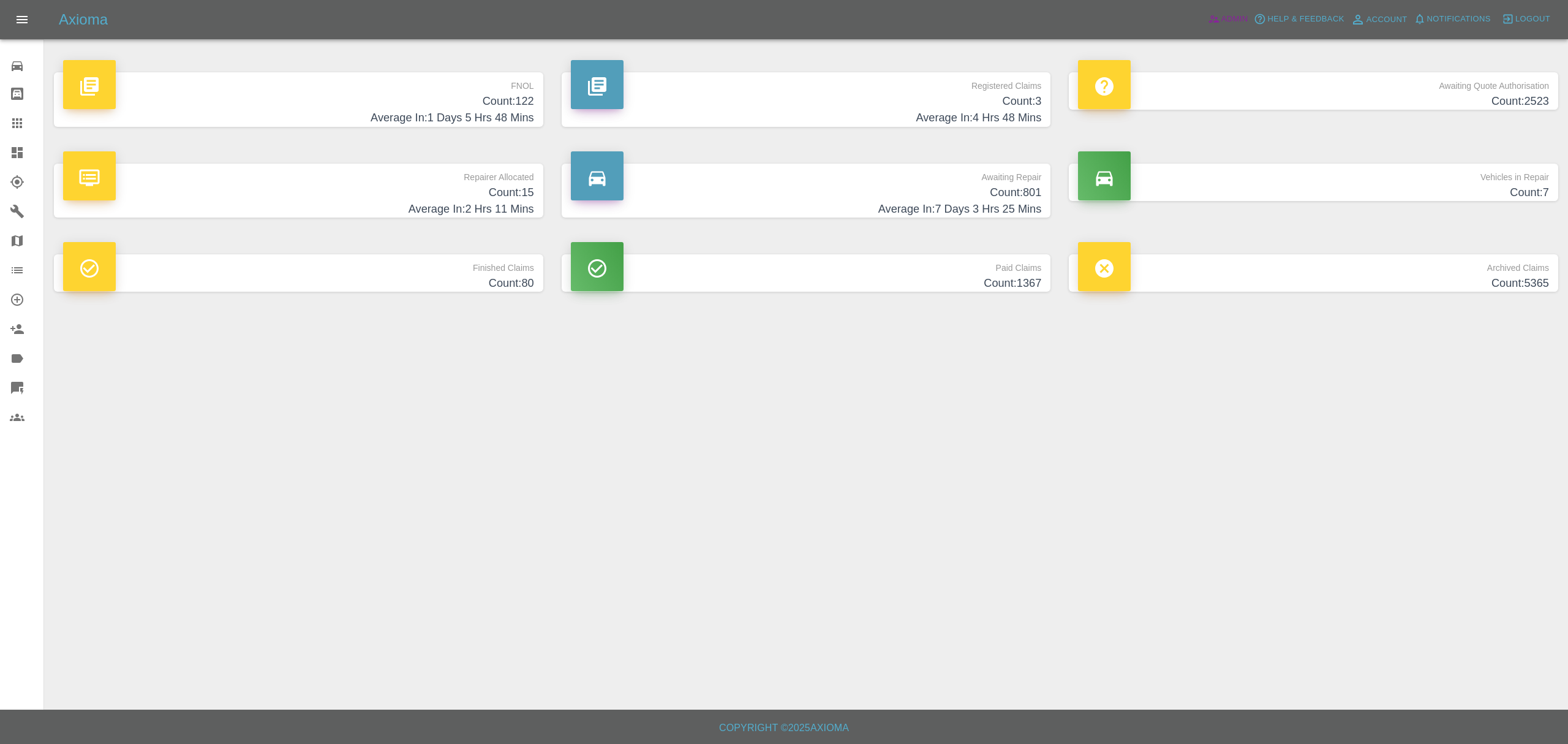
drag, startPoint x: 1229, startPoint y: 17, endPoint x: 1073, endPoint y: 432, distance: 443.4
click at [1229, 17] on span "Admin" at bounding box center [1235, 19] width 27 height 14
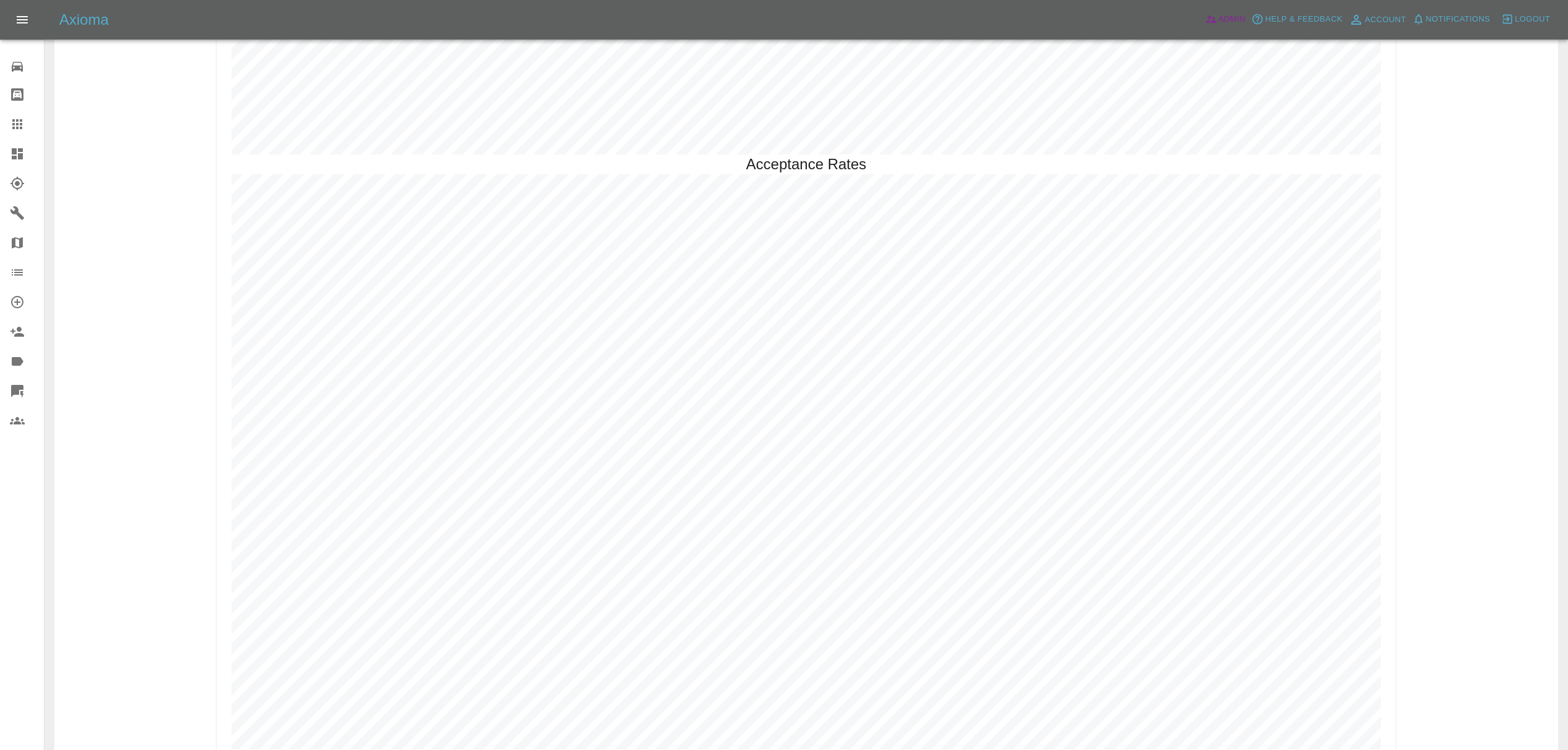
scroll to position [3596, 0]
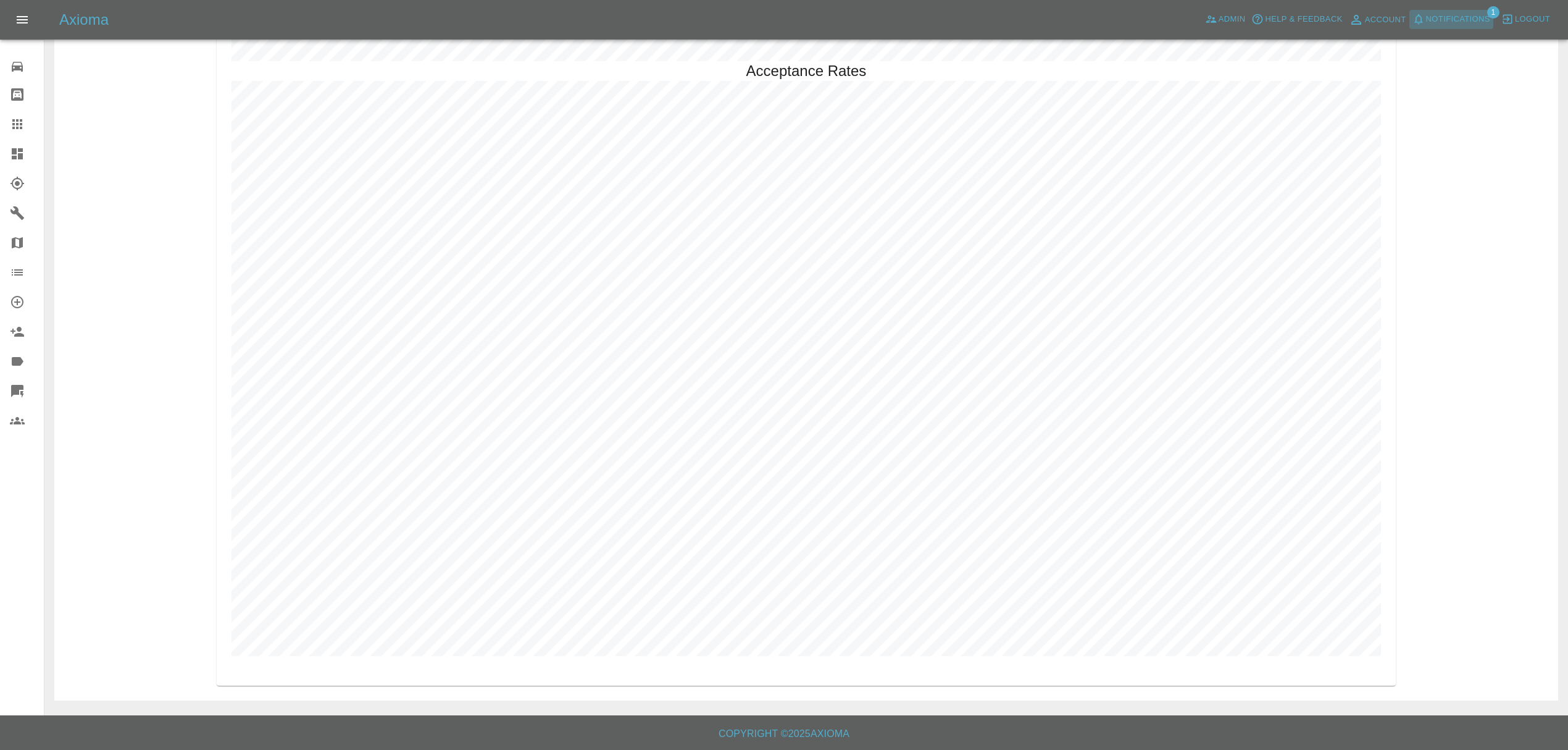
click at [1431, 26] on span "Notifications" at bounding box center [1458, 19] width 64 height 14
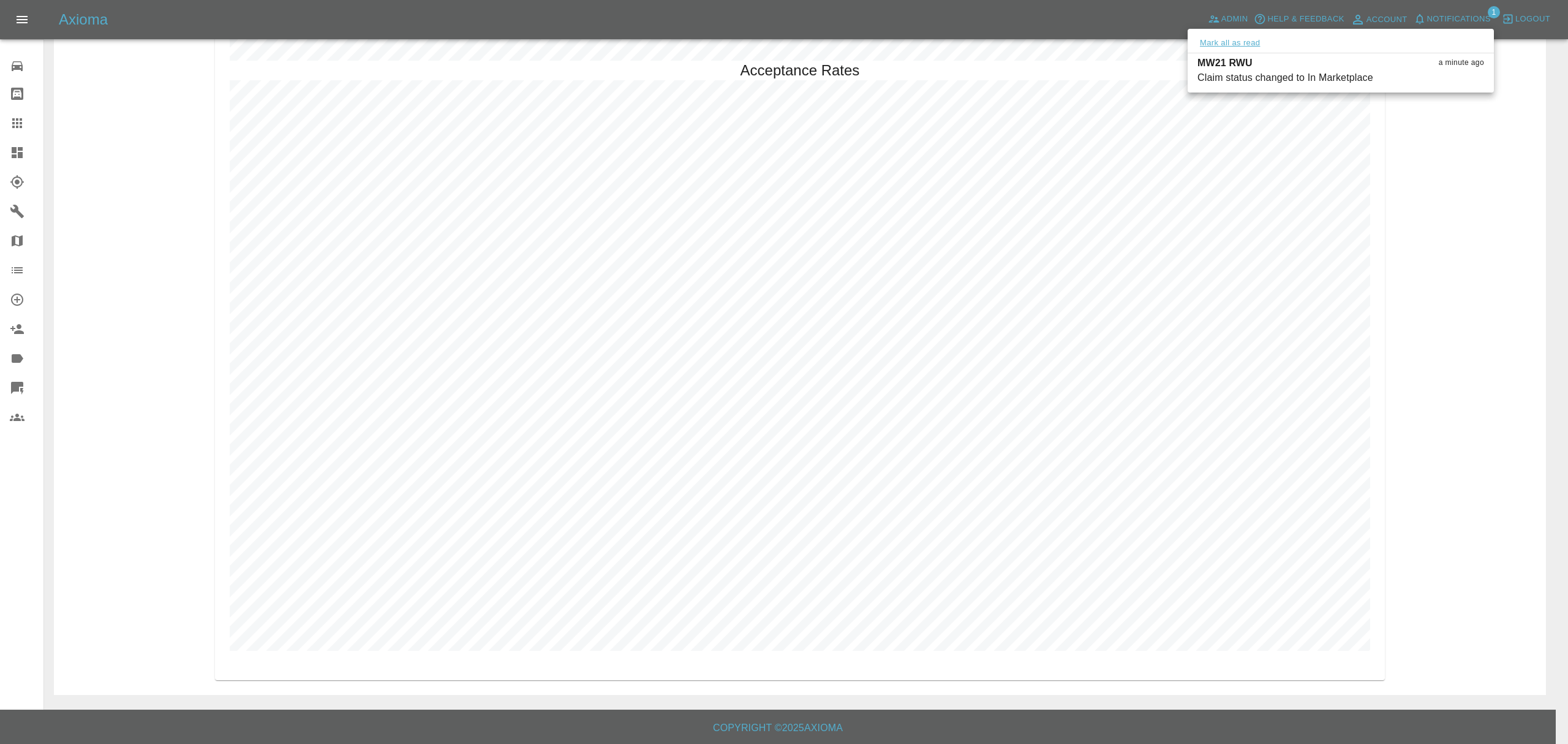
click at [1223, 39] on button "Mark all as read" at bounding box center [1230, 43] width 65 height 14
click at [1551, 208] on div at bounding box center [784, 372] width 1568 height 744
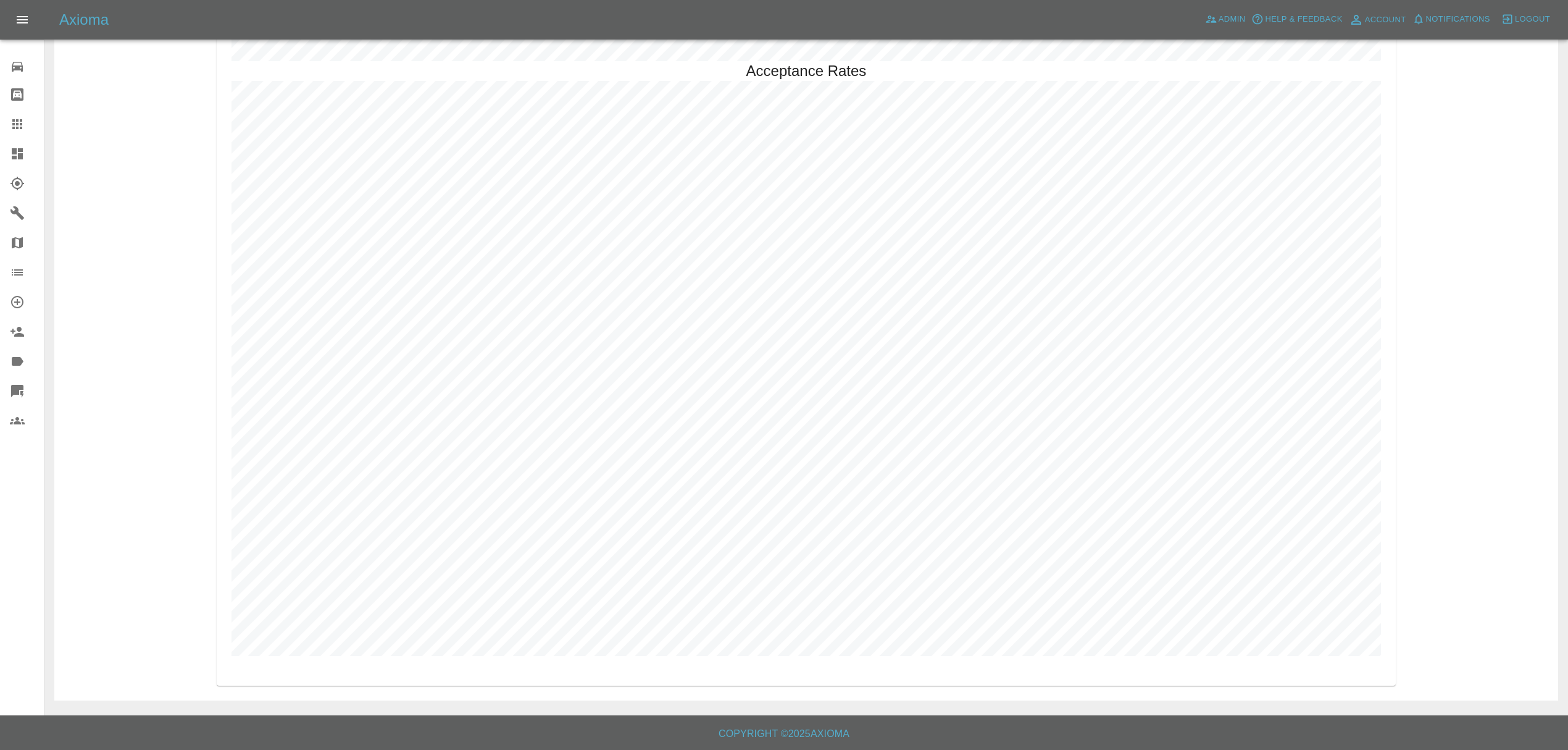
drag, startPoint x: 33, startPoint y: 164, endPoint x: 109, endPoint y: 173, distance: 76.5
click at [33, 164] on link "Dashboard" at bounding box center [22, 154] width 44 height 29
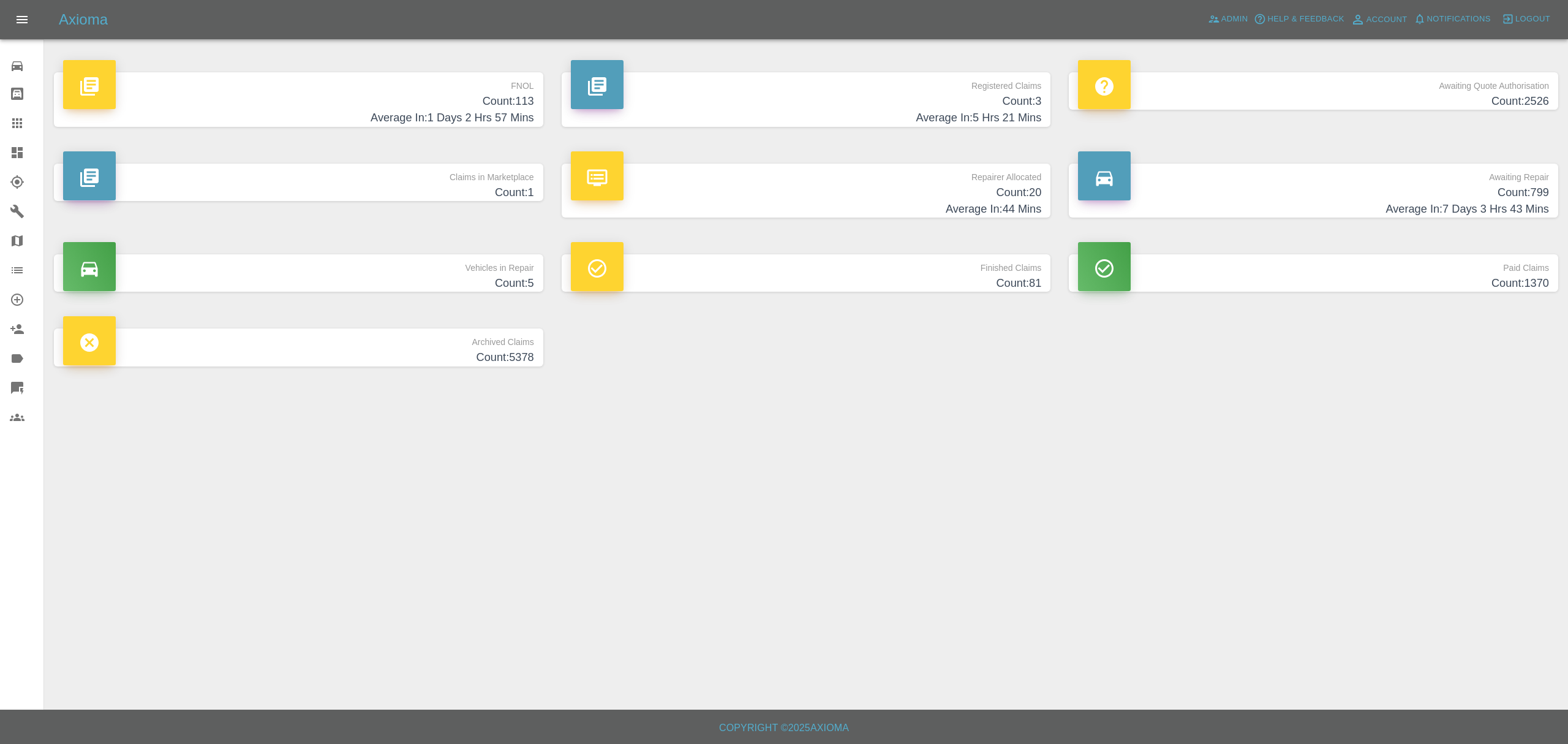
click at [481, 176] on p "Claims in Marketplace" at bounding box center [298, 174] width 471 height 21
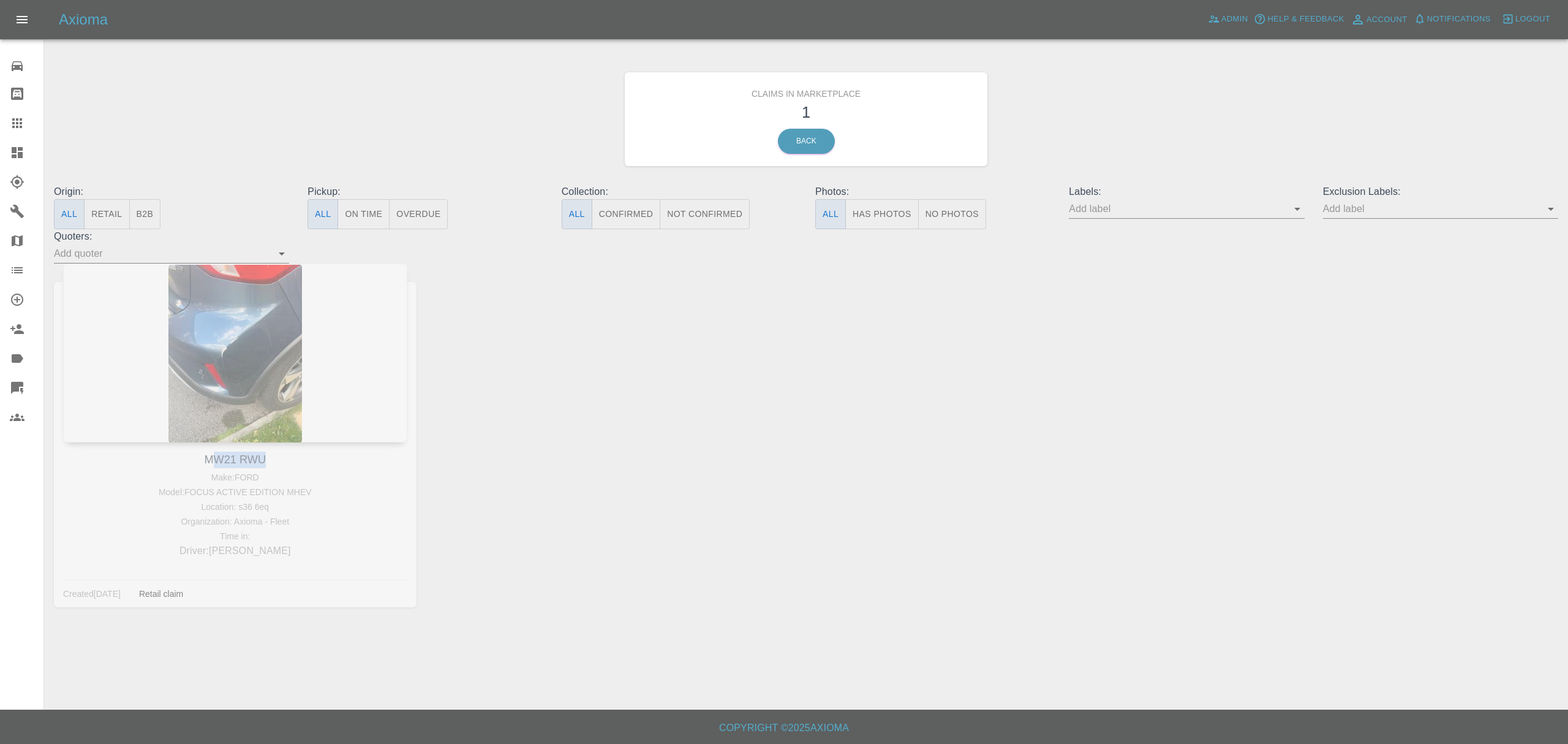
drag, startPoint x: 210, startPoint y: 455, endPoint x: 274, endPoint y: 457, distance: 64.0
click at [274, 457] on div "MW21 RWU Make: FORD Model: FOCUS ACTIVE EDITION MHEV Location: s36 6eq Organiza…" at bounding box center [235, 444] width 381 height 362
copy link "W21 RWU"
drag, startPoint x: 204, startPoint y: 455, endPoint x: 283, endPoint y: 460, distance: 79.2
click at [283, 460] on div "MW21 RWU Make: FORD Model: FOCUS ACTIVE EDITION MHEV Location: s36 6eq Organiza…" at bounding box center [235, 444] width 381 height 362
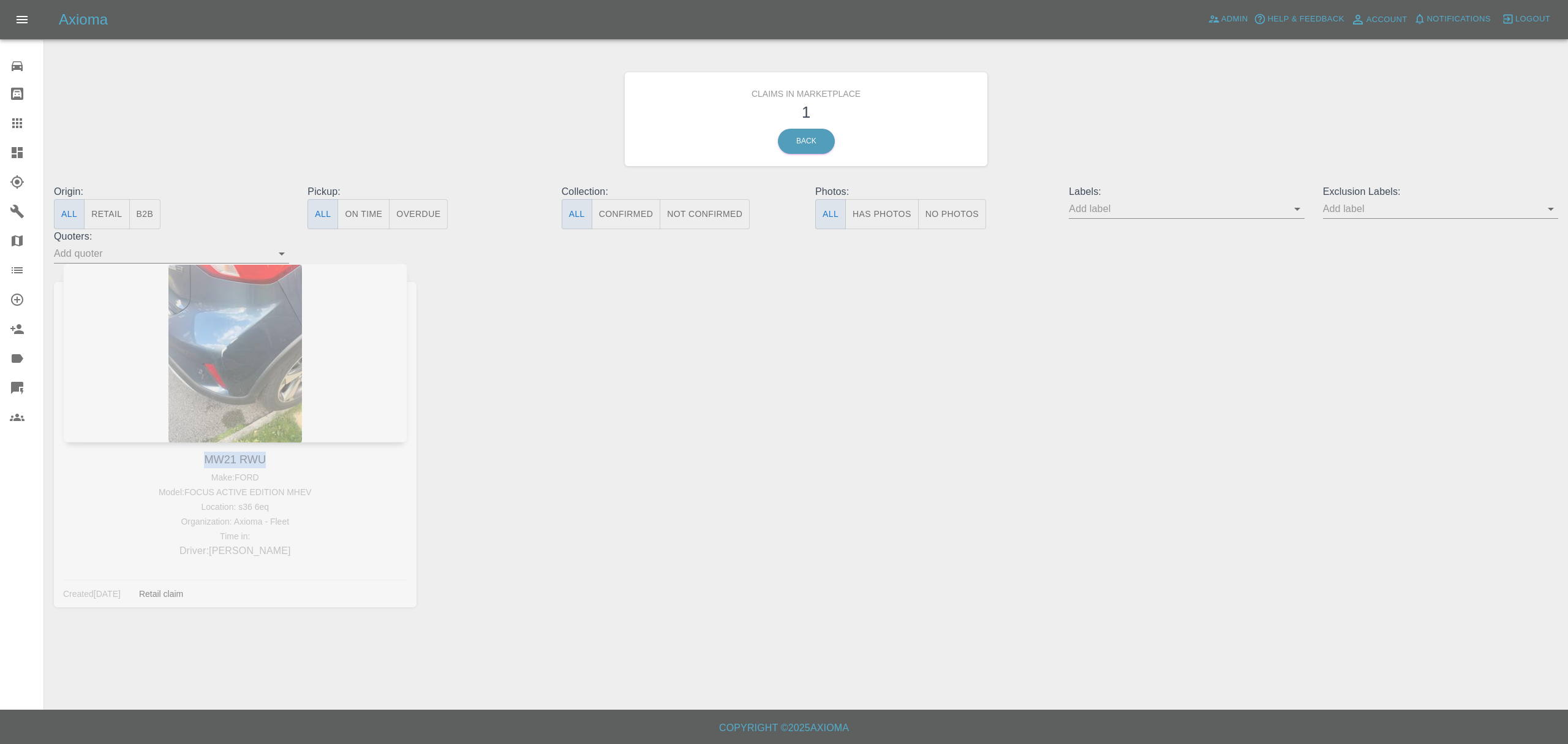
copy link "MW21 RWU"
click at [16, 151] on icon at bounding box center [17, 153] width 11 height 11
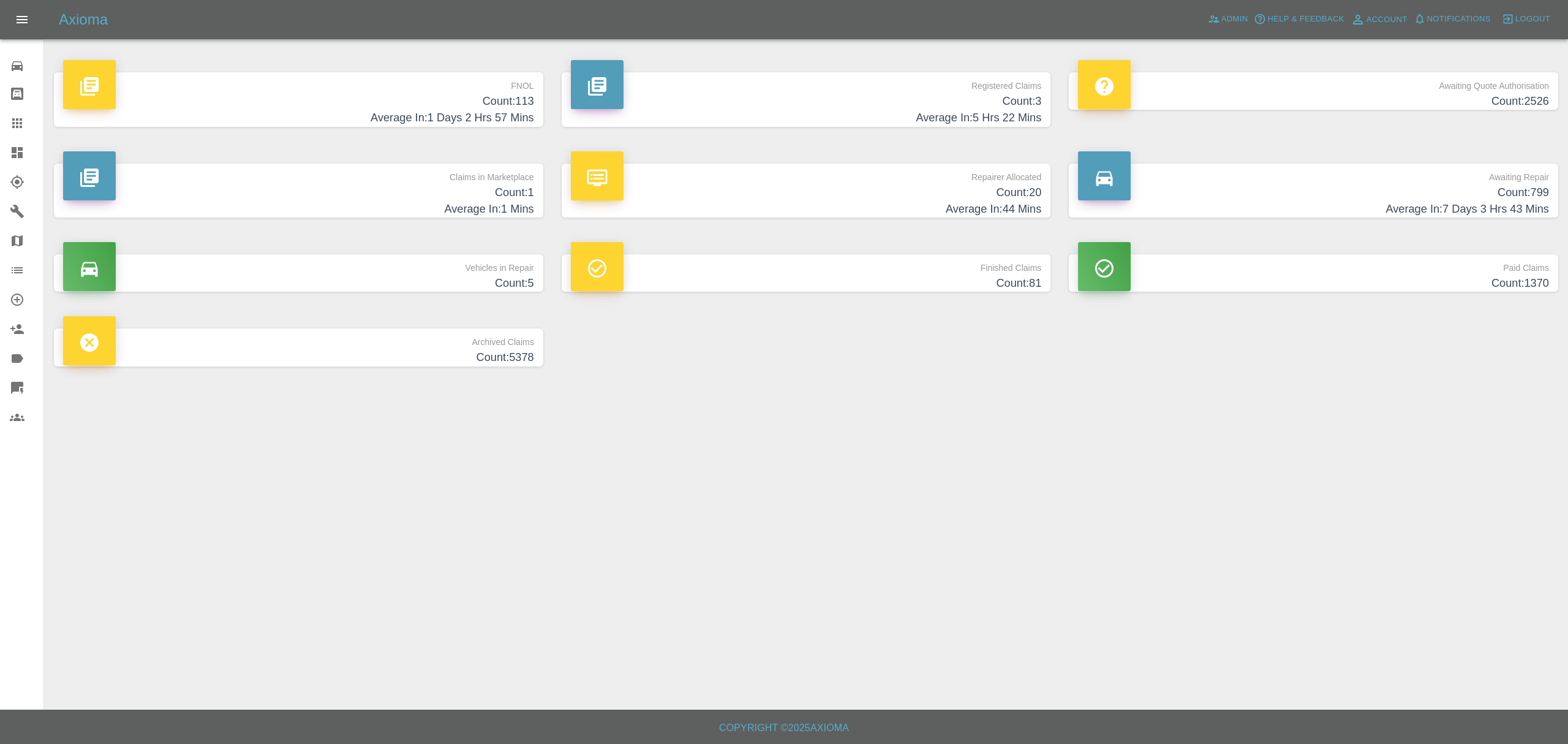
click at [23, 52] on link "0 Repair home" at bounding box center [22, 64] width 44 height 29
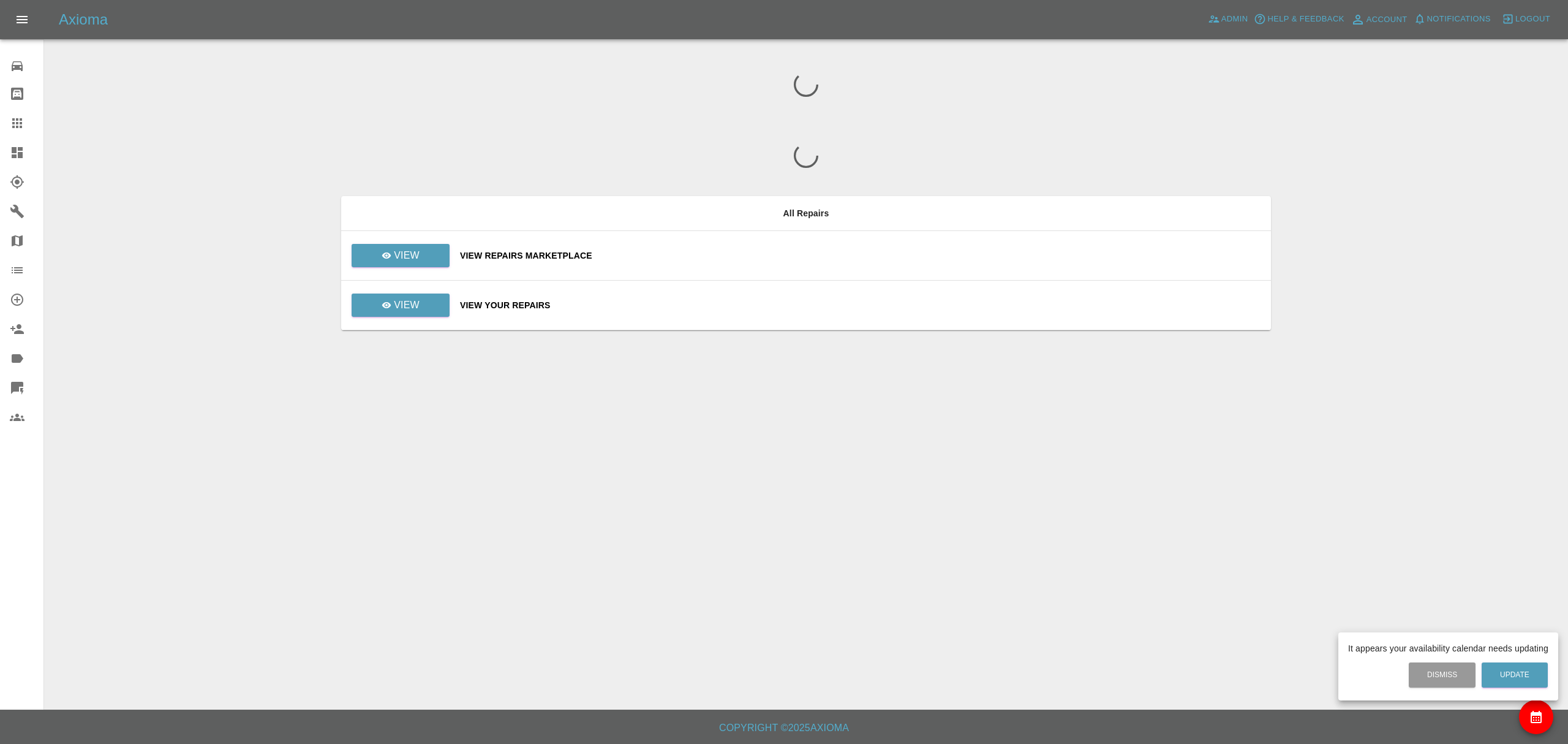
click at [6, 152] on div at bounding box center [784, 372] width 1568 height 744
click at [22, 148] on div at bounding box center [784, 372] width 1568 height 744
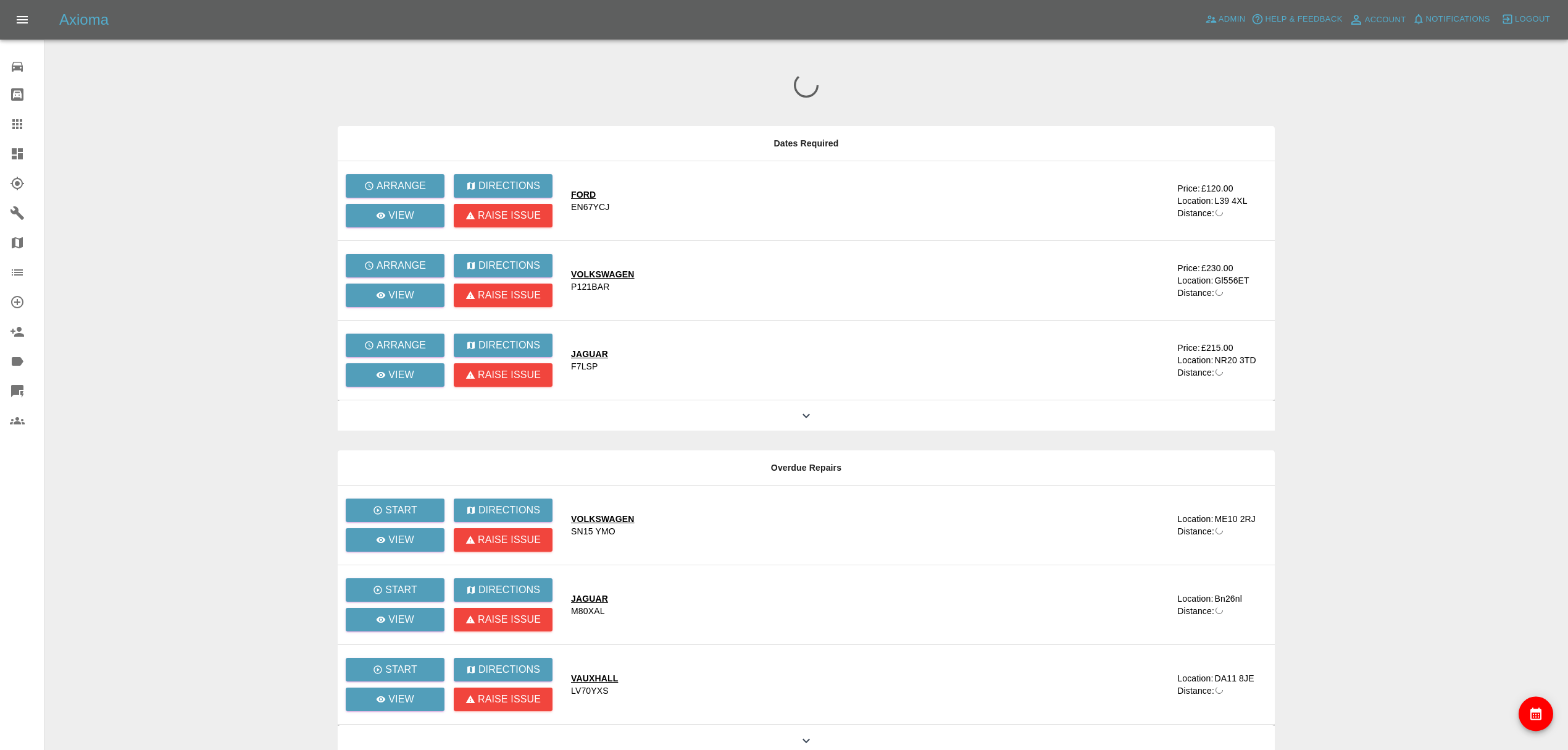
click at [21, 153] on icon at bounding box center [17, 154] width 15 height 15
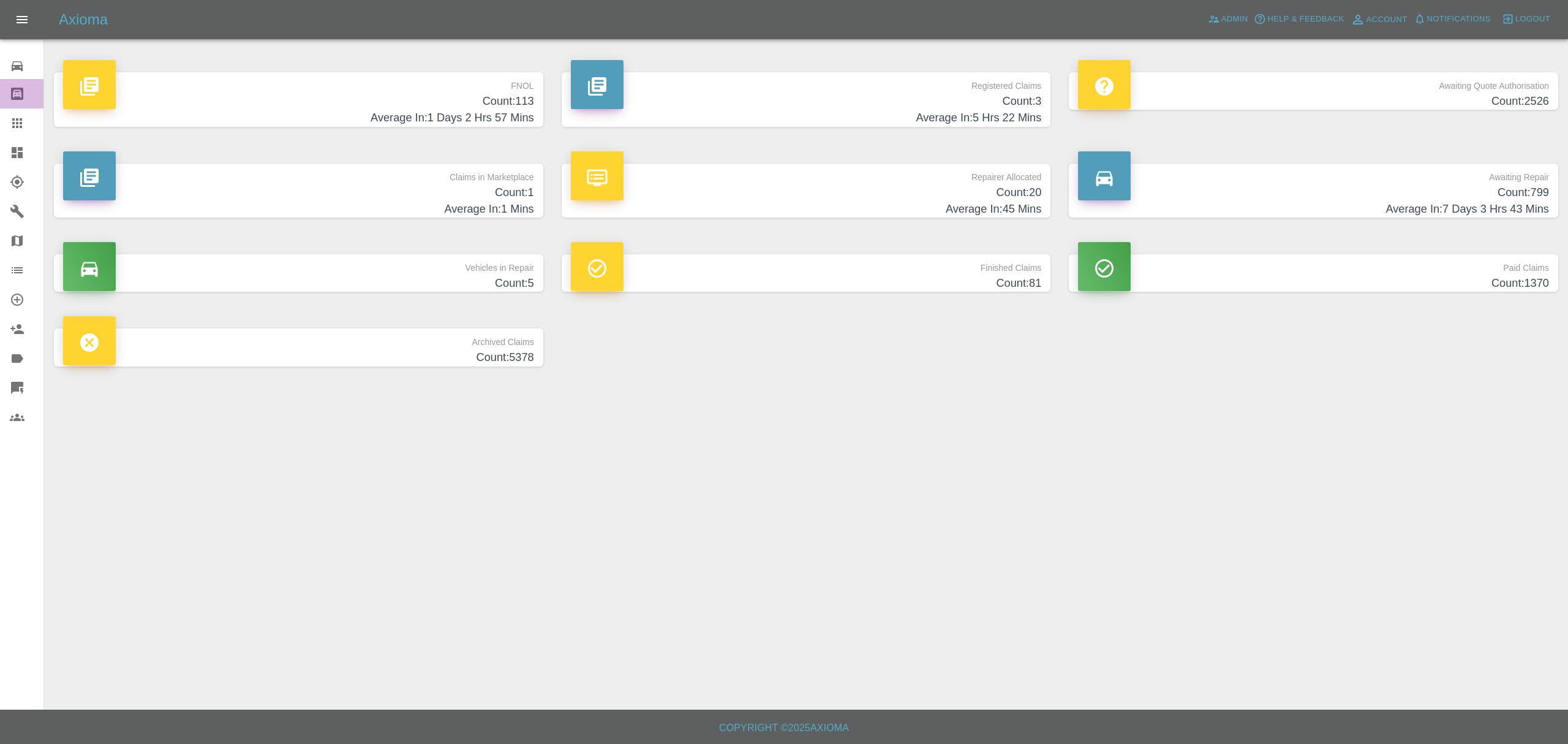
click at [18, 107] on link "Bodyshop home" at bounding box center [22, 93] width 44 height 29
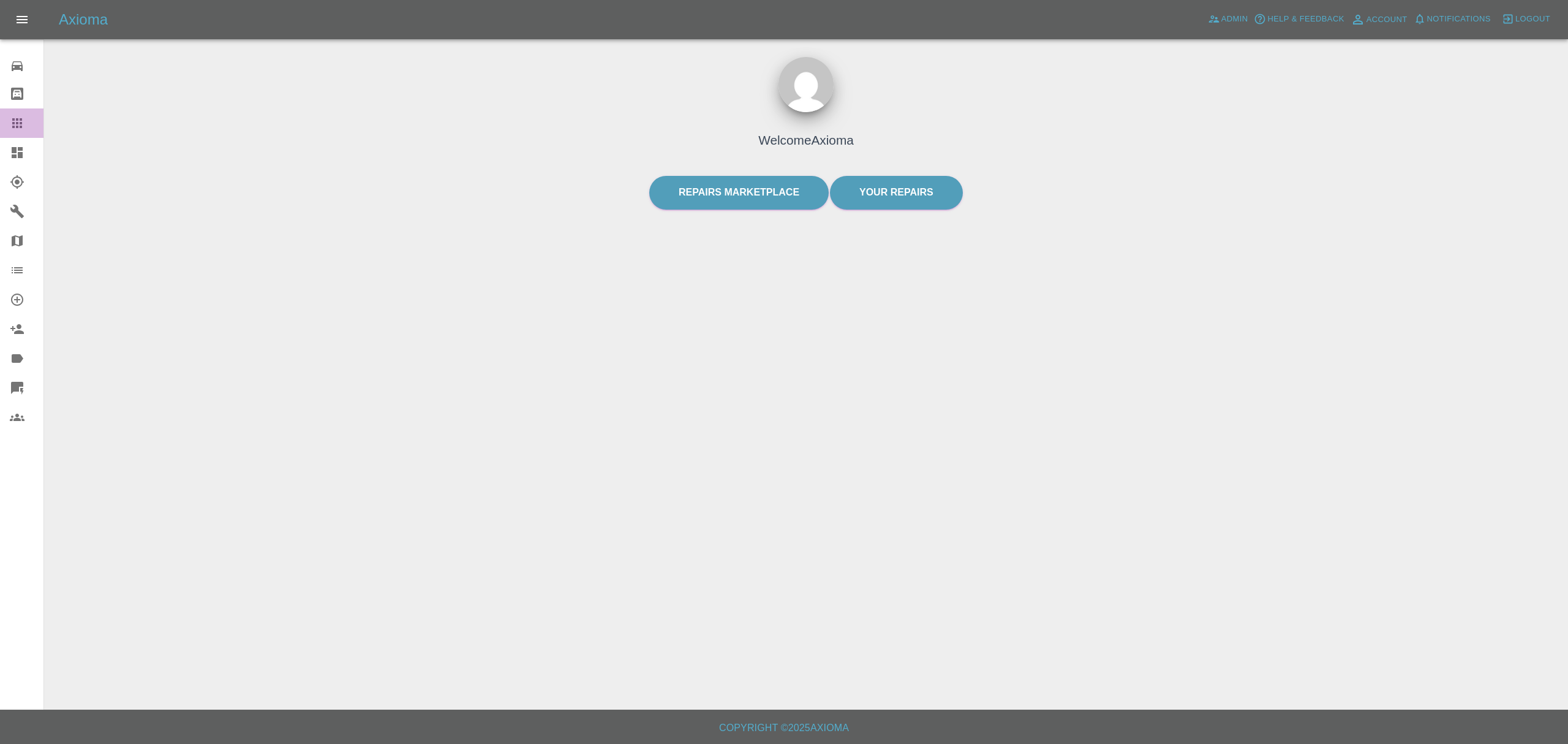
click at [22, 126] on icon at bounding box center [17, 123] width 10 height 10
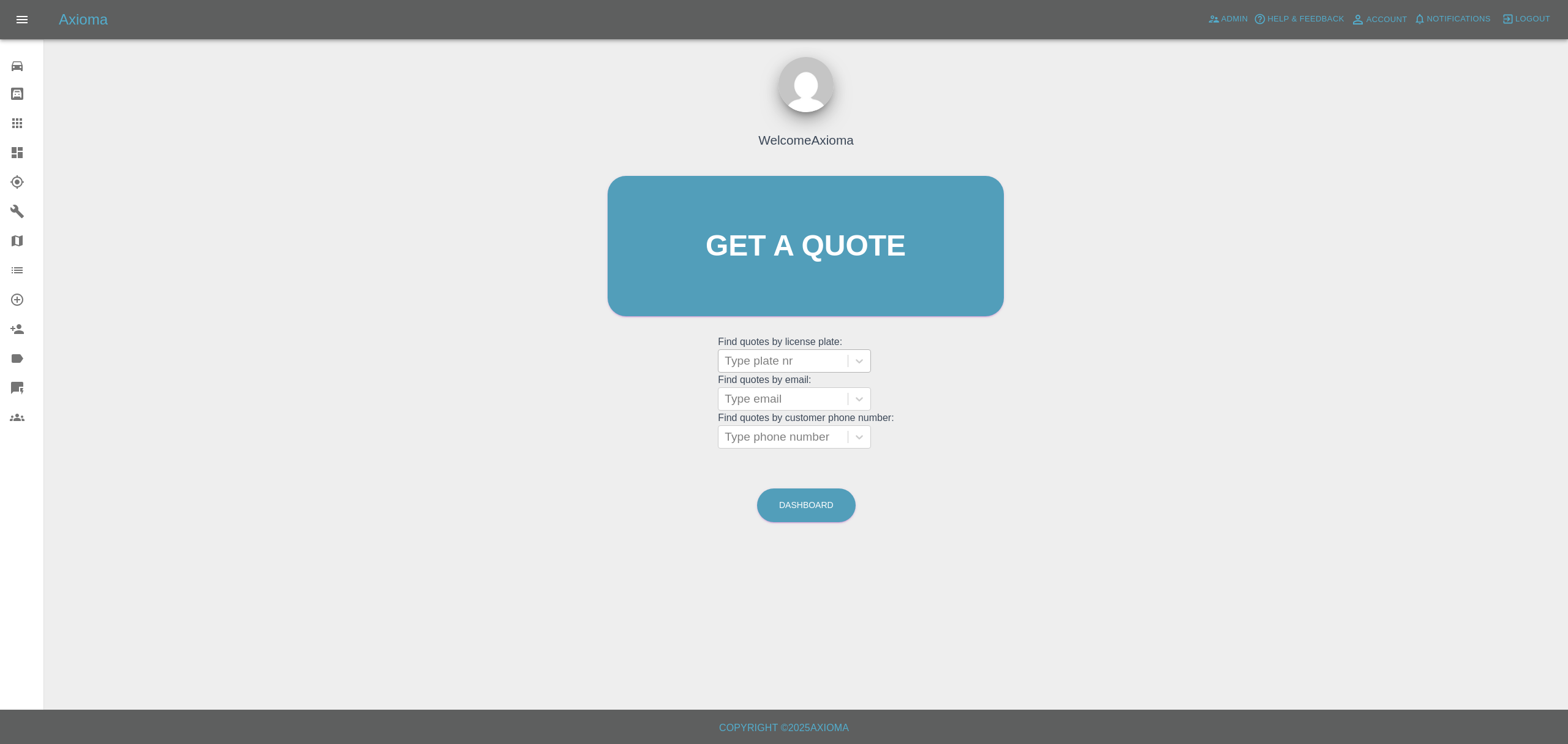
click at [790, 367] on div at bounding box center [783, 361] width 117 height 17
paste input "MW21 RWU"
type input "MW21 RWU"
click at [785, 392] on div "MW21 RWU, In Marketplace" at bounding box center [794, 399] width 153 height 39
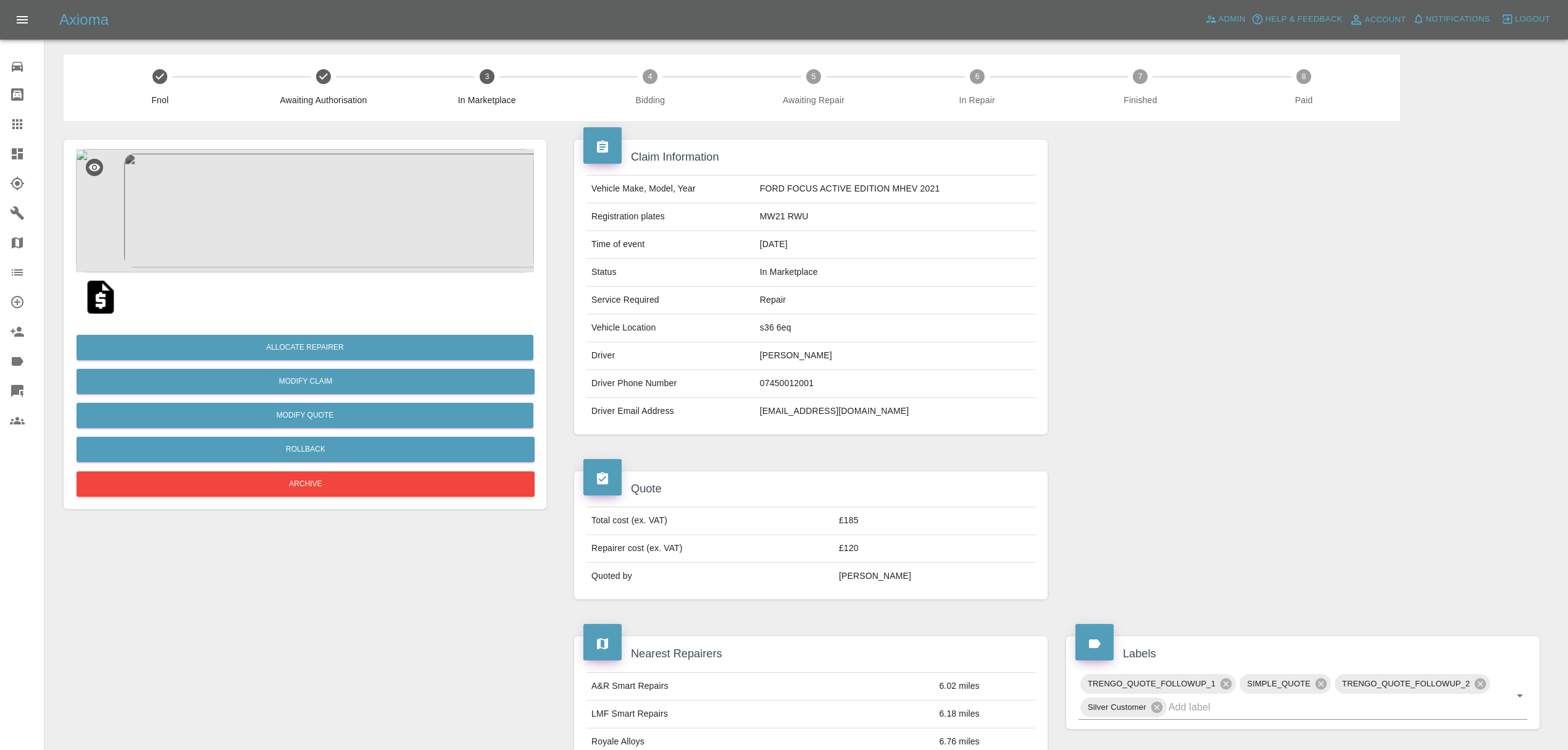
click at [30, 158] on div at bounding box center [27, 154] width 35 height 15
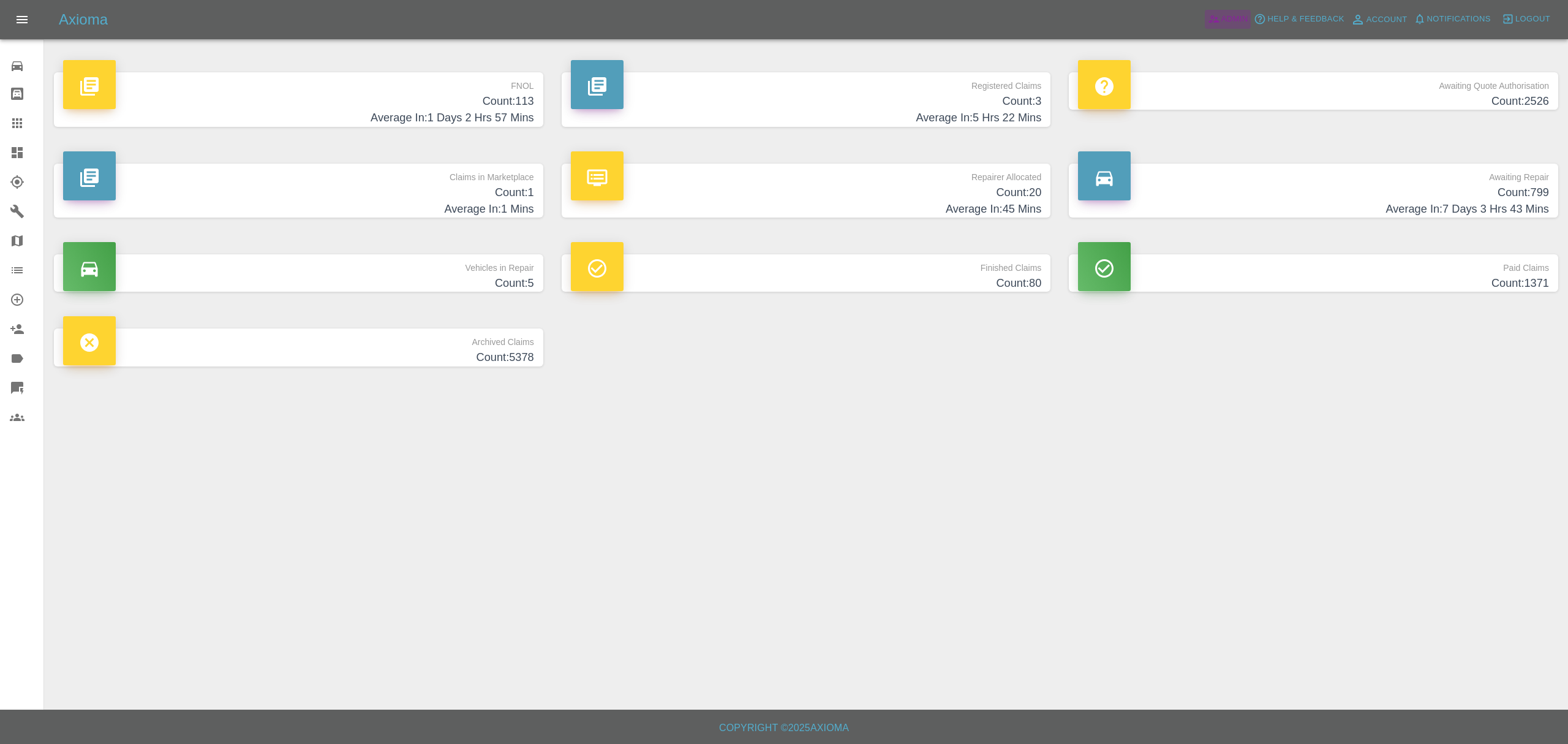
click at [1209, 22] on icon at bounding box center [1214, 19] width 12 height 12
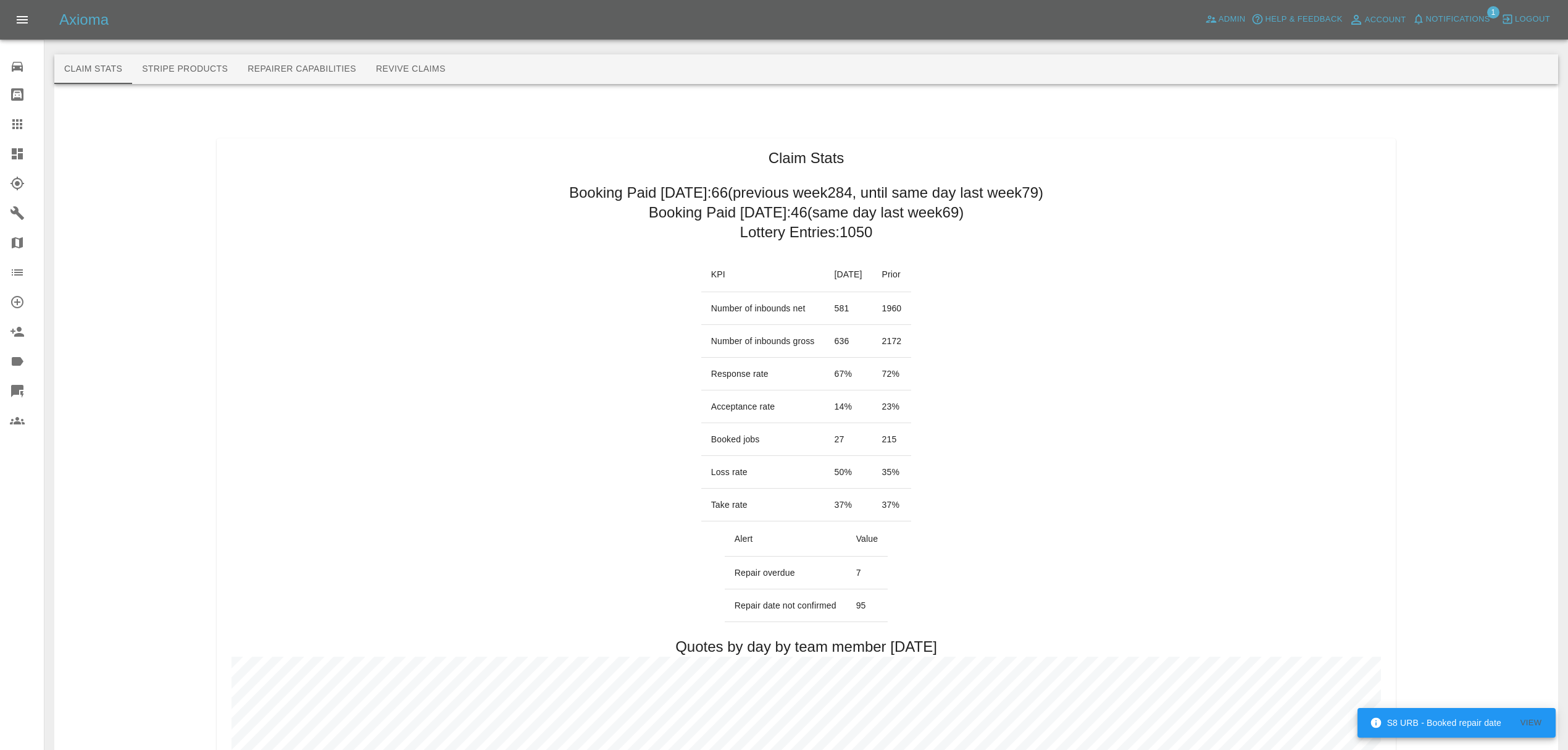
click at [1431, 21] on span "Notifications" at bounding box center [1458, 19] width 64 height 14
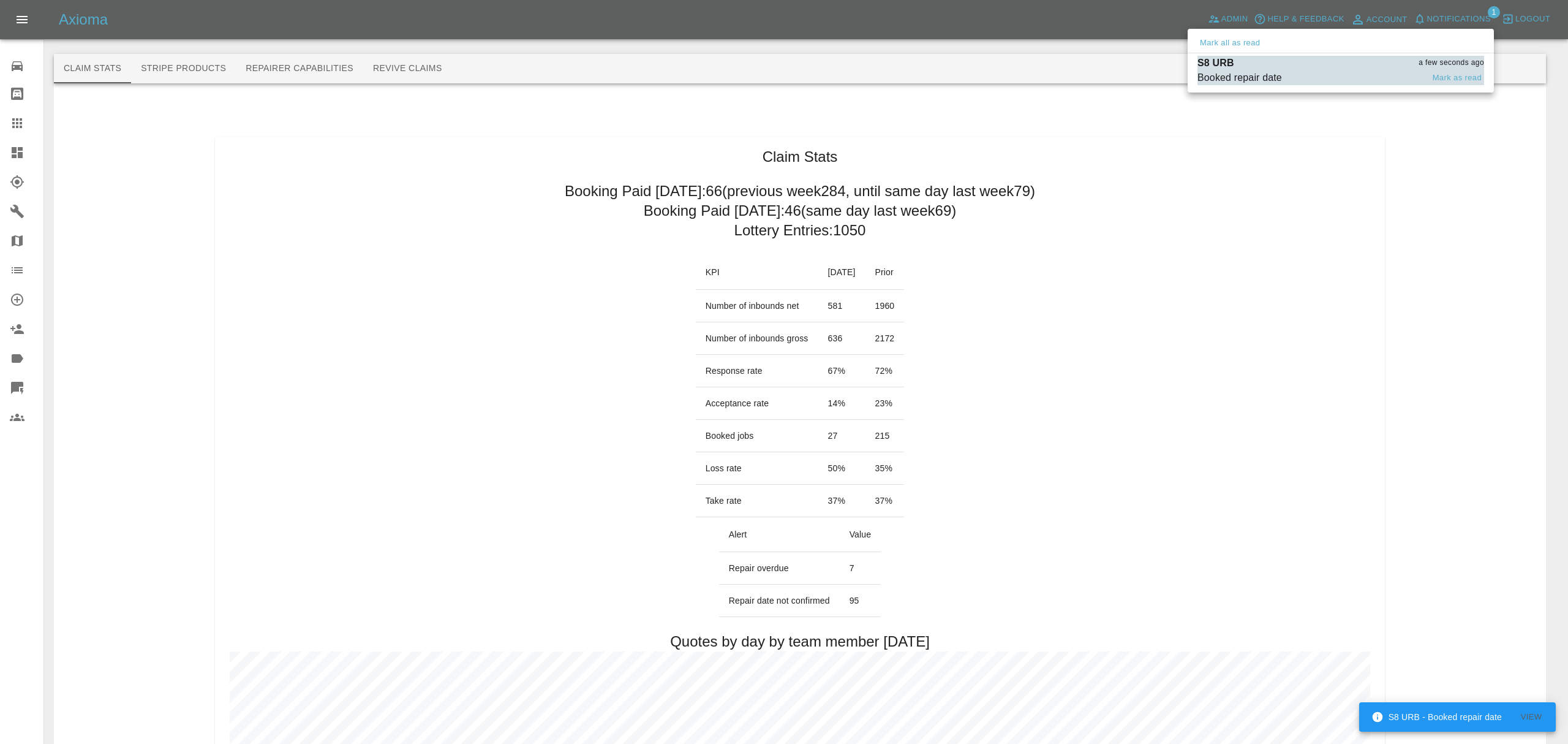
click at [1231, 72] on div "Booked repair date" at bounding box center [1240, 78] width 85 height 15
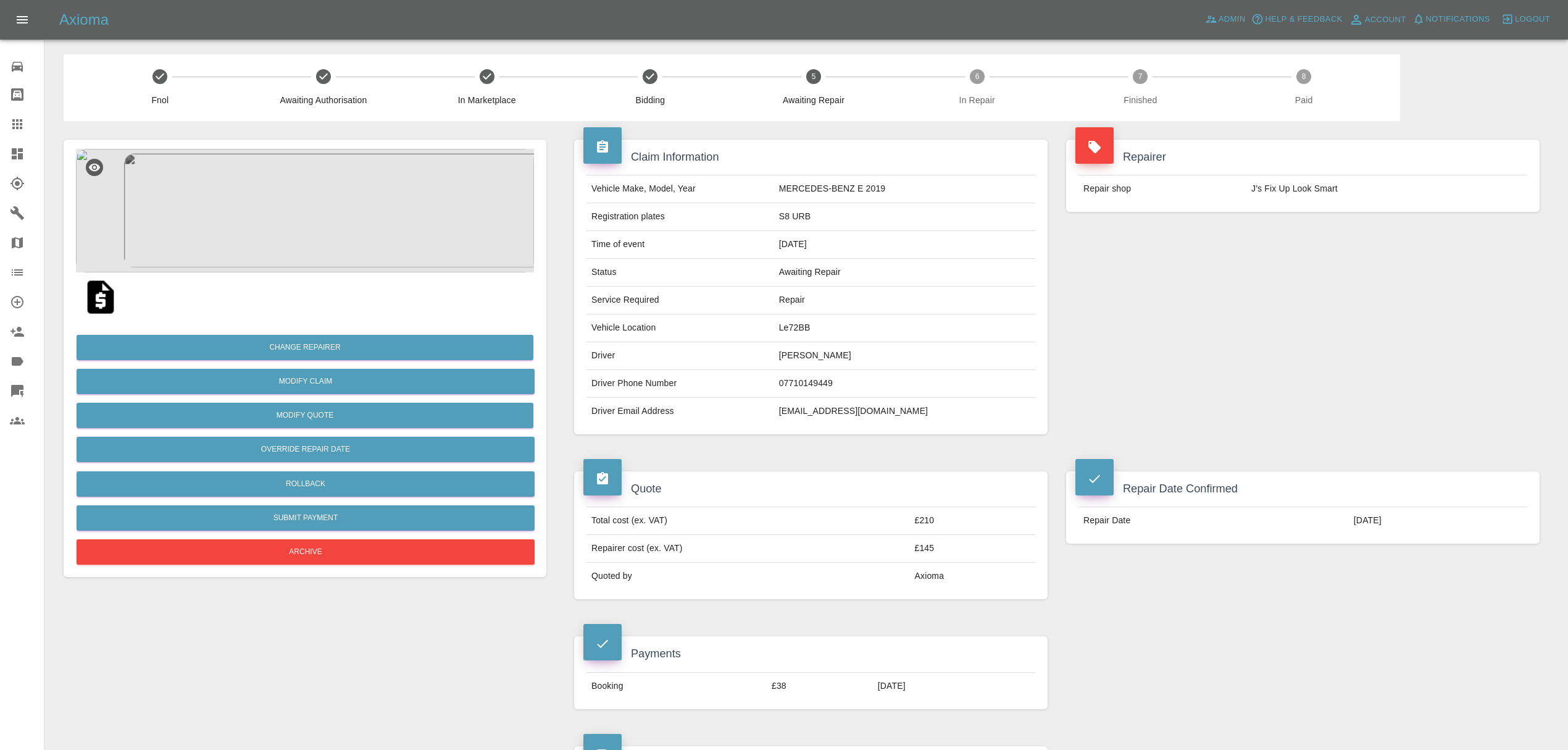
click at [323, 199] on img at bounding box center [305, 211] width 458 height 124
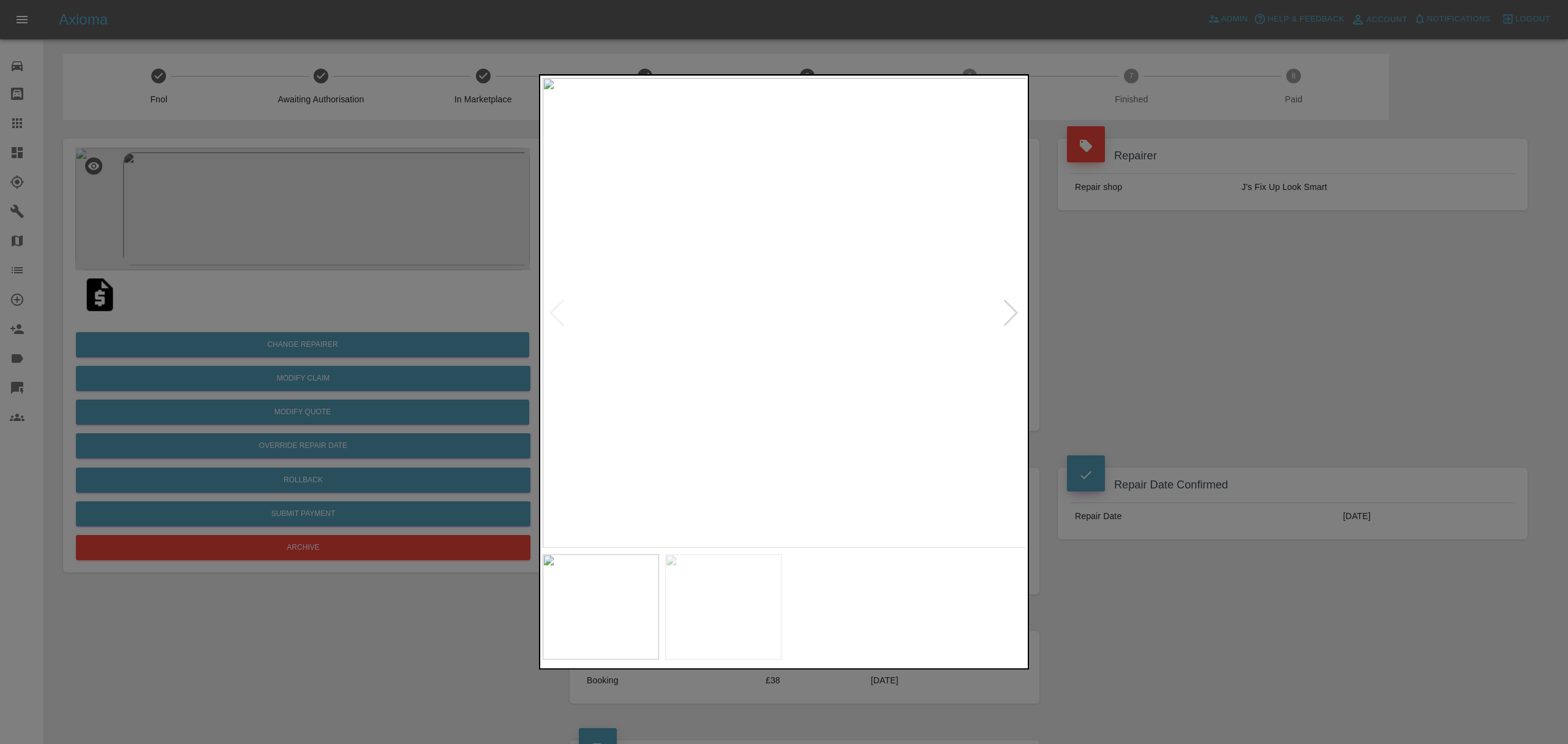
click at [1013, 314] on div at bounding box center [1010, 313] width 17 height 27
click at [1127, 305] on div at bounding box center [784, 372] width 1568 height 744
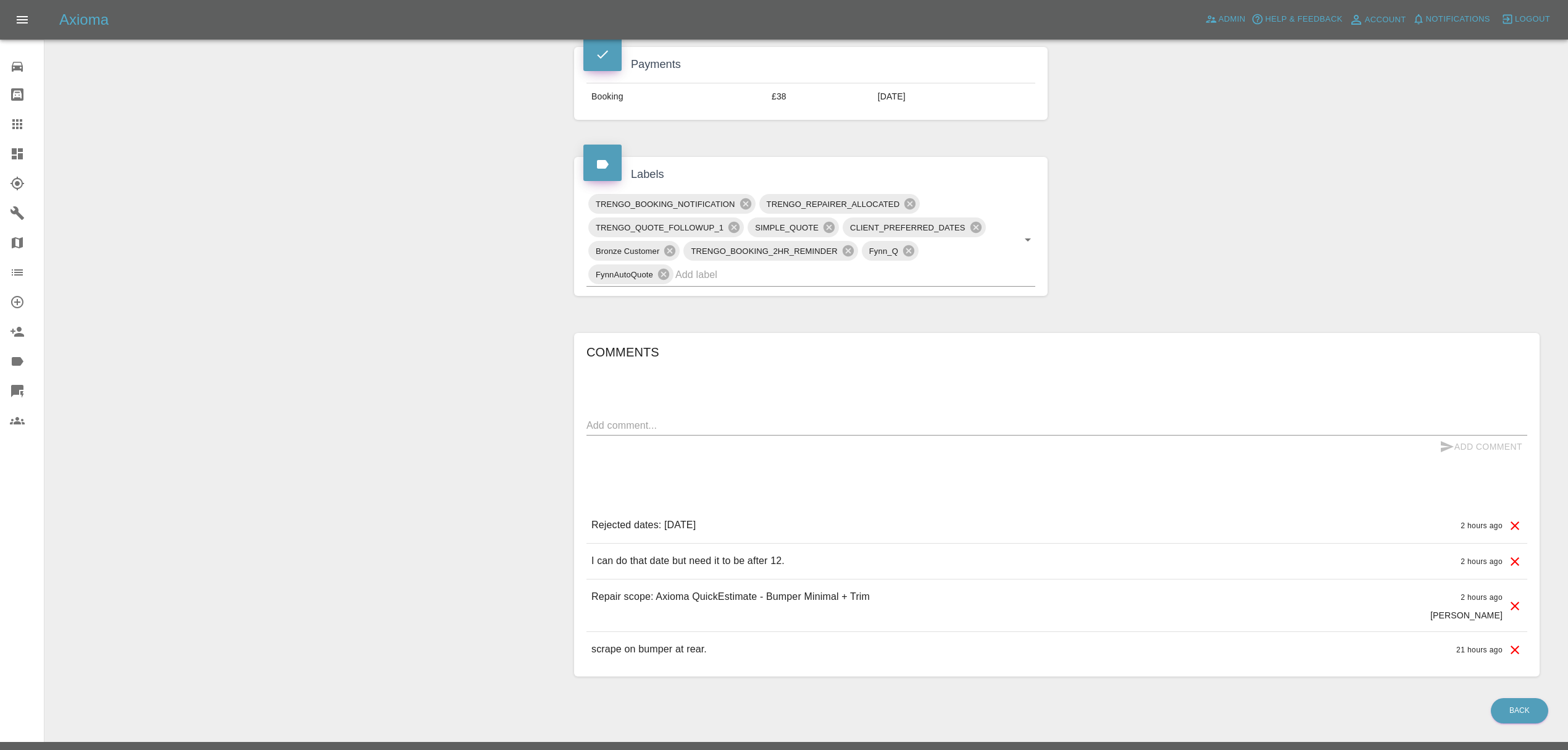
scroll to position [600, 0]
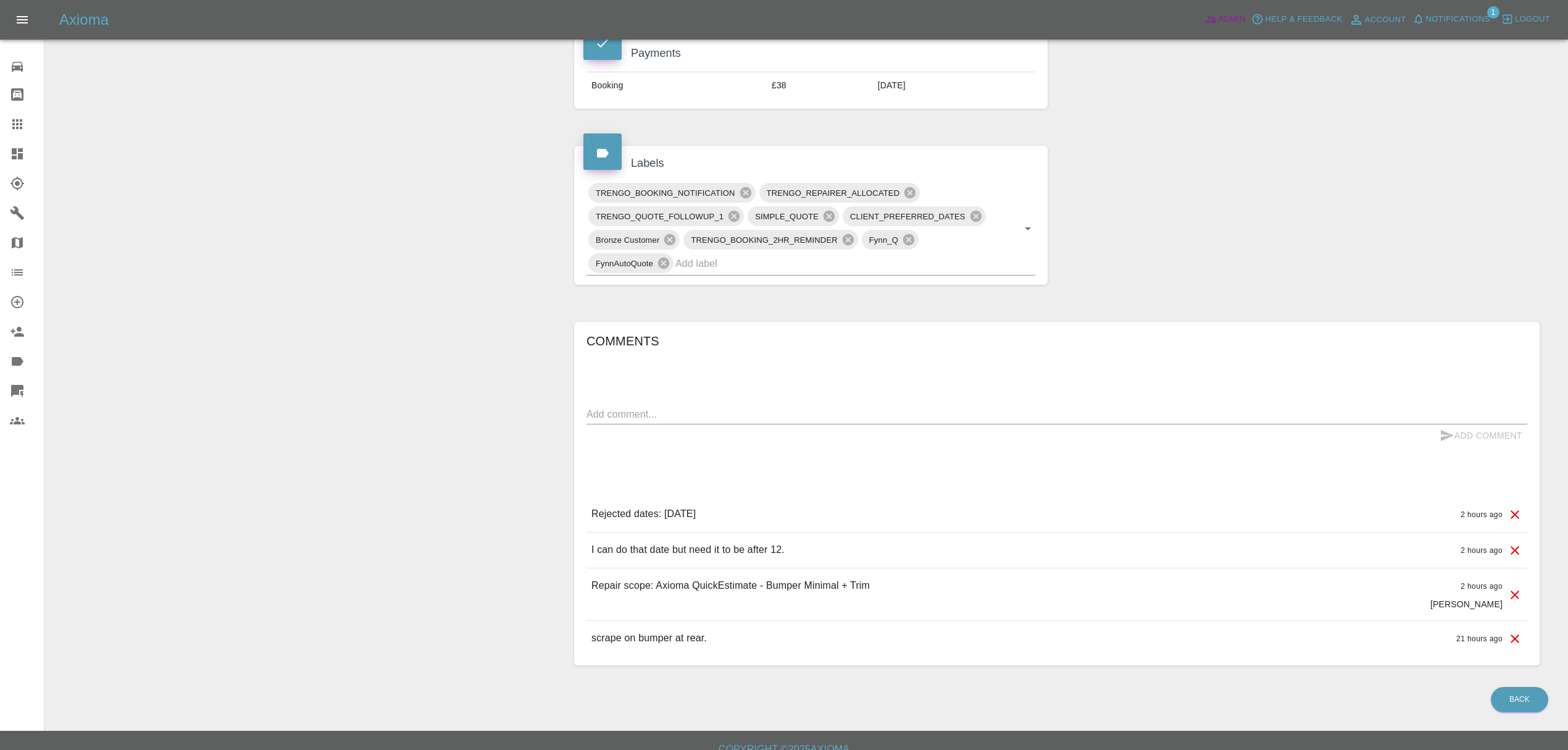
click at [1239, 22] on span "Admin" at bounding box center [1232, 19] width 27 height 14
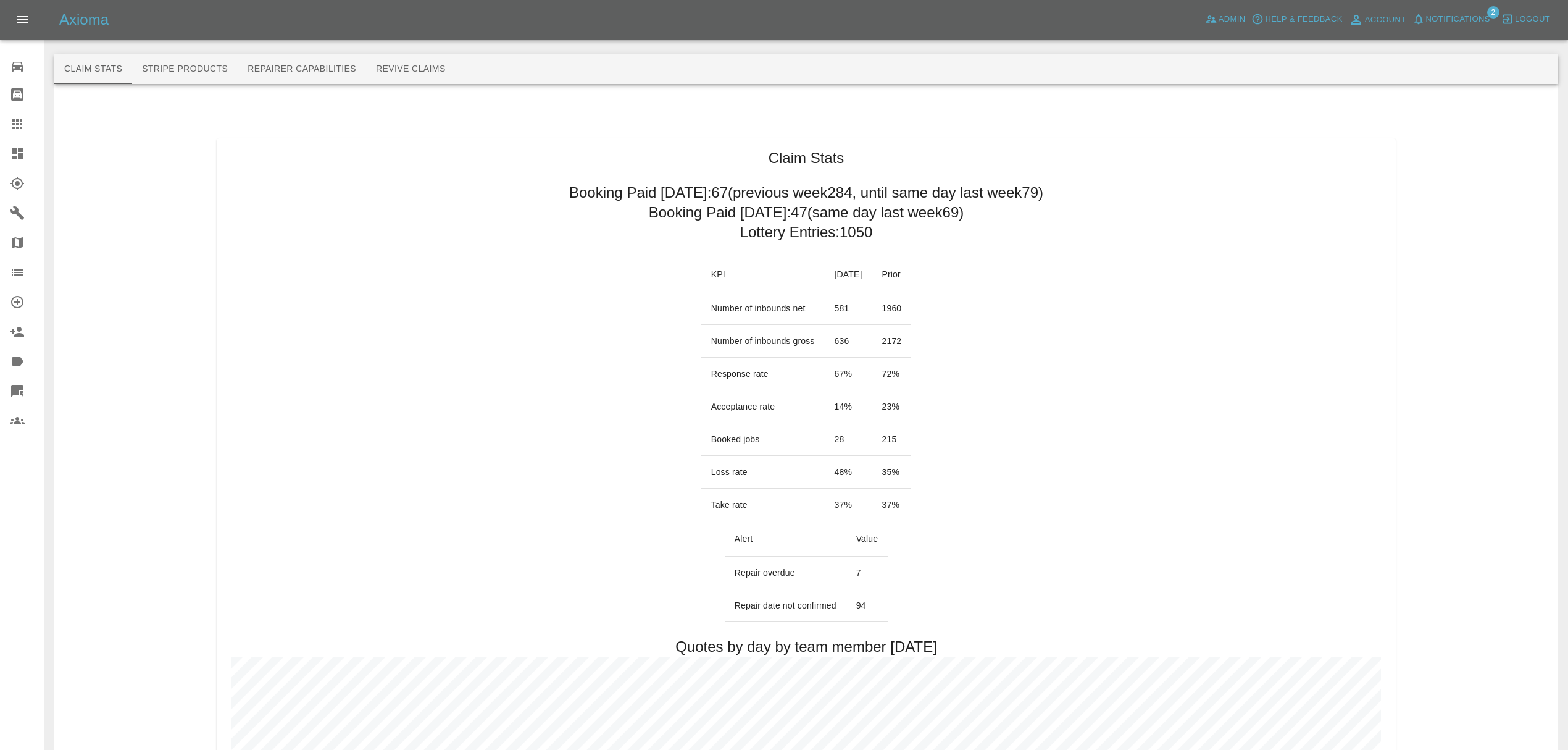
click at [1462, 13] on span "Notifications" at bounding box center [1458, 19] width 64 height 14
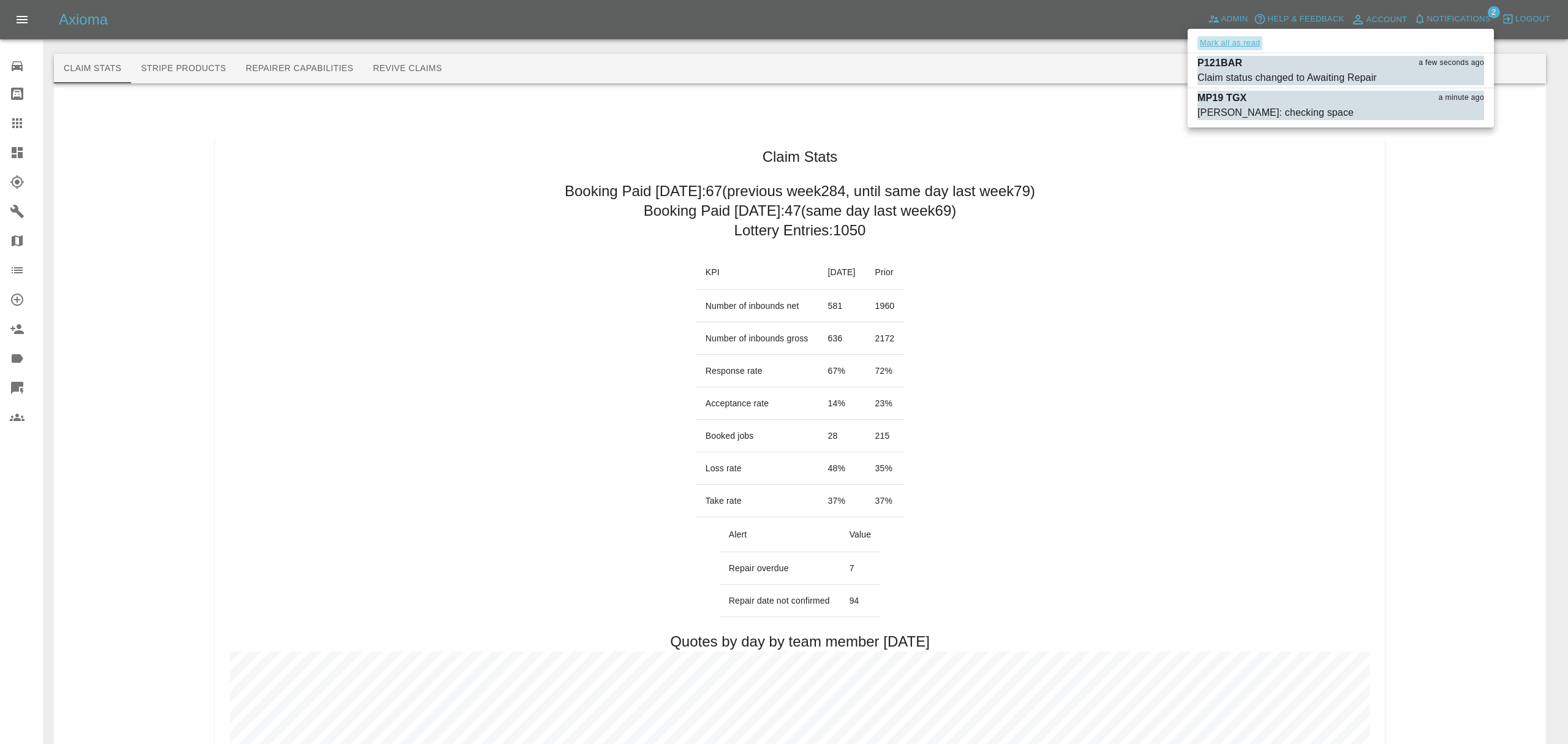
click at [1207, 44] on button "Mark all as read" at bounding box center [1230, 43] width 65 height 14
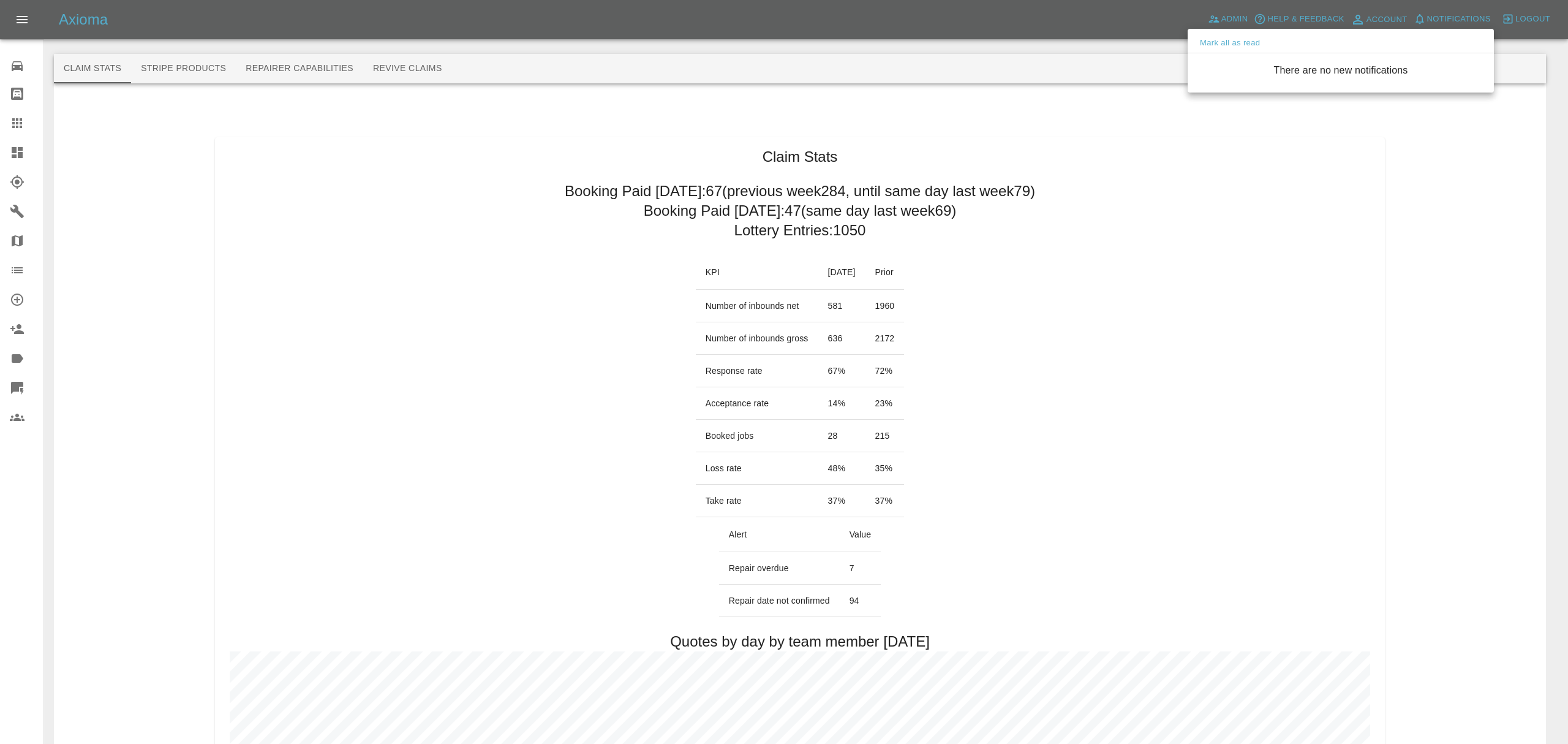
click at [1164, 238] on div at bounding box center [784, 372] width 1568 height 744
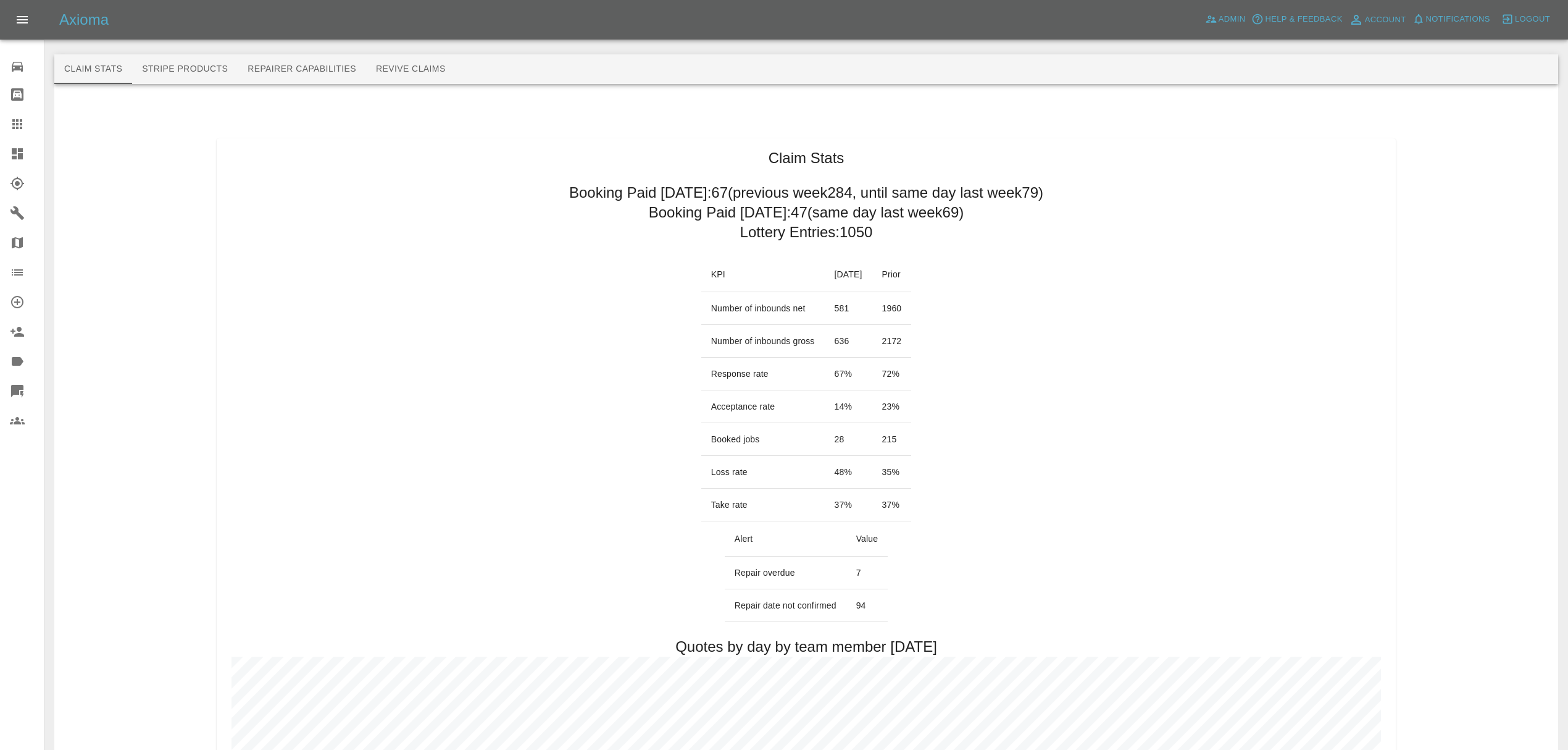
click at [11, 156] on icon at bounding box center [17, 154] width 15 height 15
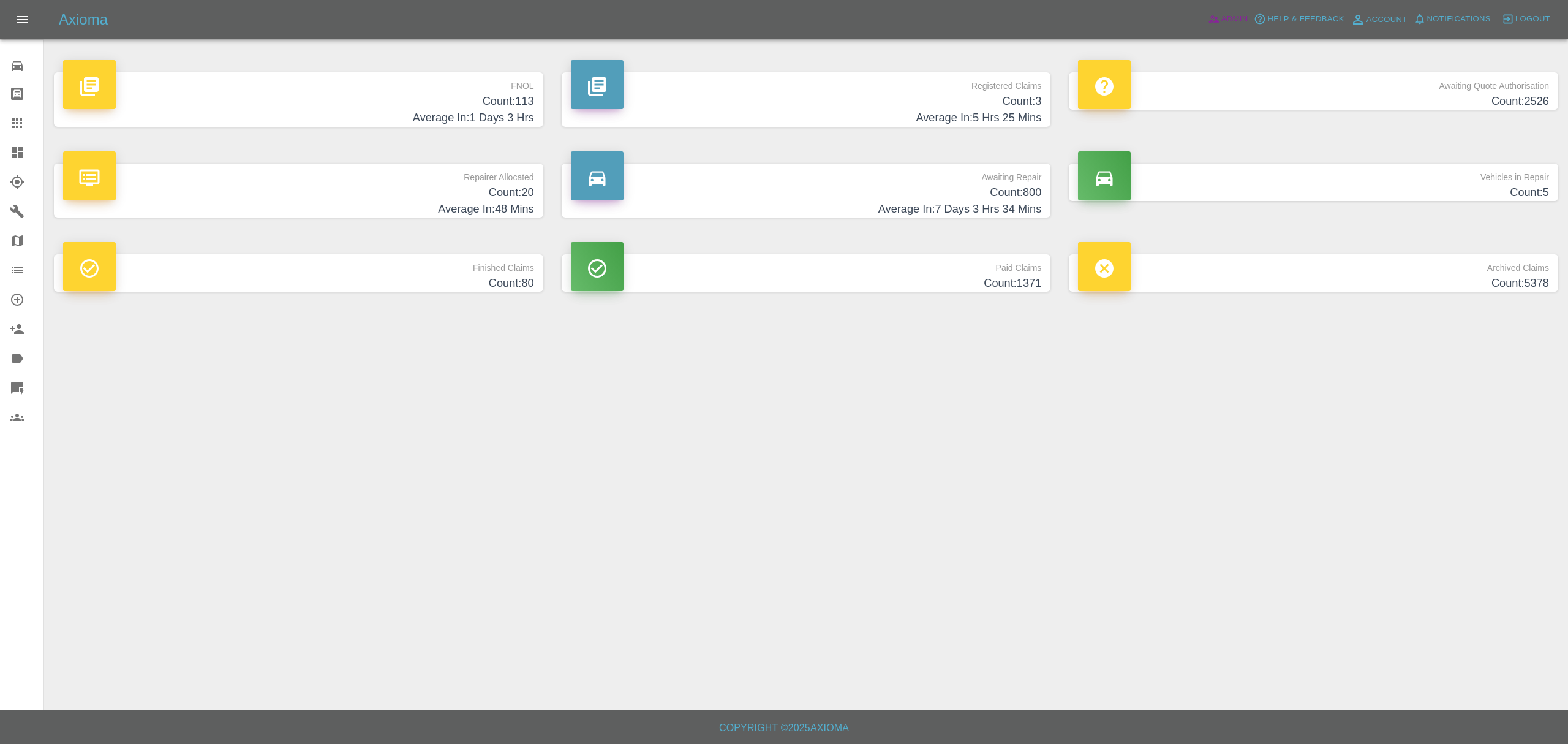
click at [1240, 20] on span "Admin" at bounding box center [1235, 19] width 27 height 14
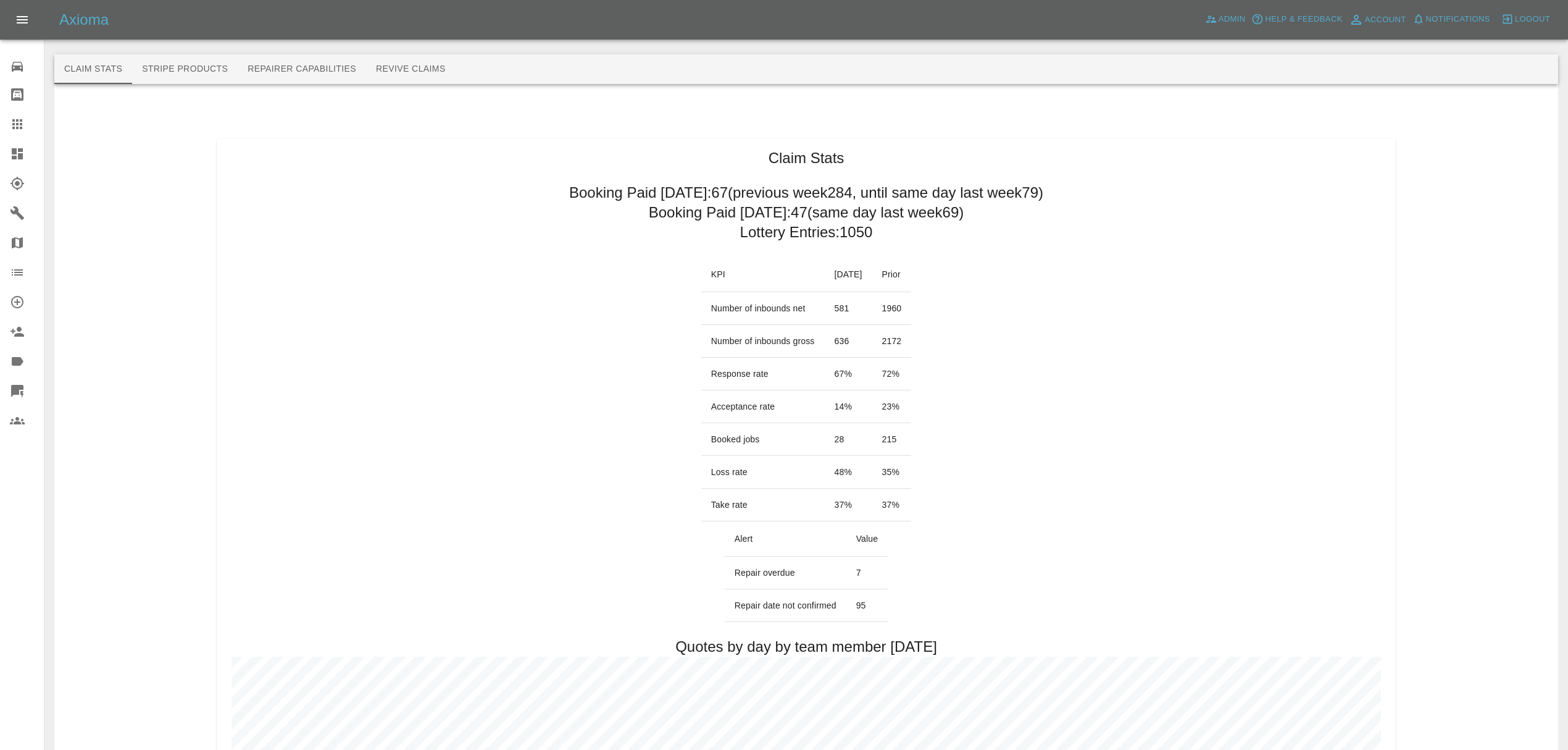
click at [1428, 17] on span "Notifications" at bounding box center [1458, 19] width 64 height 14
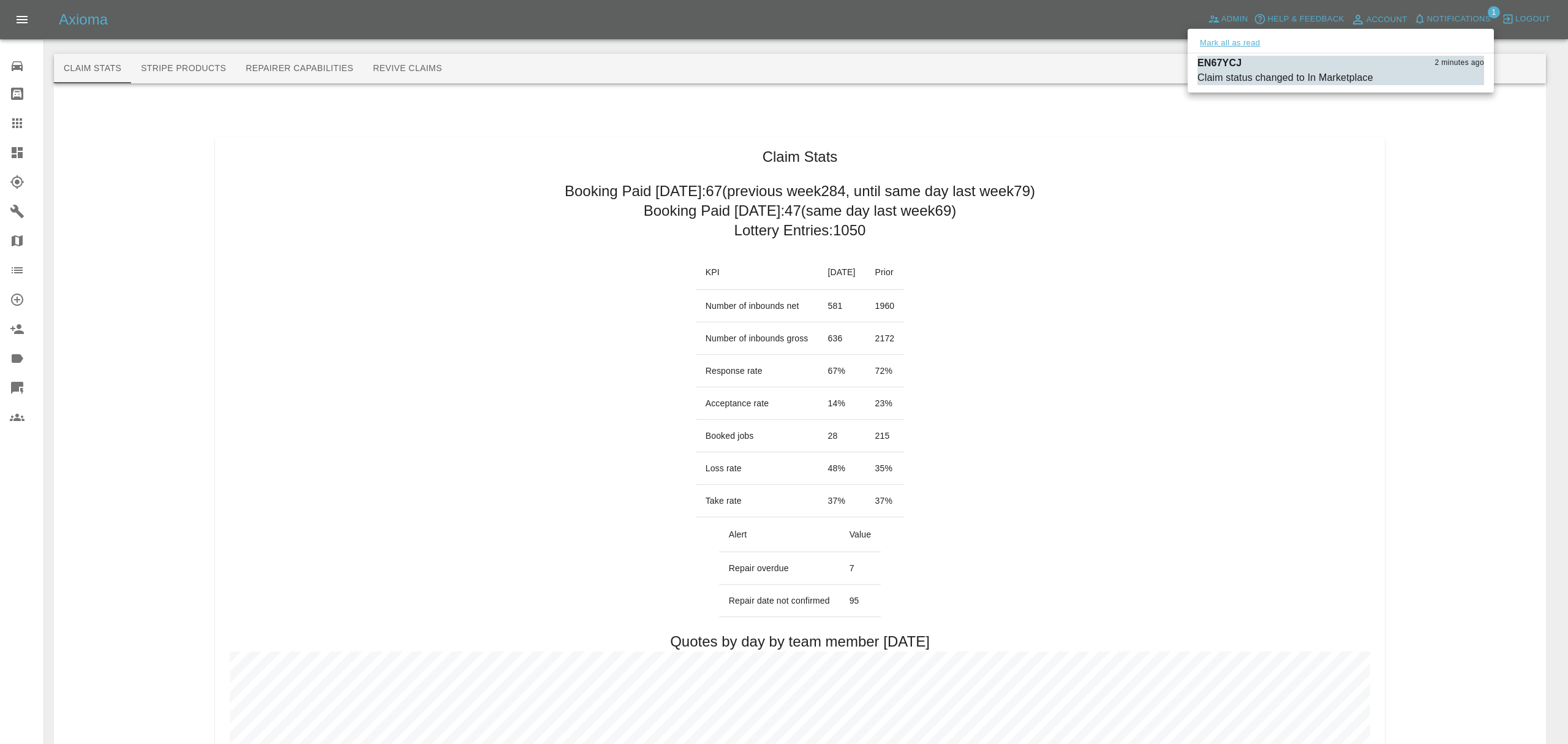
click at [1199, 36] on button "Mark all as read" at bounding box center [1230, 43] width 65 height 14
click at [15, 153] on div at bounding box center [784, 372] width 1568 height 744
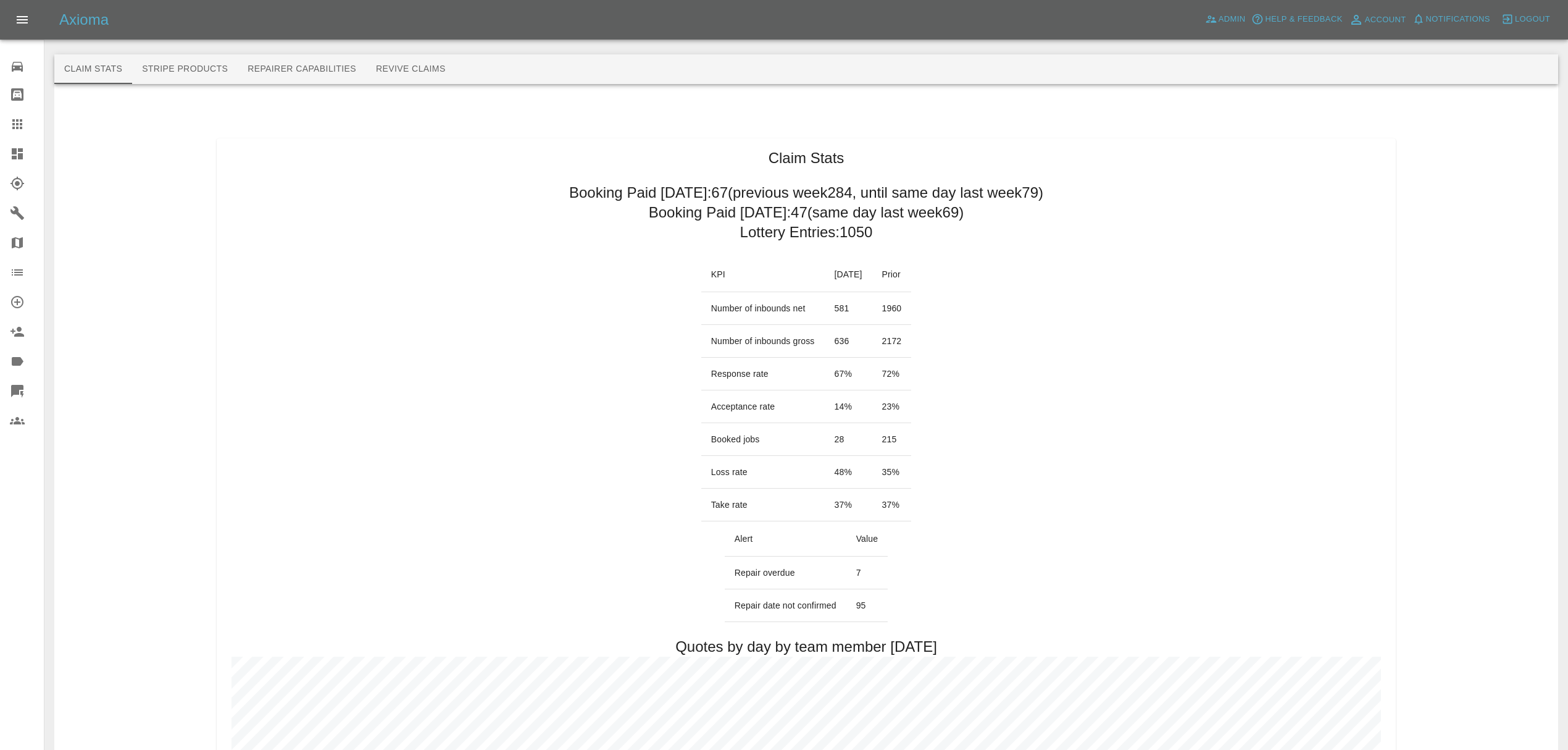
click at [16, 152] on icon at bounding box center [17, 154] width 11 height 11
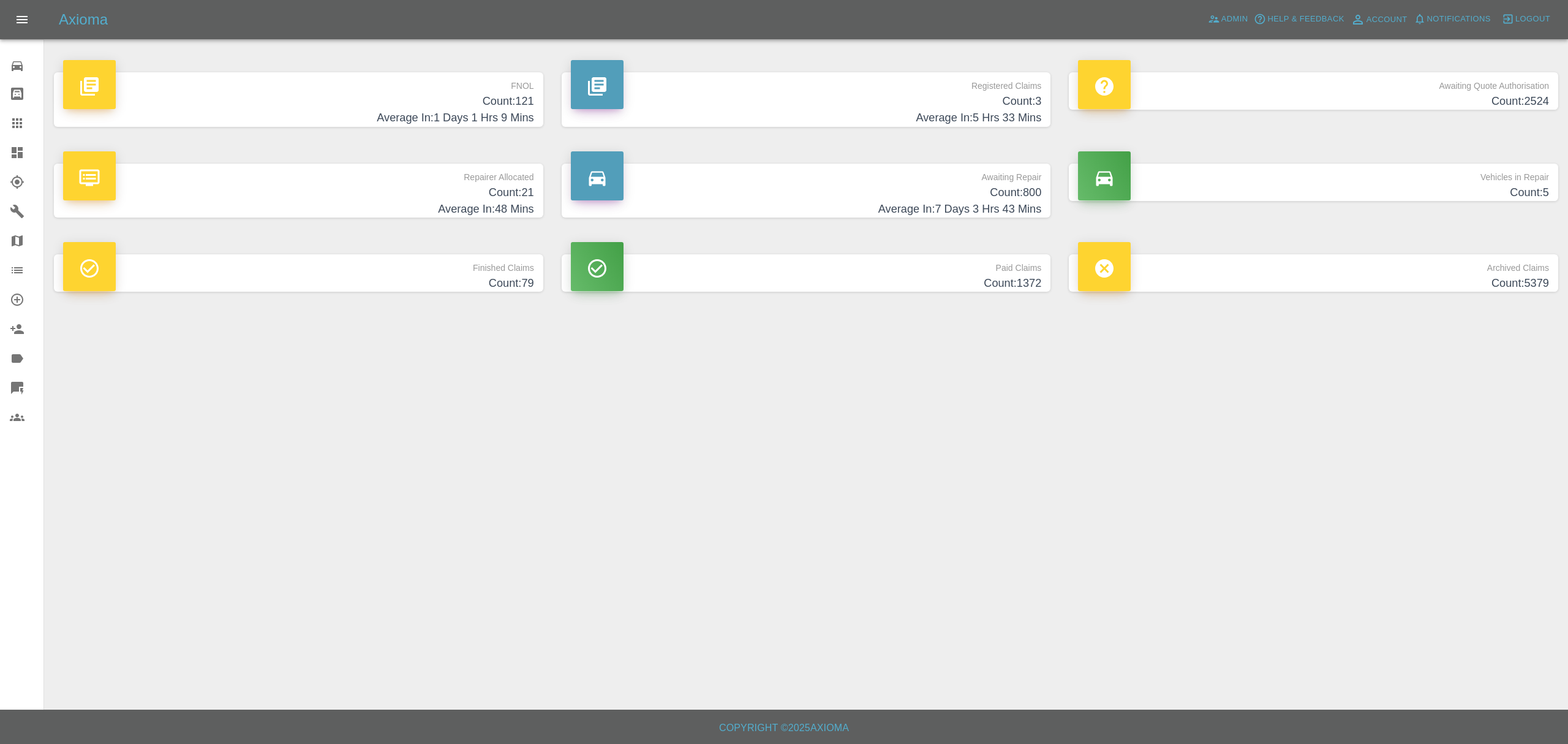
click at [480, 185] on h4 "Count: 21" at bounding box center [298, 192] width 471 height 17
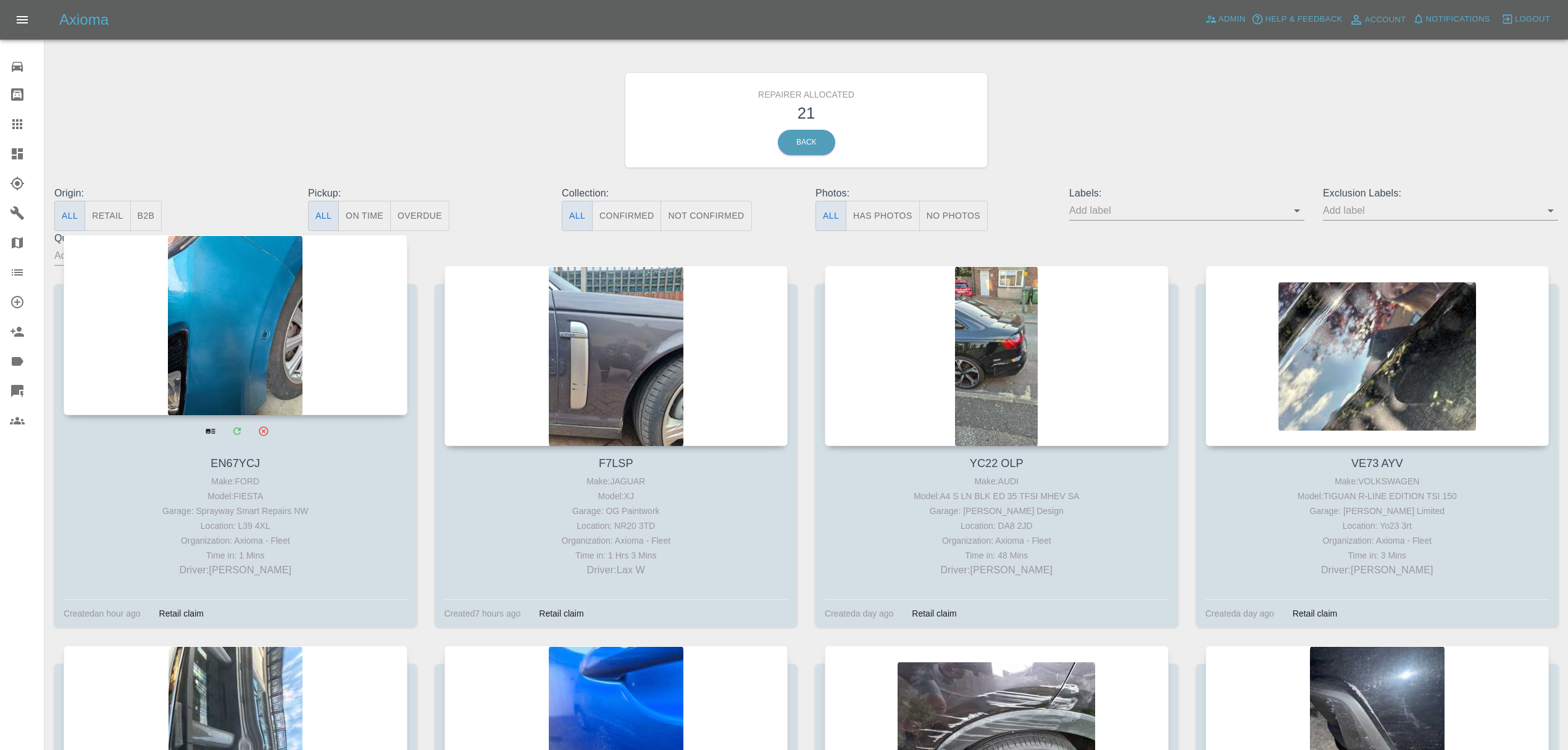
click at [163, 309] on div at bounding box center [235, 325] width 344 height 180
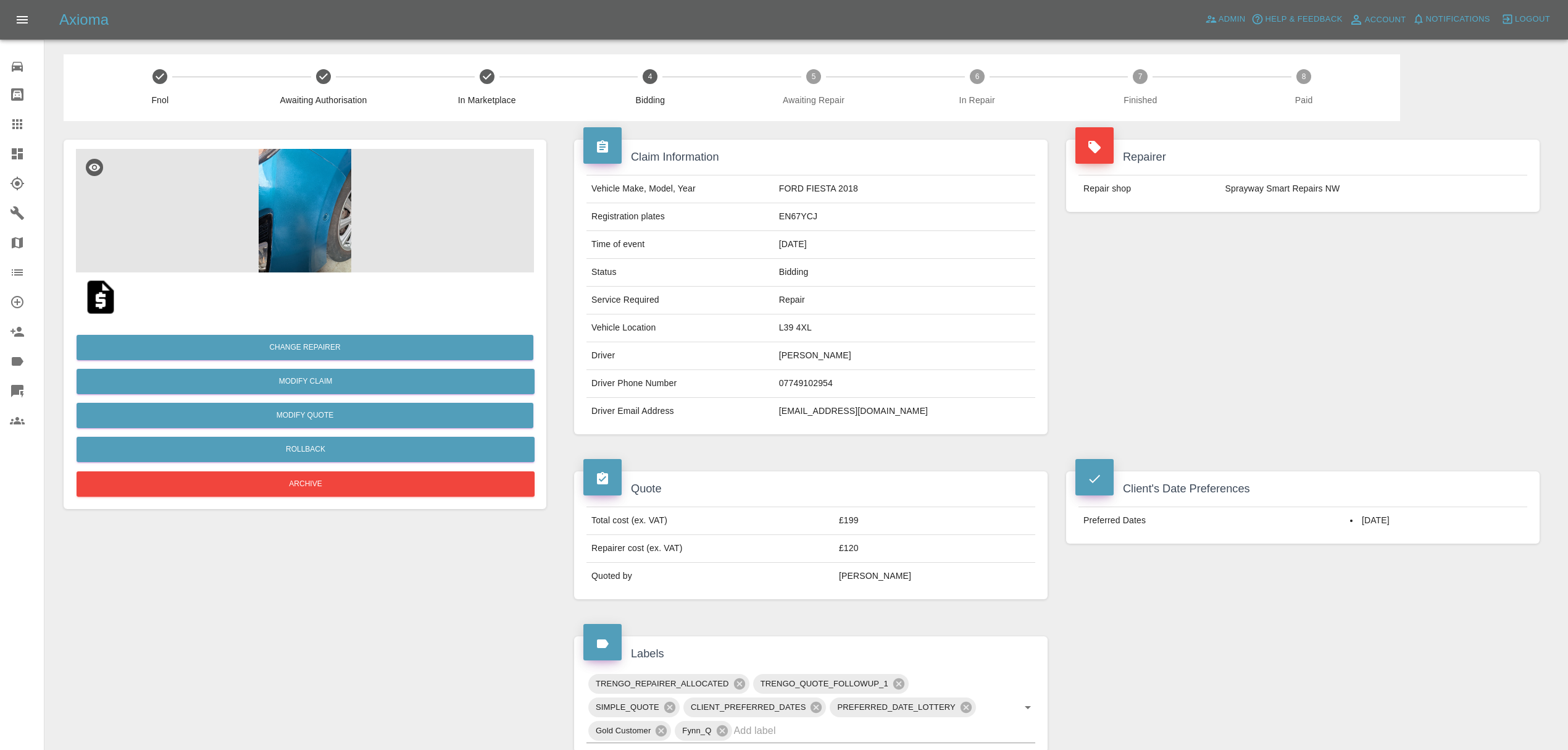
click at [296, 228] on img at bounding box center [305, 211] width 458 height 124
click at [1469, 20] on span "Notifications" at bounding box center [1458, 19] width 64 height 14
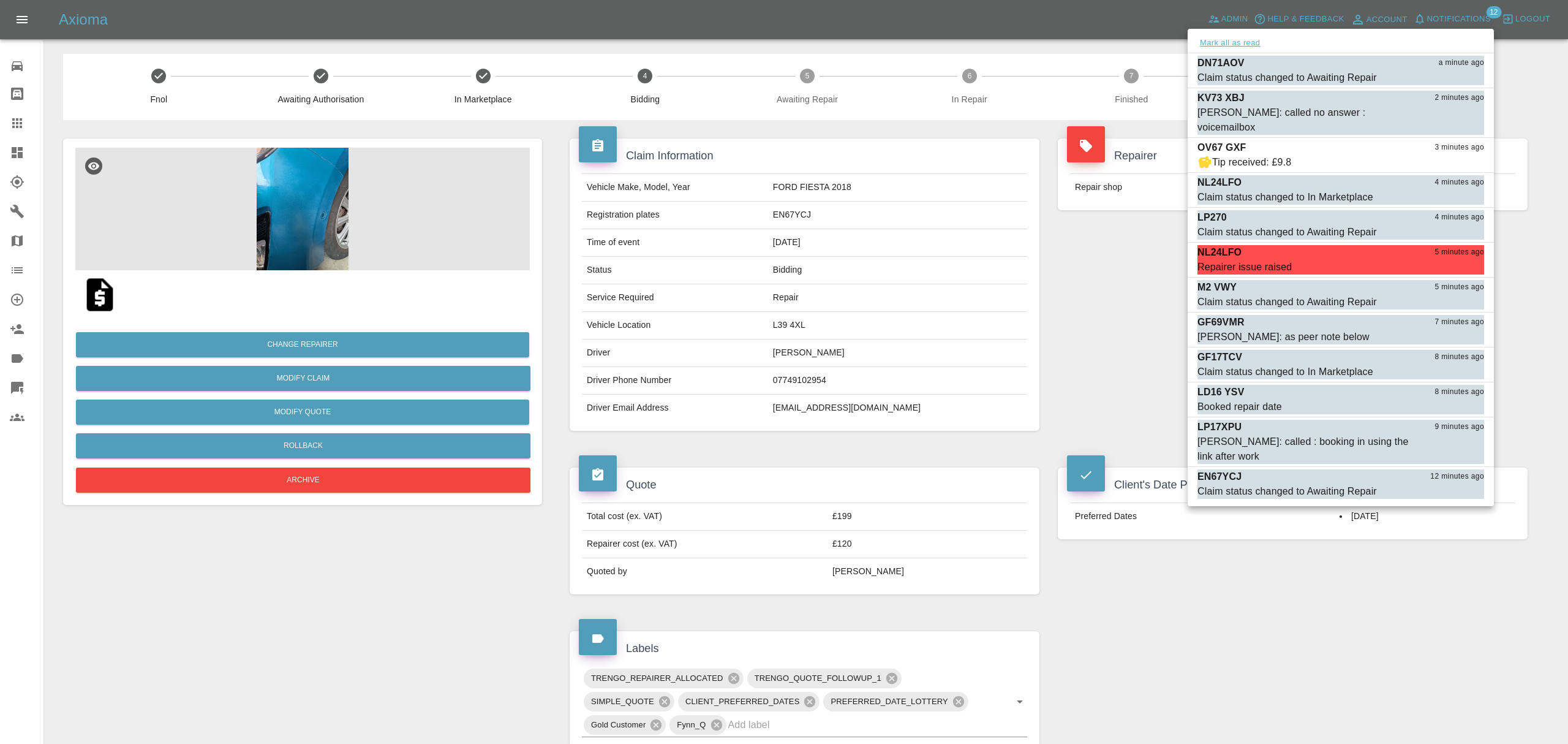
click at [1230, 40] on button "Mark all as read" at bounding box center [1230, 43] width 65 height 14
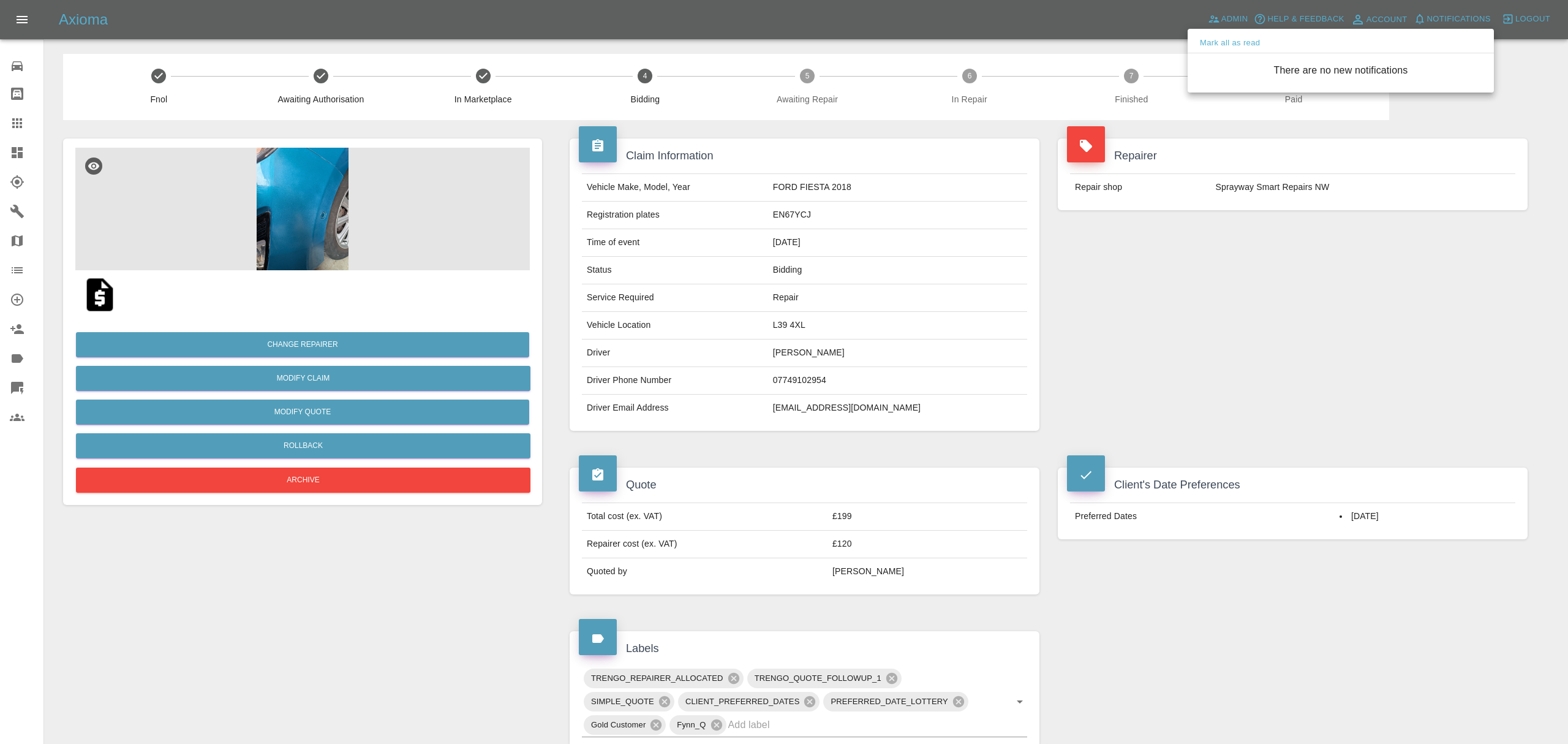
click at [1177, 223] on div at bounding box center [784, 372] width 1568 height 744
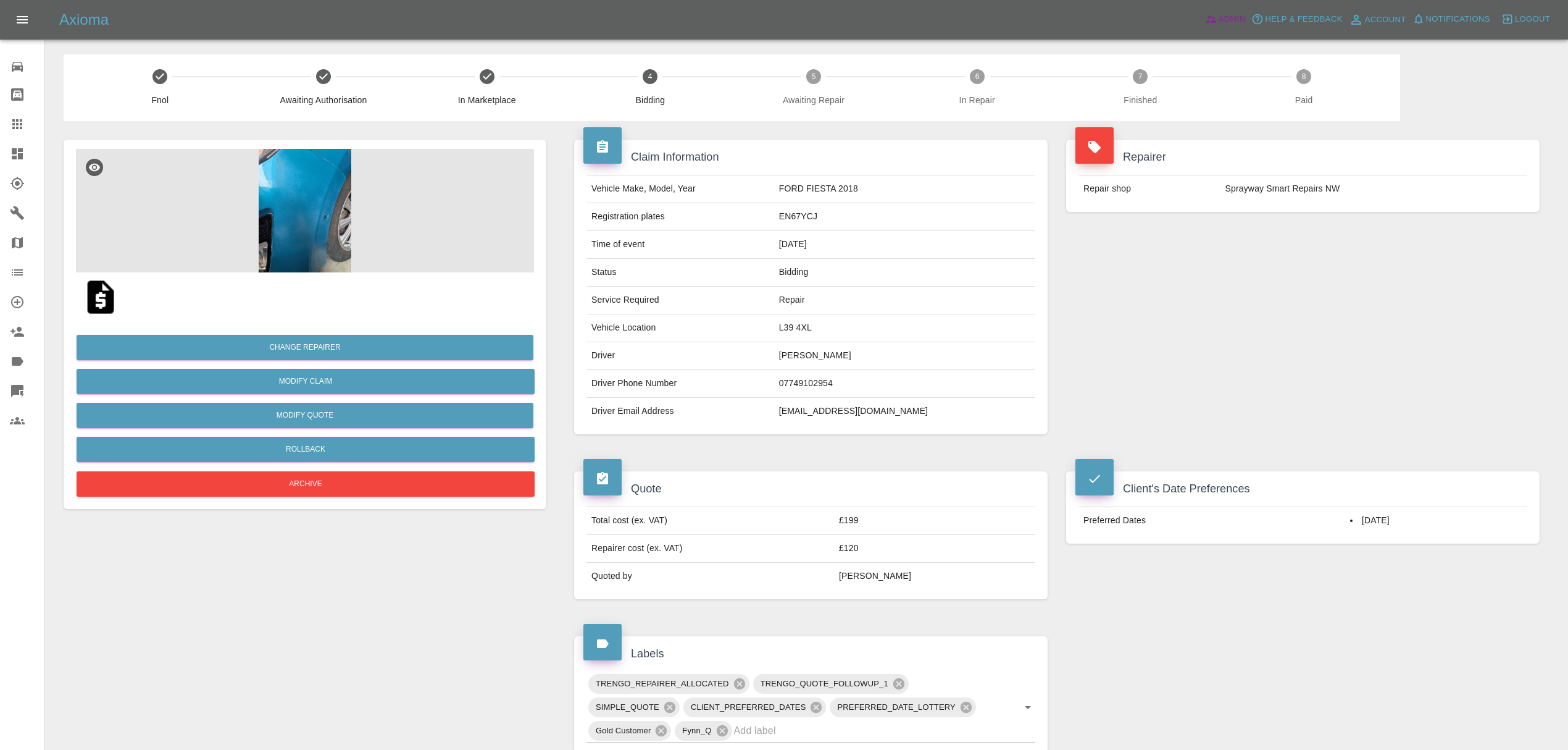
drag, startPoint x: 1222, startPoint y: 20, endPoint x: 1200, endPoint y: 255, distance: 236.0
click at [1222, 20] on span "Admin" at bounding box center [1232, 19] width 27 height 14
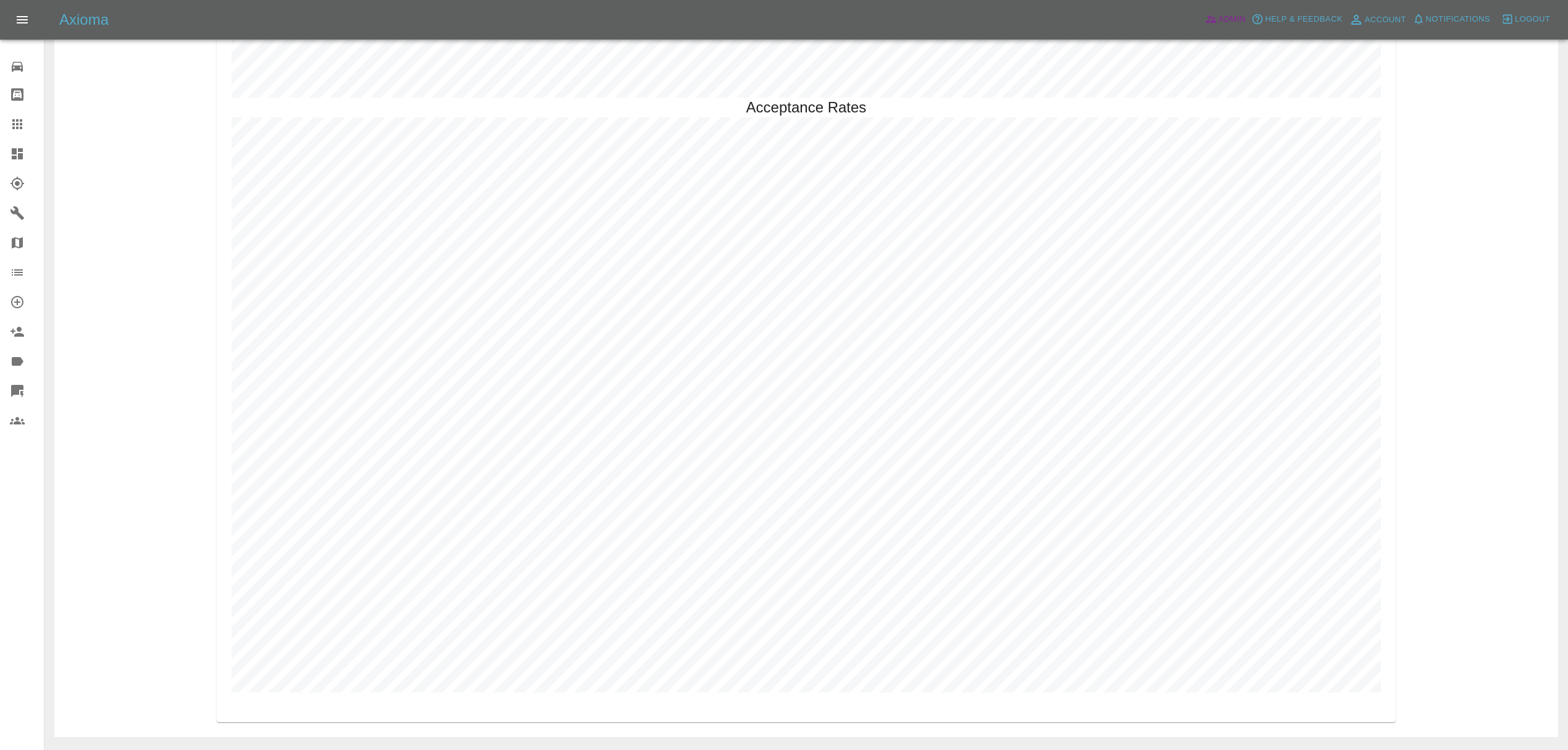
scroll to position [3596, 0]
